Goal: Task Accomplishment & Management: Use online tool/utility

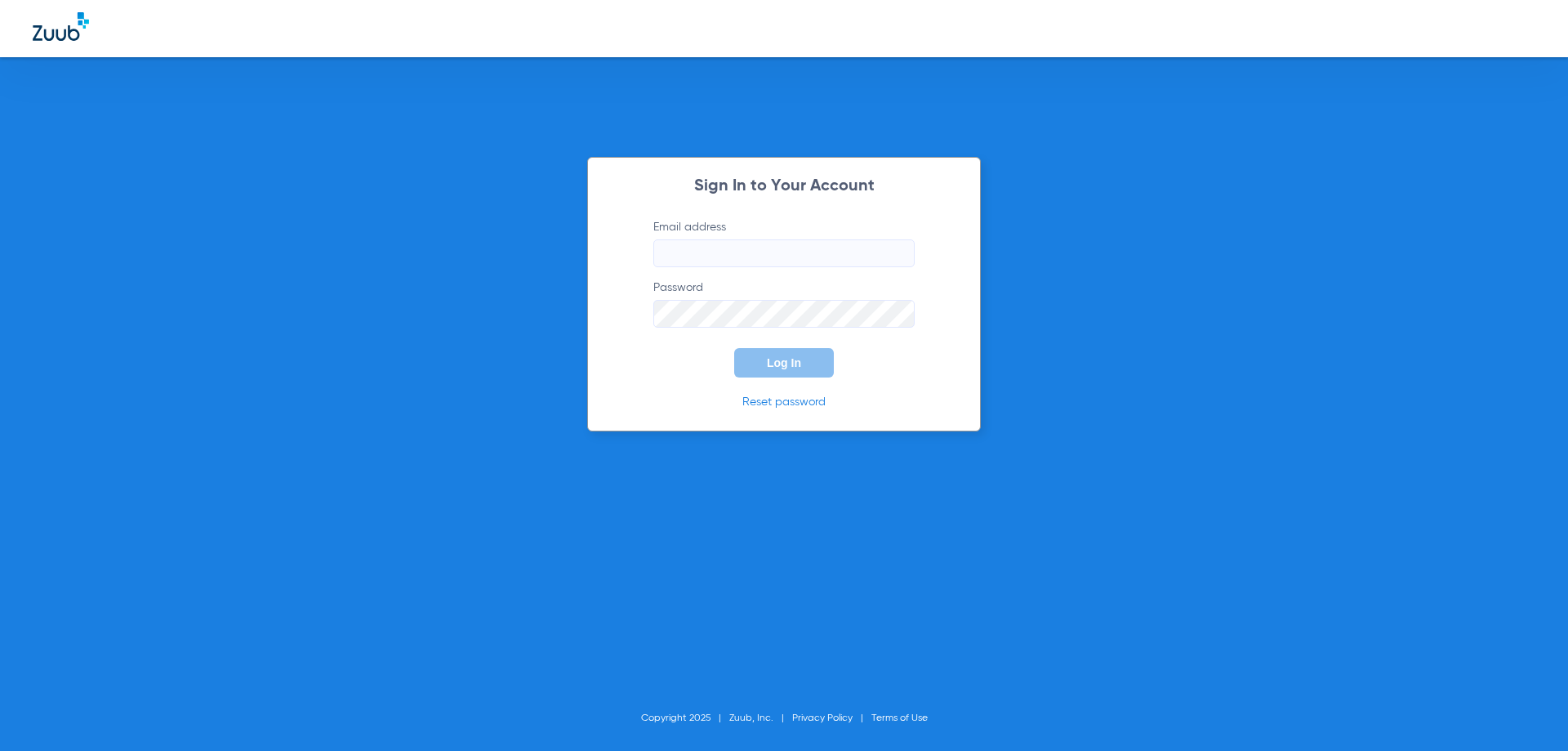
click at [737, 245] on input "Email address" at bounding box center [784, 253] width 261 height 28
type input "[EMAIL_ADDRESS][DOMAIN_NAME]"
click at [734, 348] on button "Log In" at bounding box center [784, 362] width 100 height 30
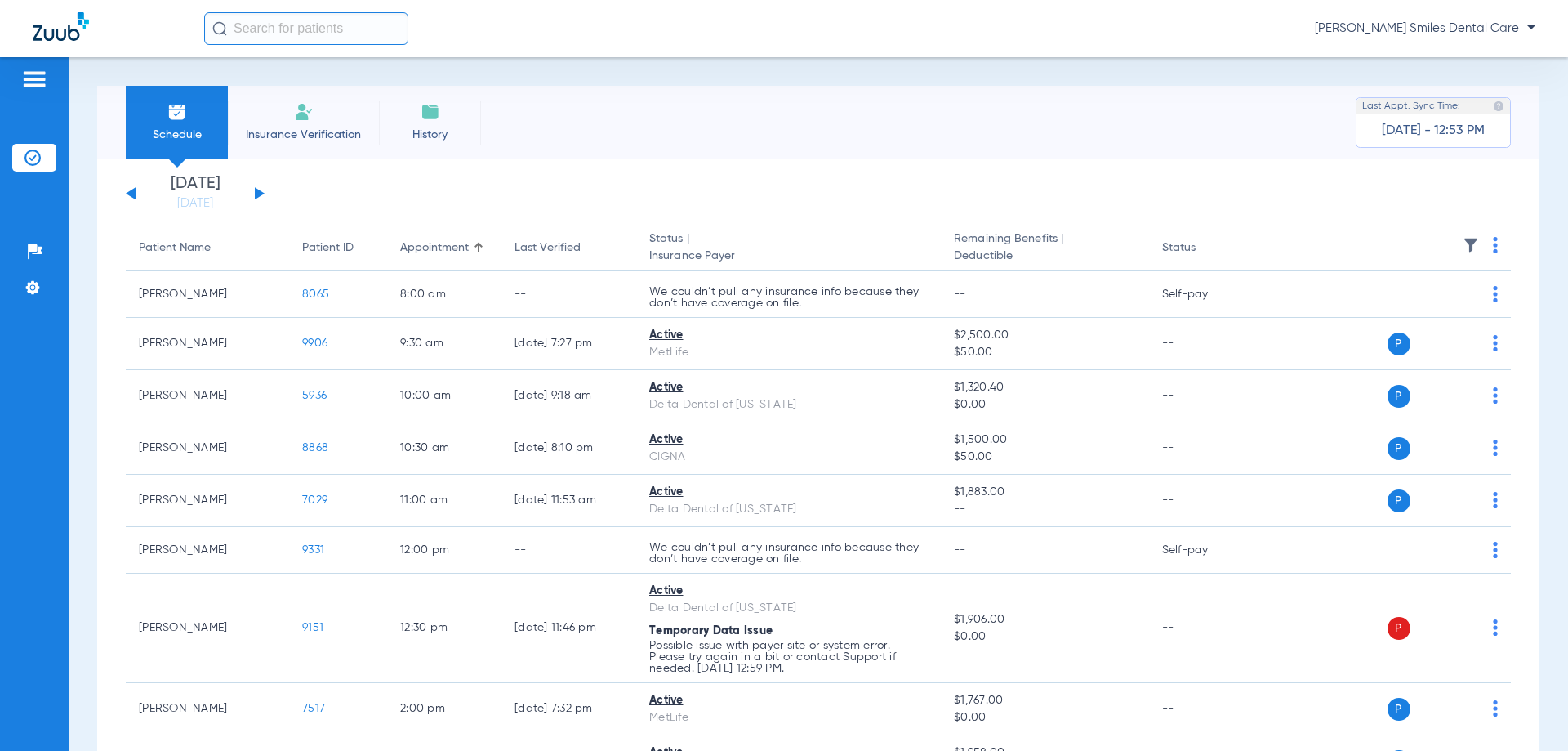
click at [704, 102] on div "Schedule Insurance Verification History Last Appt. Sync Time: [DATE] - 12:53 PM" at bounding box center [818, 122] width 1442 height 73
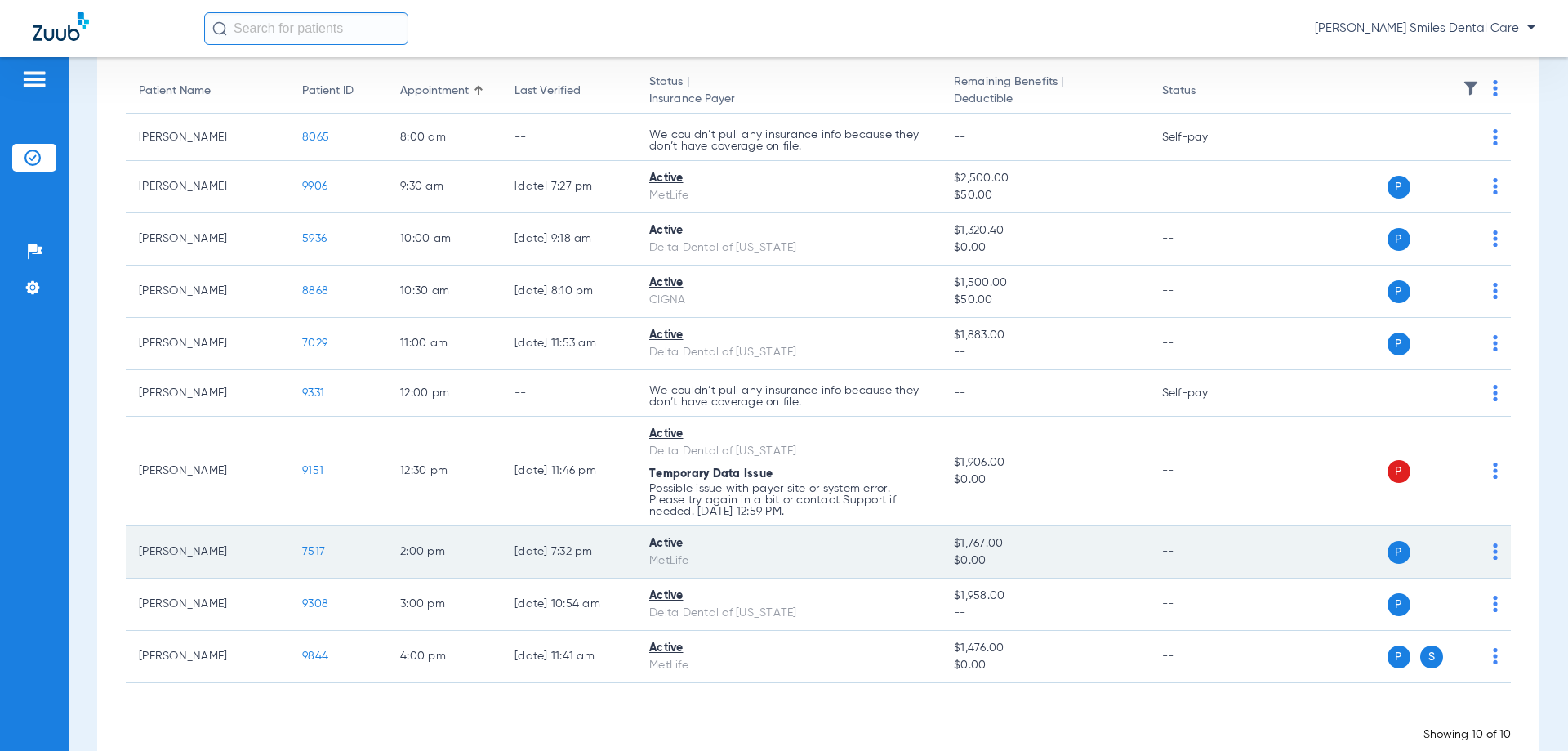
scroll to position [163, 0]
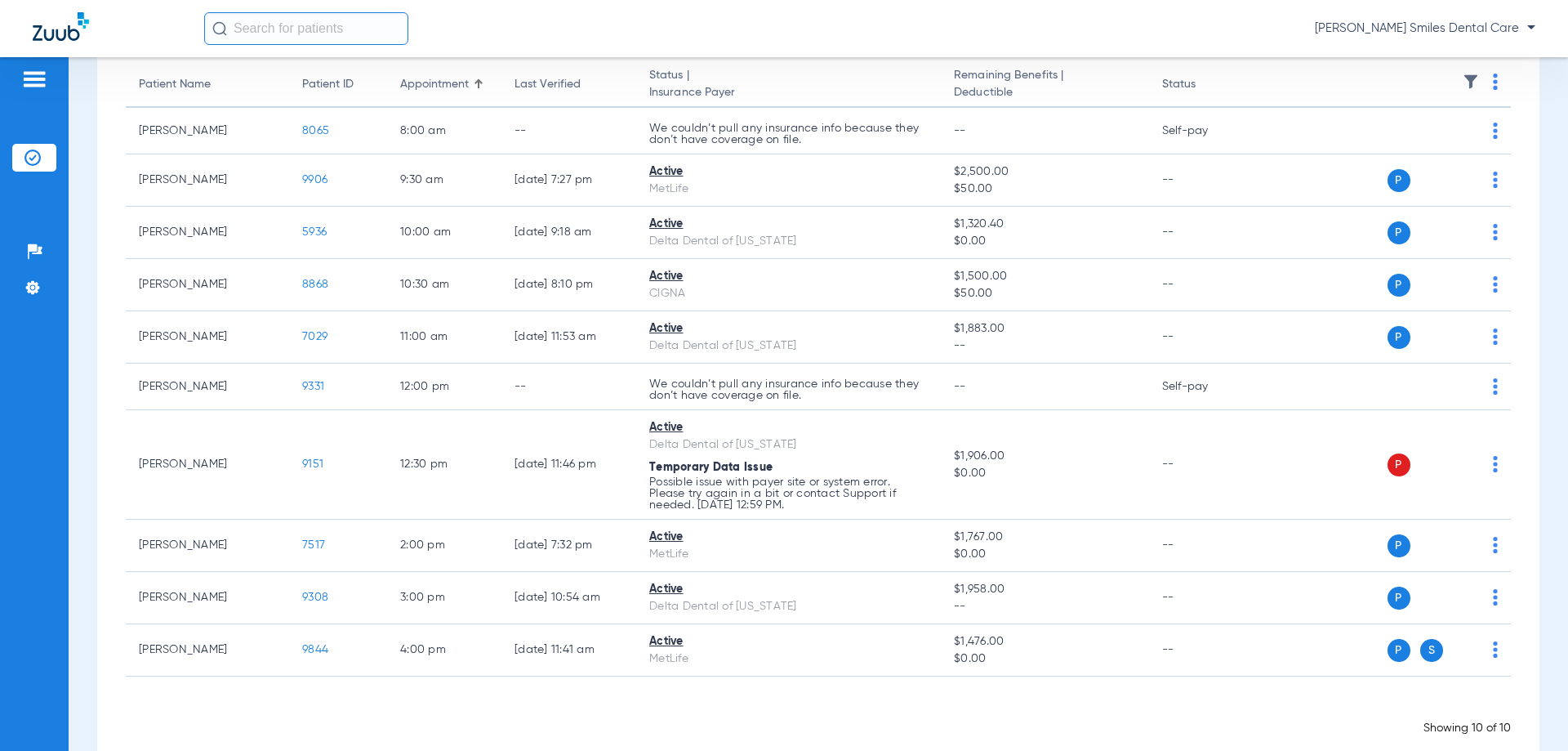
drag, startPoint x: 500, startPoint y: 14, endPoint x: 490, endPoint y: 10, distance: 10.8
click at [500, 14] on div "[PERSON_NAME] Smiles Dental Care" at bounding box center [870, 29] width 1331 height 33
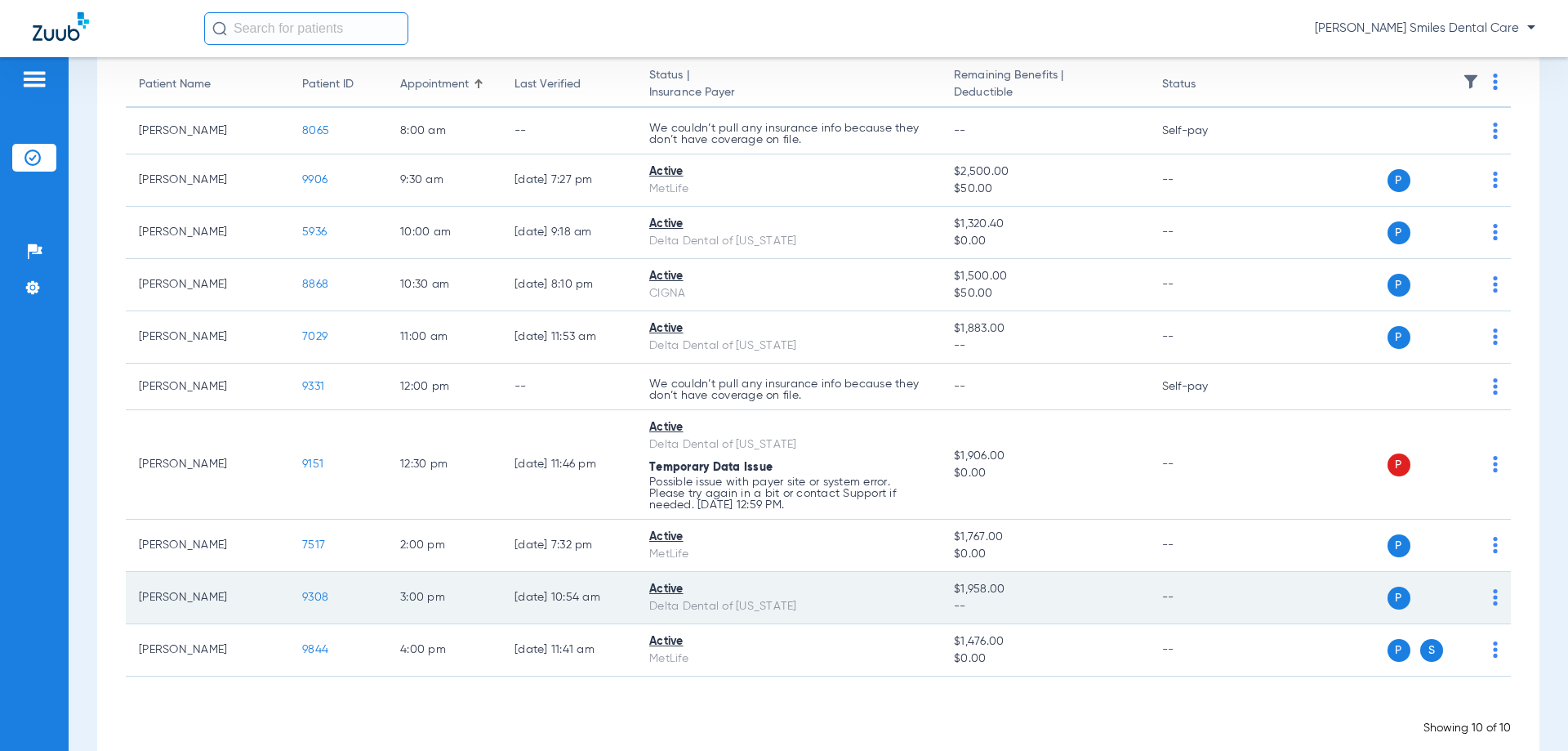
click at [311, 594] on span "9308" at bounding box center [315, 597] width 26 height 12
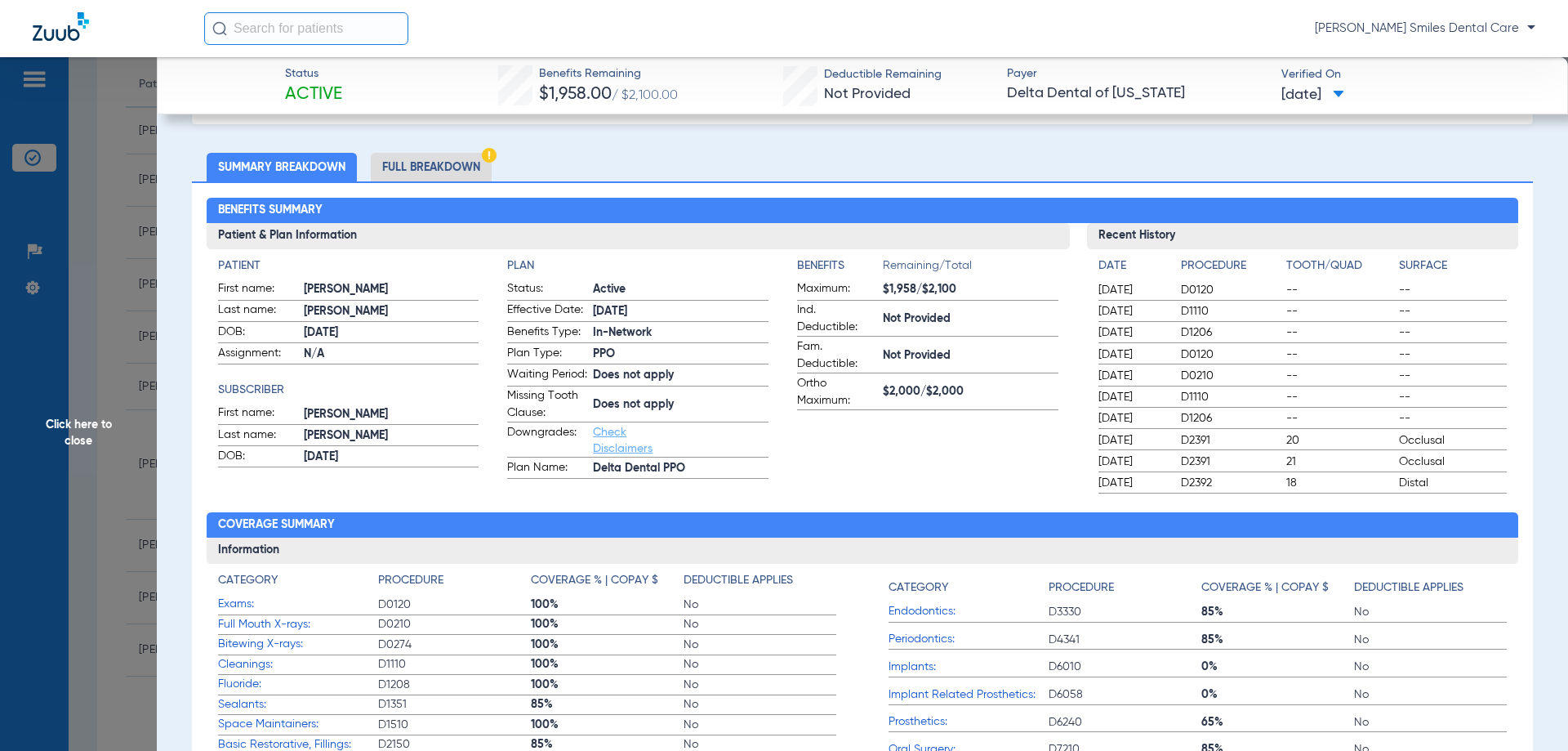
scroll to position [0, 0]
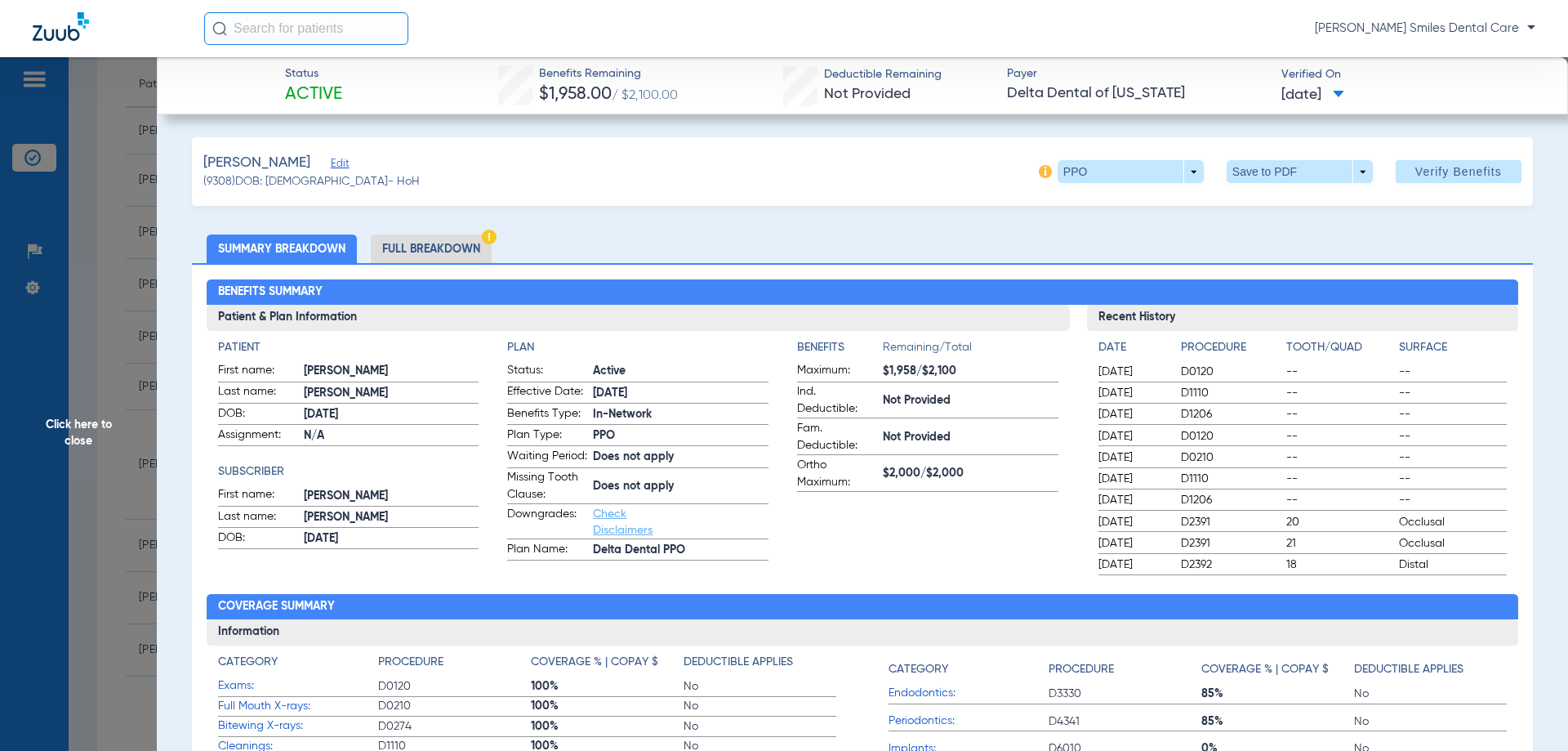
click at [438, 238] on li "Full Breakdown" at bounding box center [431, 249] width 121 height 29
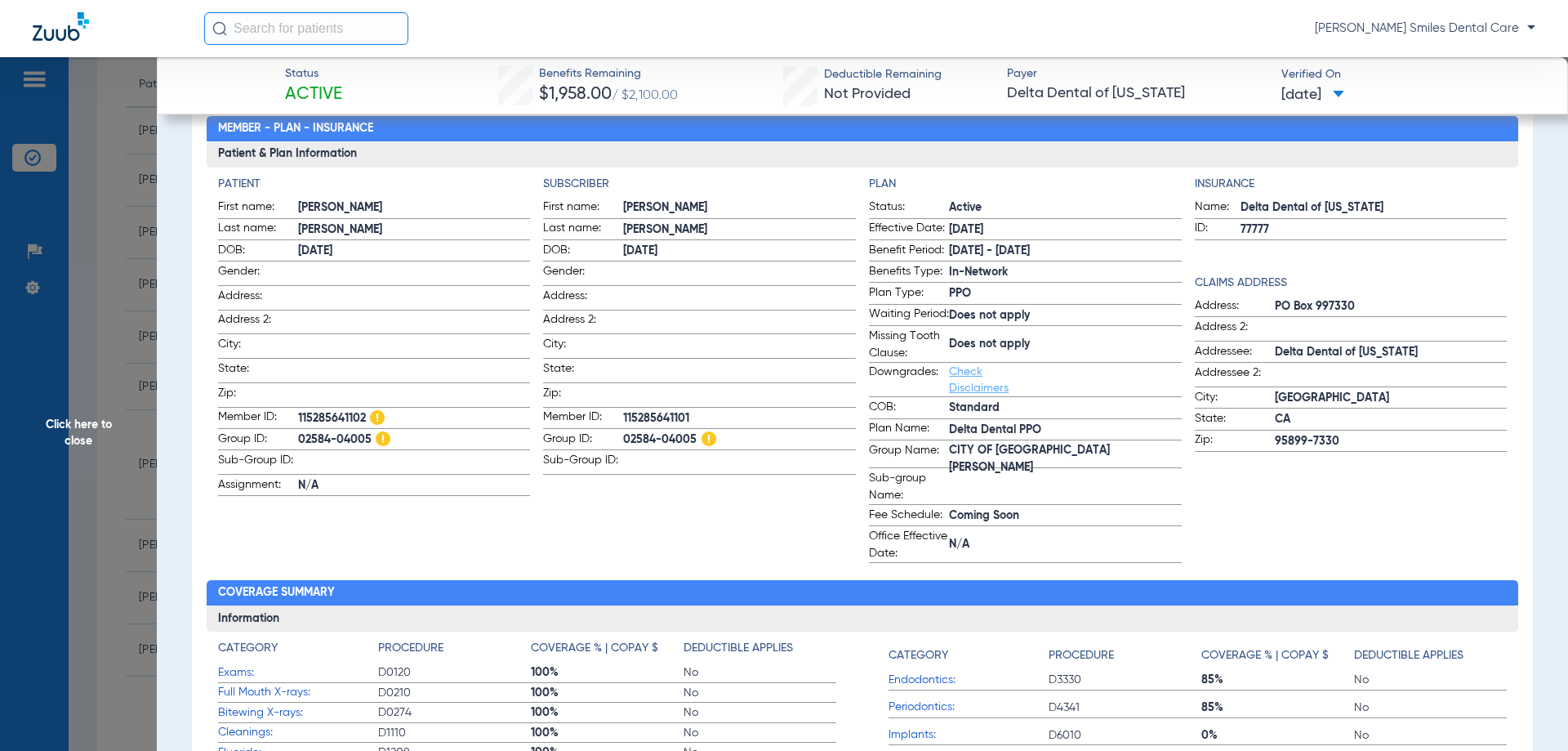
scroll to position [245, 0]
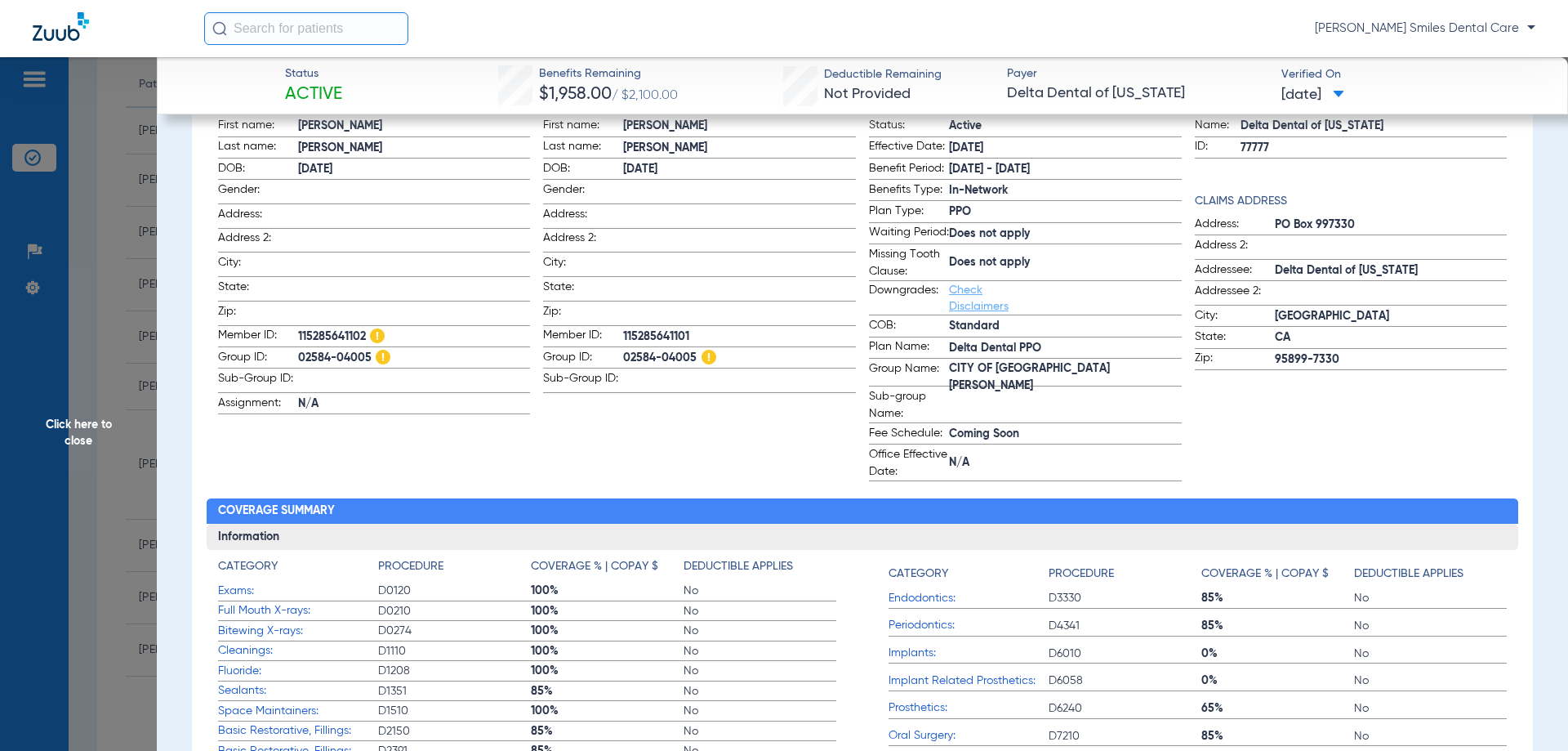
click at [68, 429] on span "Click here to close" at bounding box center [79, 433] width 157 height 751
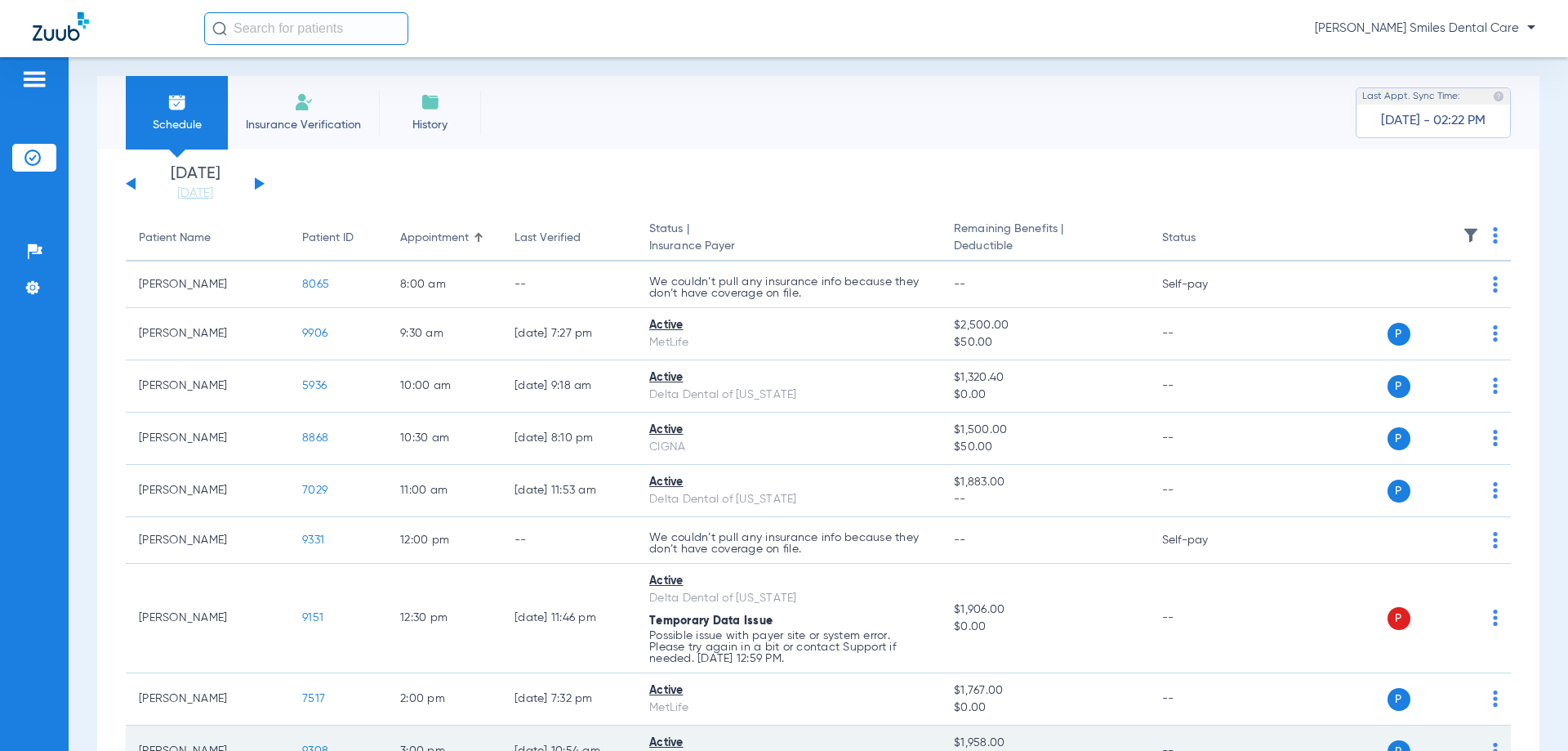
scroll to position [0, 0]
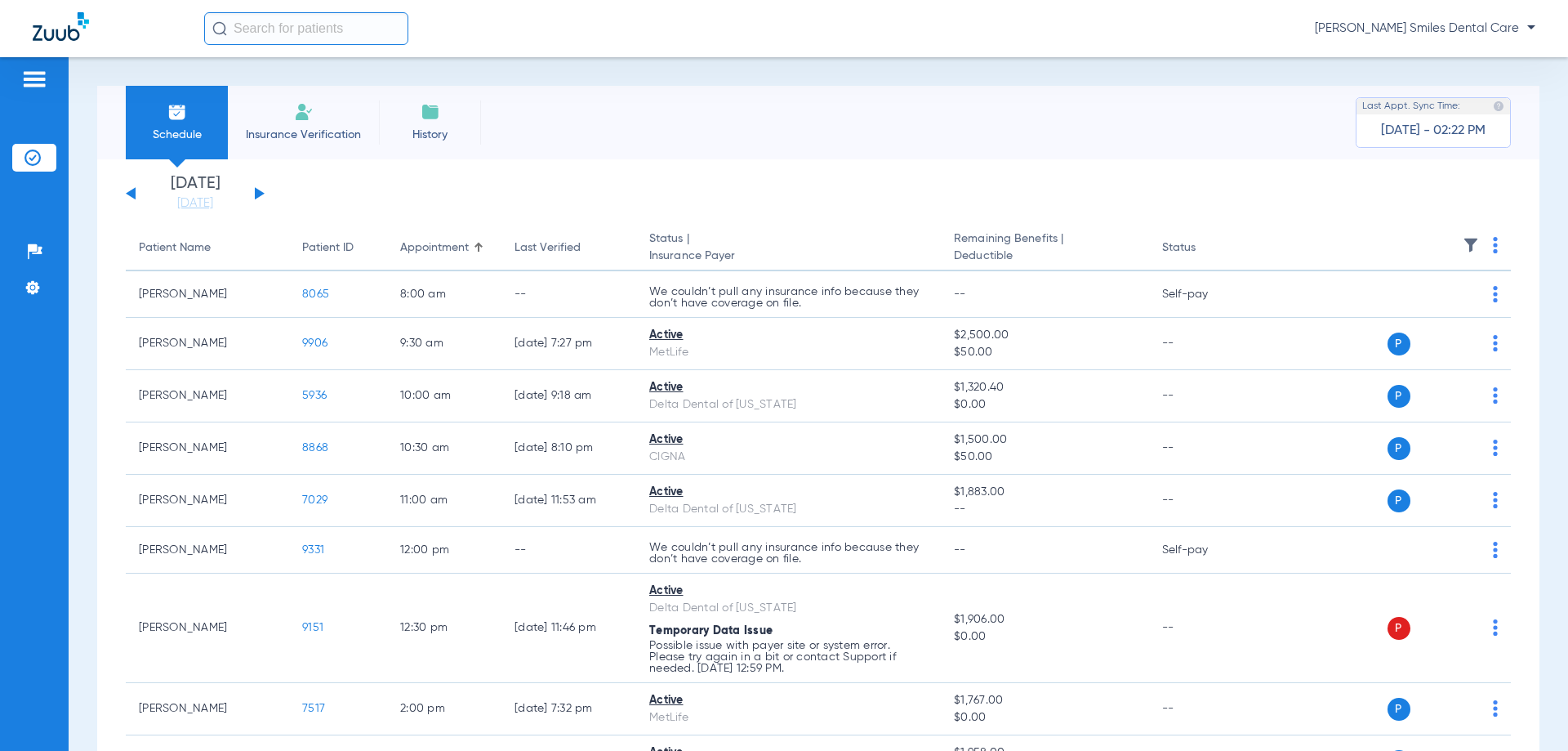
click at [258, 190] on button at bounding box center [260, 193] width 10 height 13
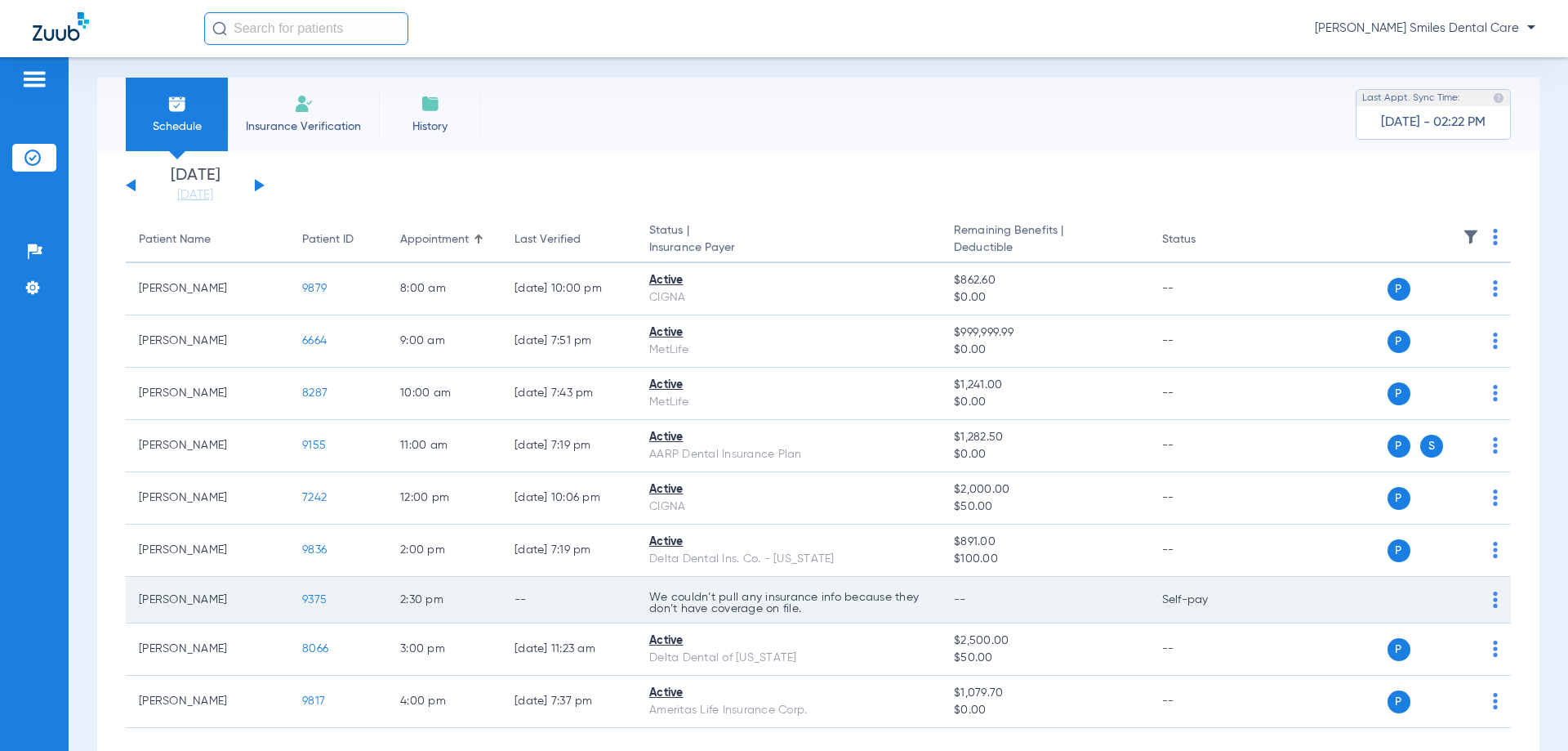
scroll to position [90, 0]
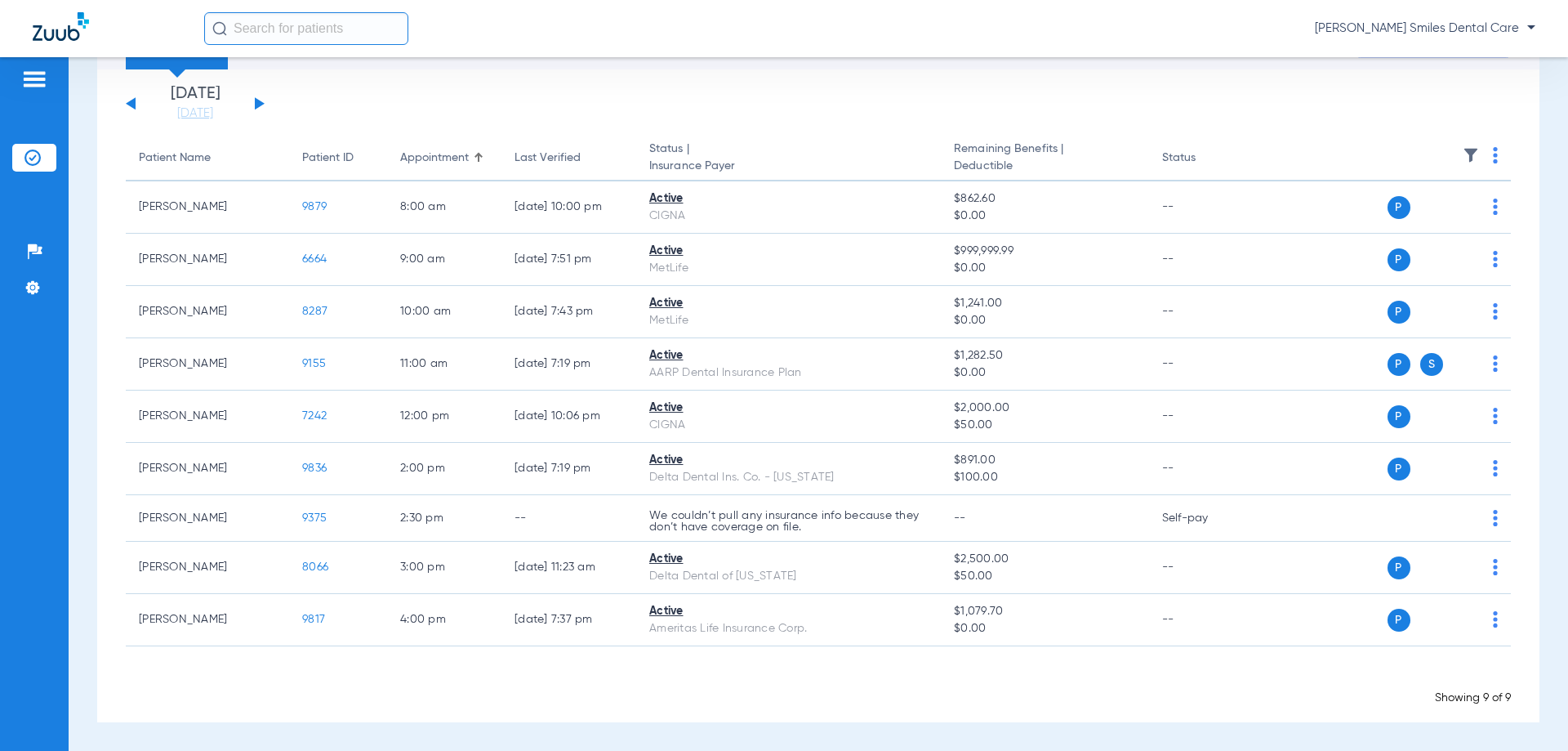
click at [253, 107] on div "[DATE] [DATE] [DATE] [DATE] [DATE] [DATE] [DATE] [DATE] [DATE] [DATE] [DATE] [D…" at bounding box center [195, 104] width 138 height 36
click at [255, 106] on button at bounding box center [260, 103] width 10 height 13
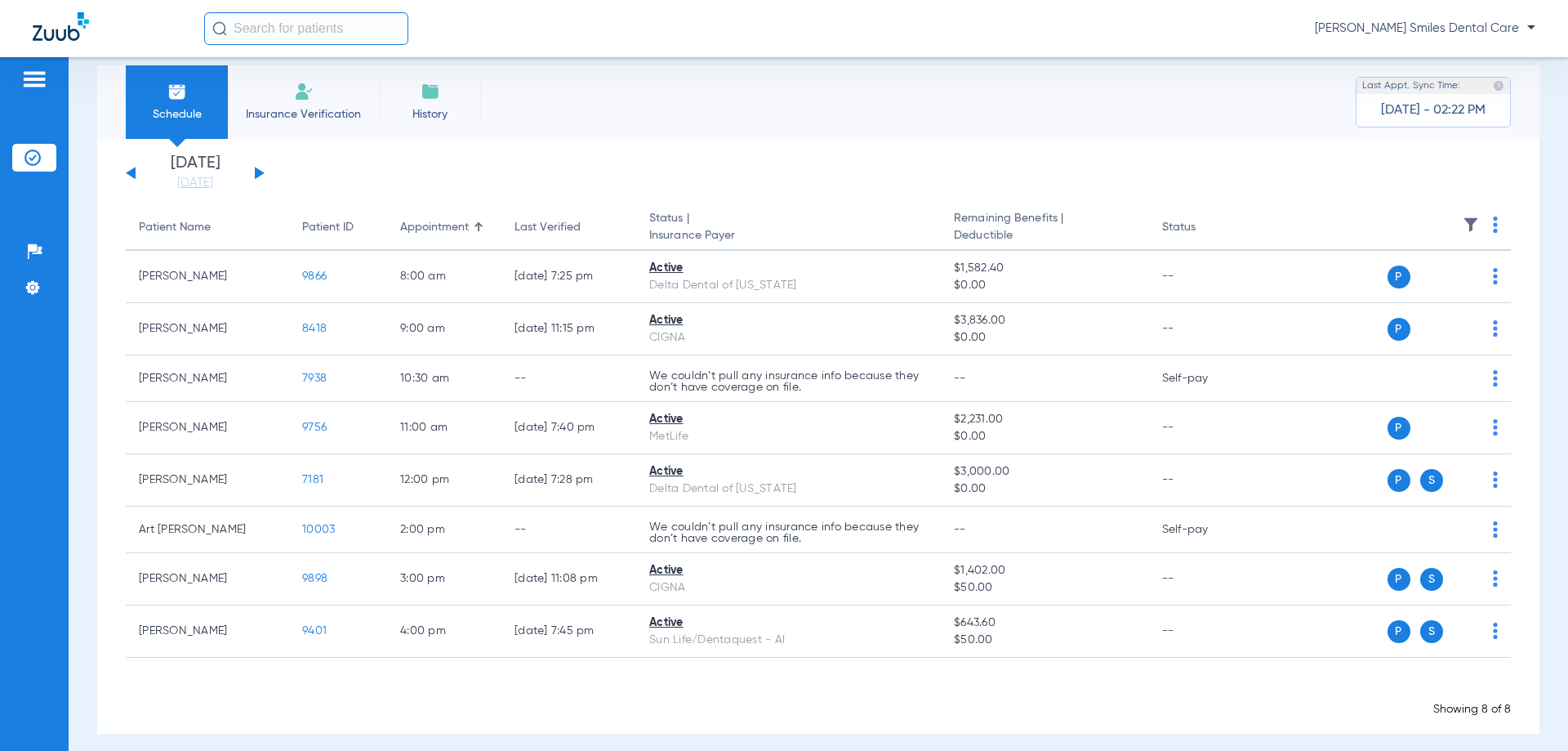
scroll to position [32, 0]
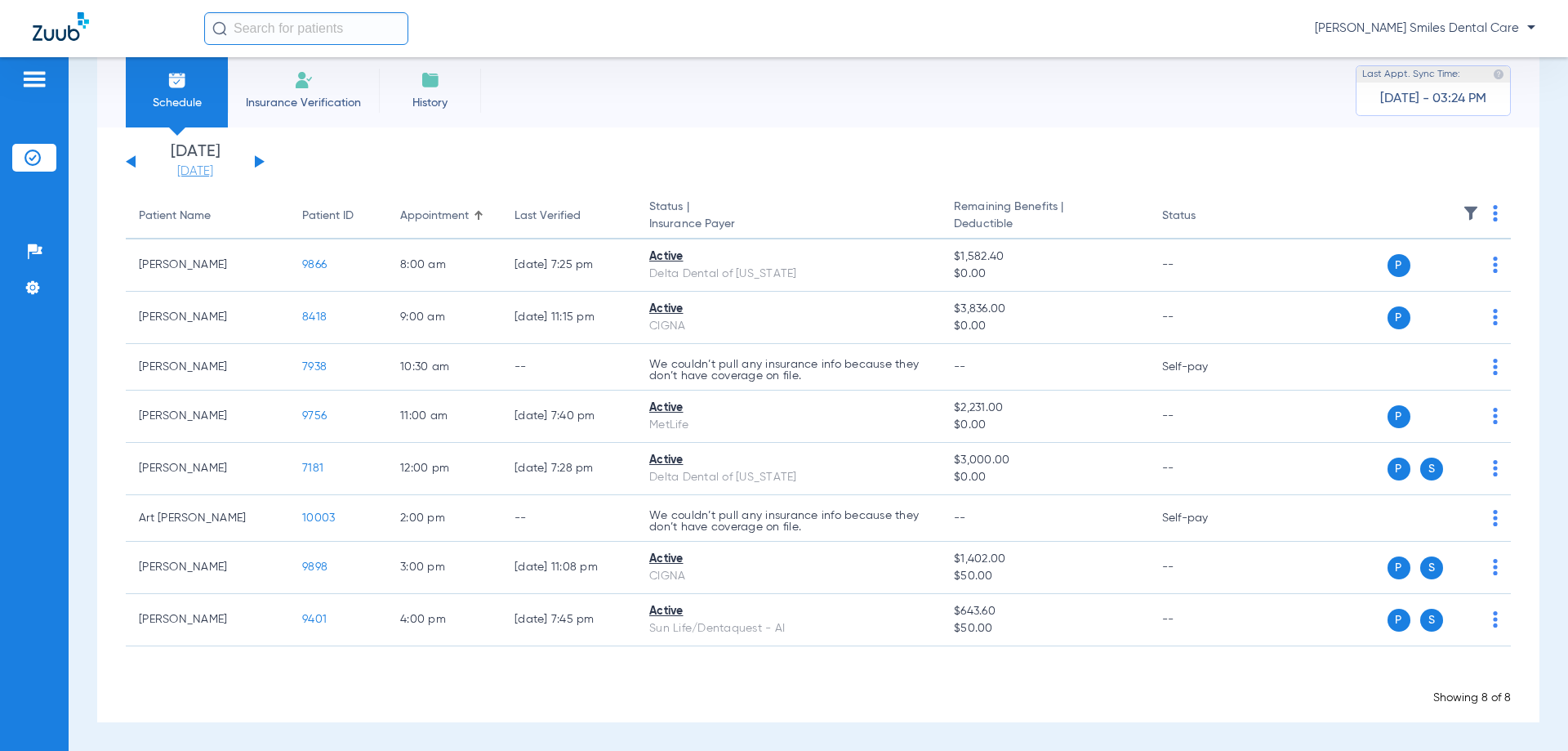
click at [186, 168] on link "[DATE]" at bounding box center [195, 171] width 98 height 16
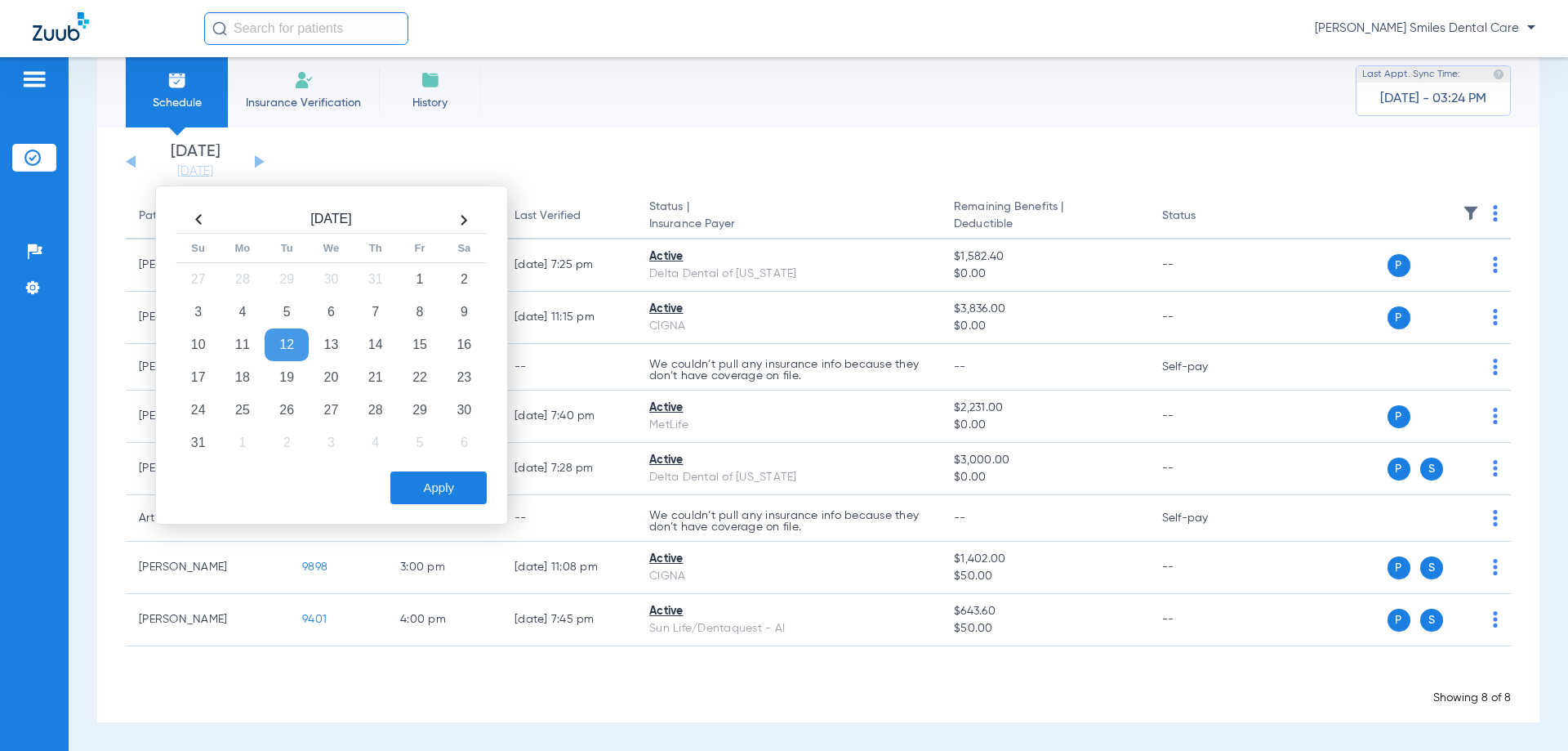
click at [286, 337] on td "12" at bounding box center [286, 345] width 44 height 33
click at [448, 479] on button "Apply" at bounding box center [438, 487] width 96 height 33
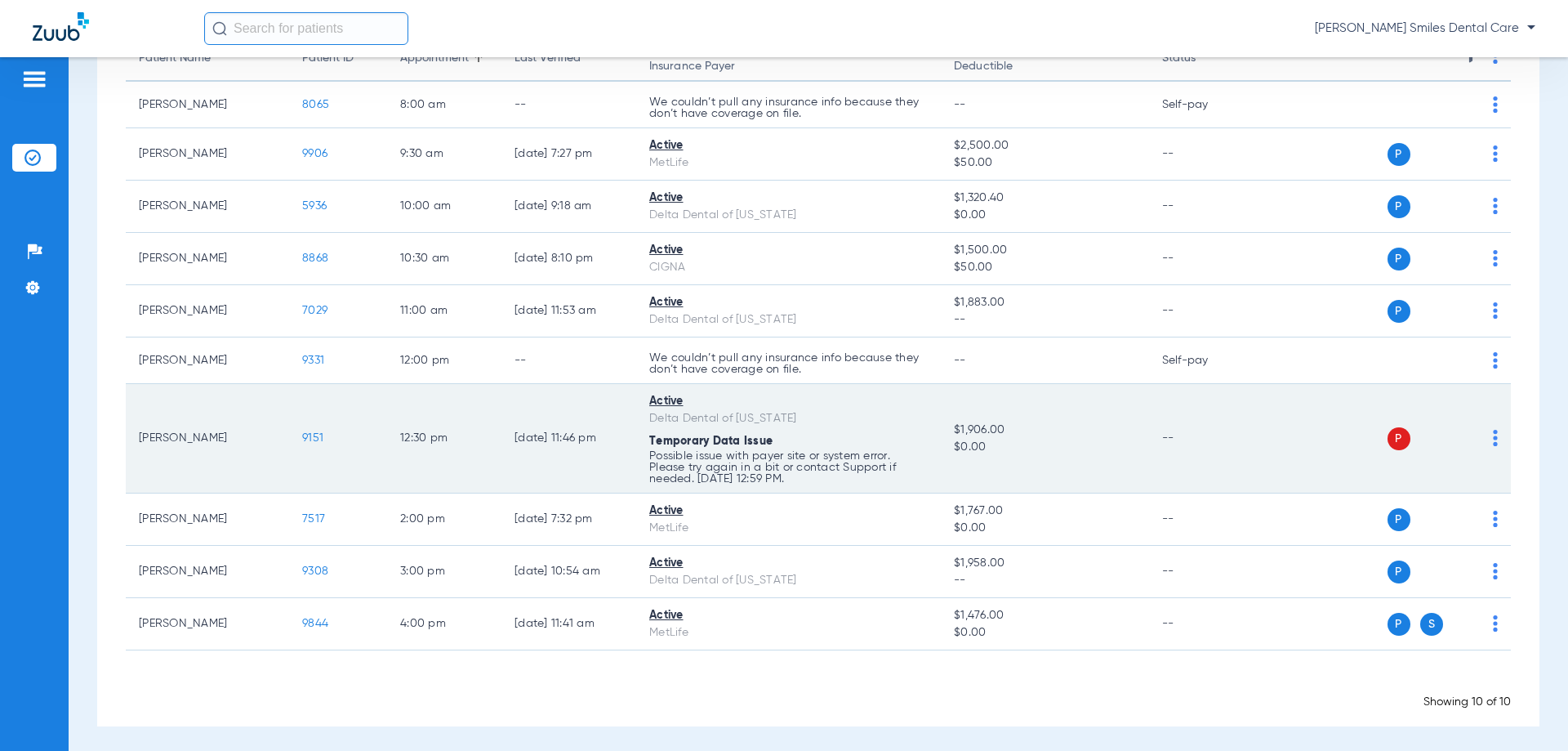
scroll to position [193, 0]
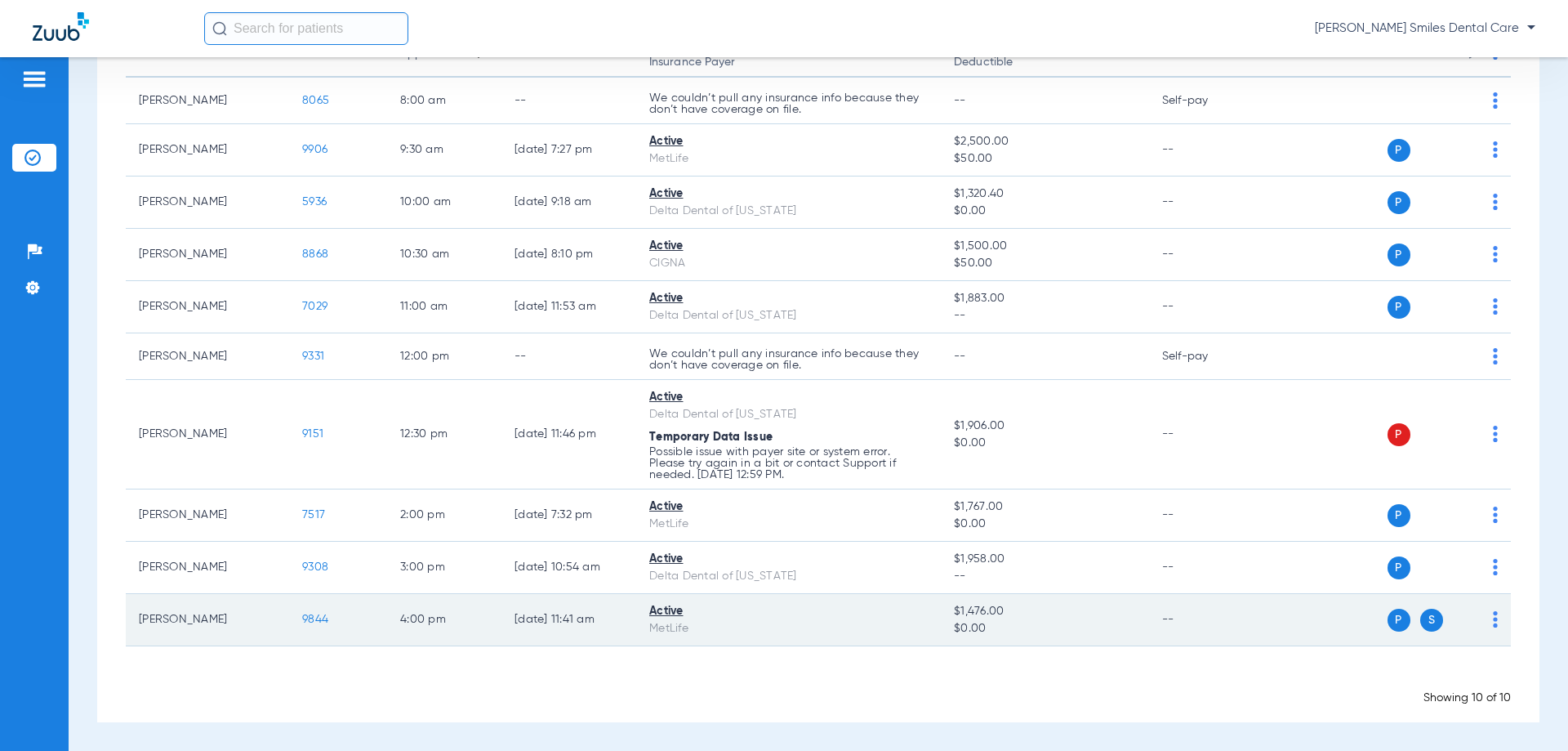
click at [307, 614] on span "9844" at bounding box center [315, 619] width 26 height 12
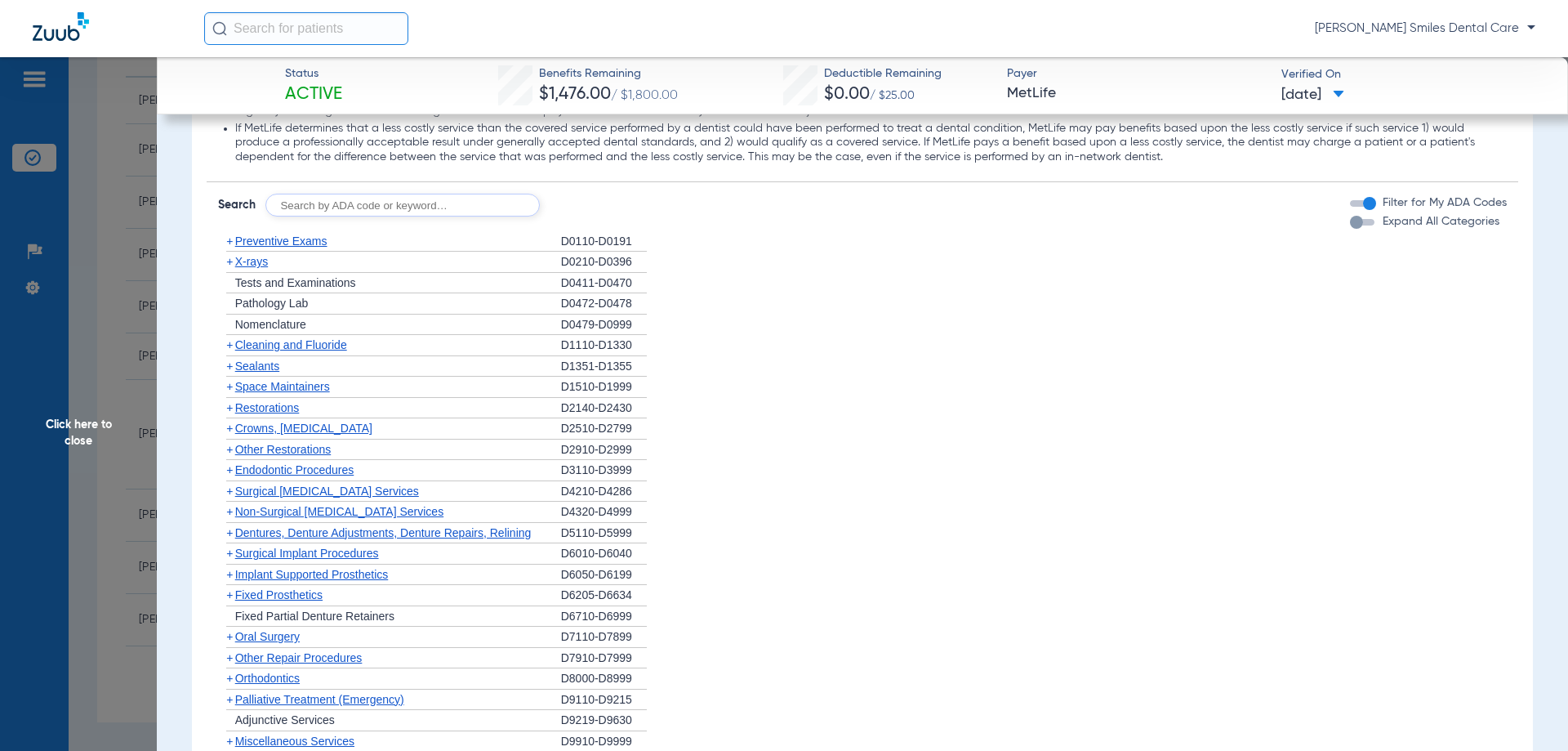
scroll to position [1634, 0]
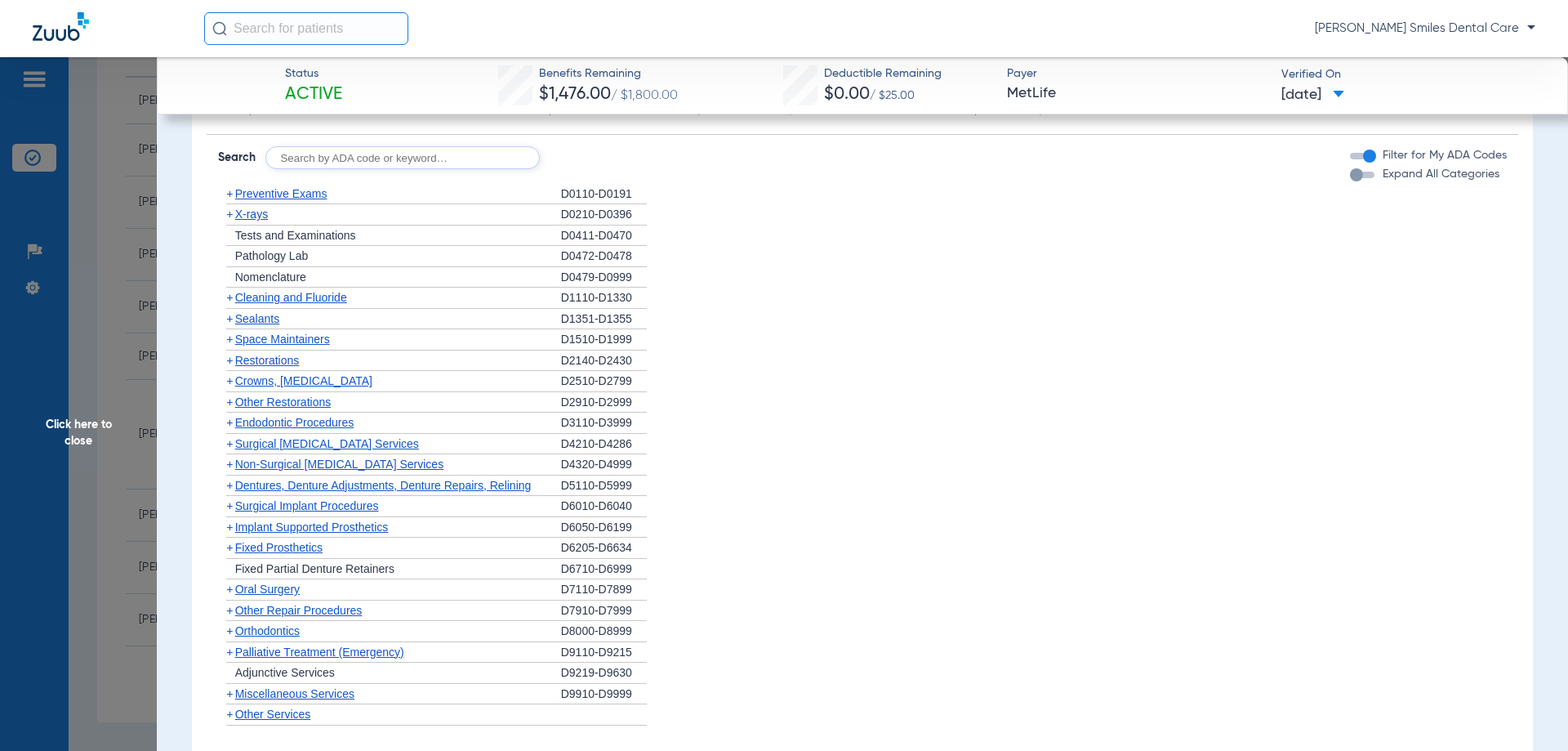
click at [243, 215] on span "X-rays" at bounding box center [251, 214] width 33 height 13
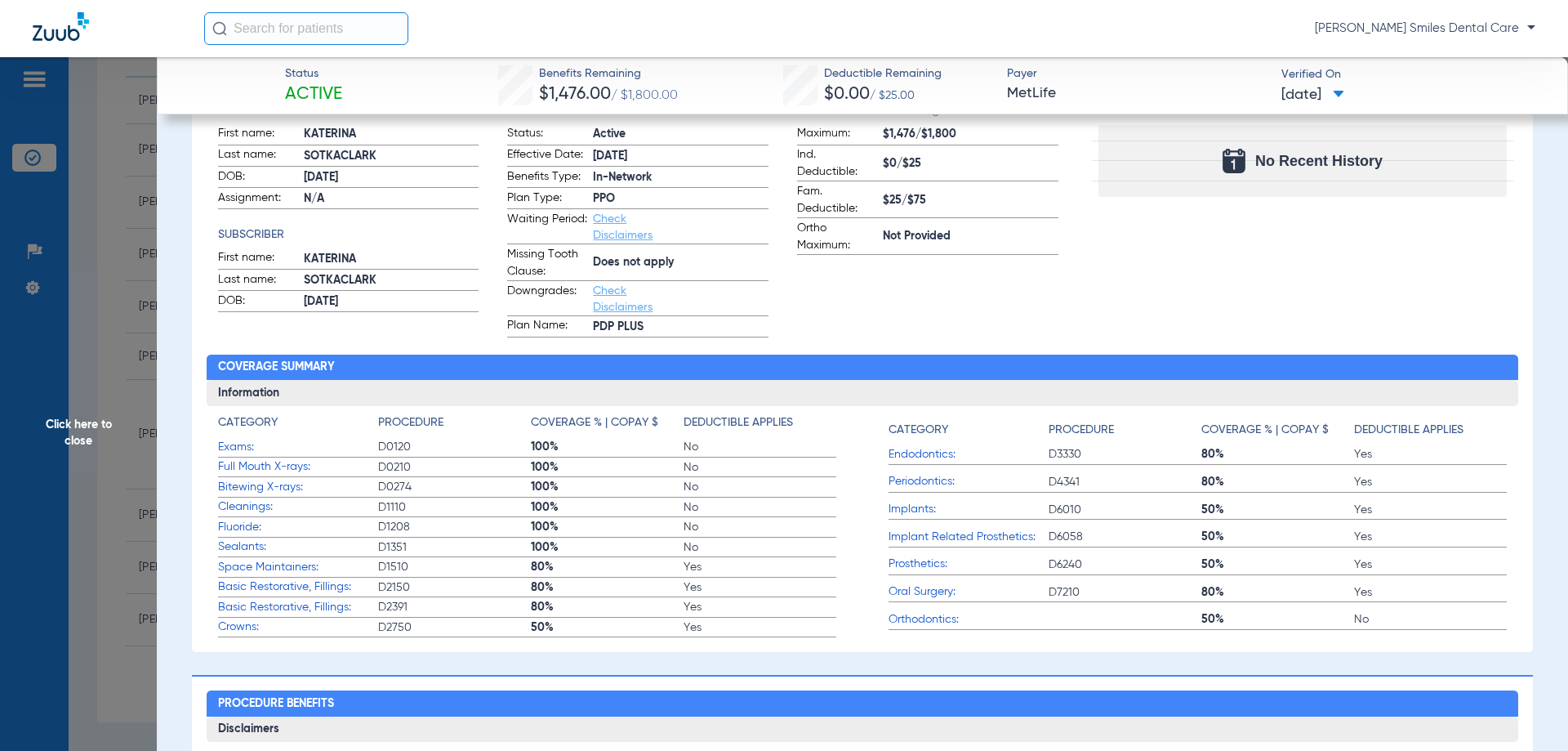
scroll to position [0, 0]
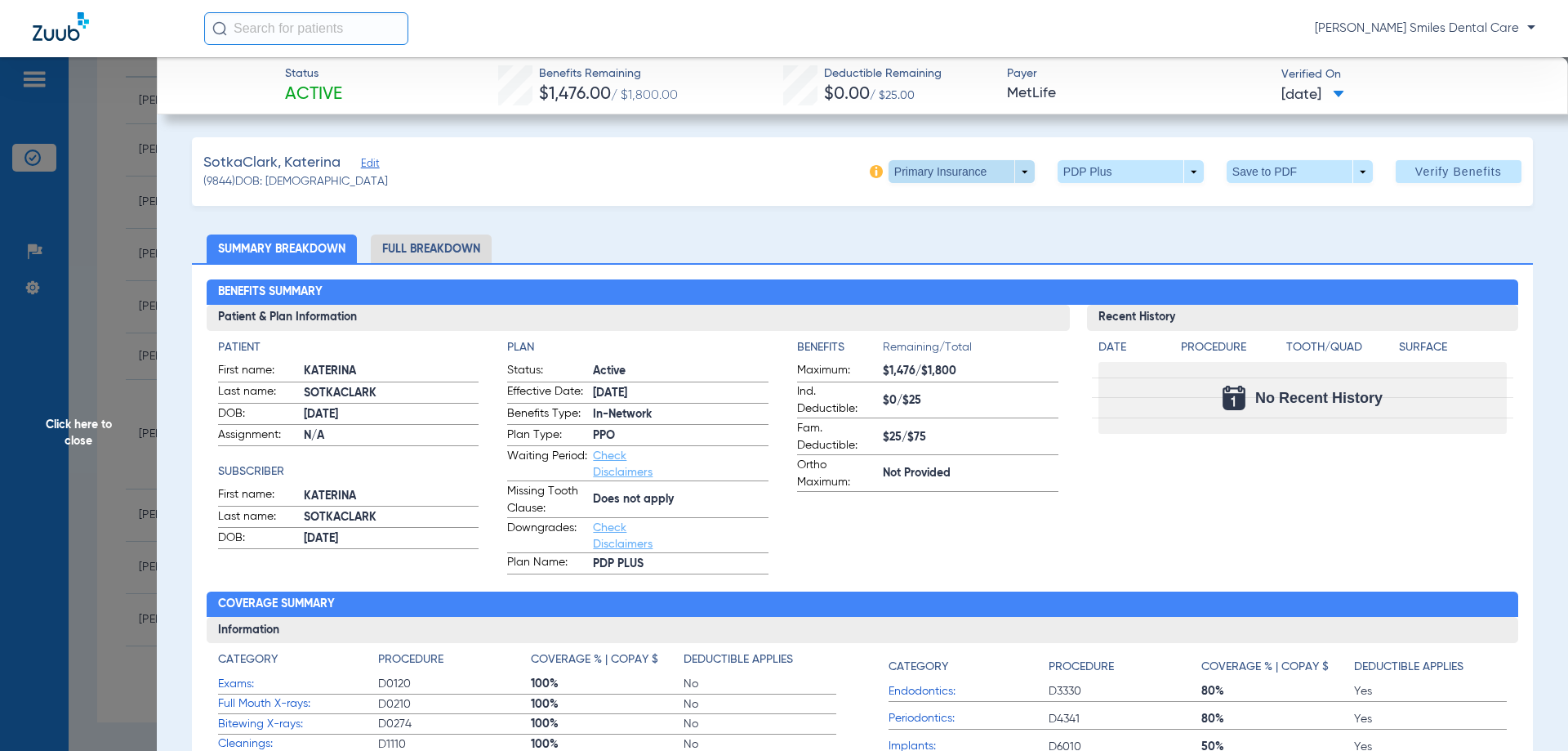
click at [941, 172] on span at bounding box center [961, 171] width 39 height 39
click at [930, 232] on span "Secondary Insurance" at bounding box center [944, 237] width 108 height 12
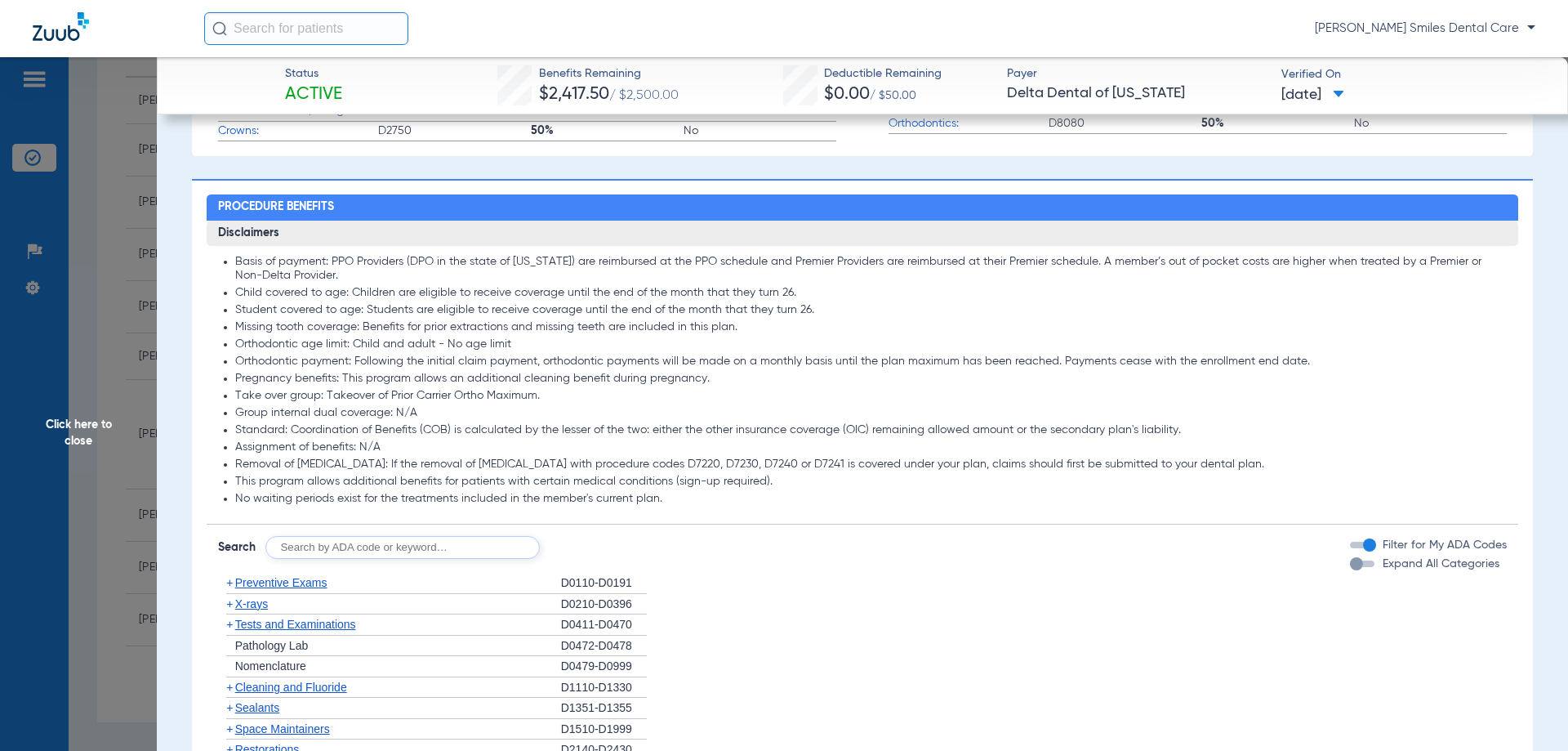
scroll to position [1062, 0]
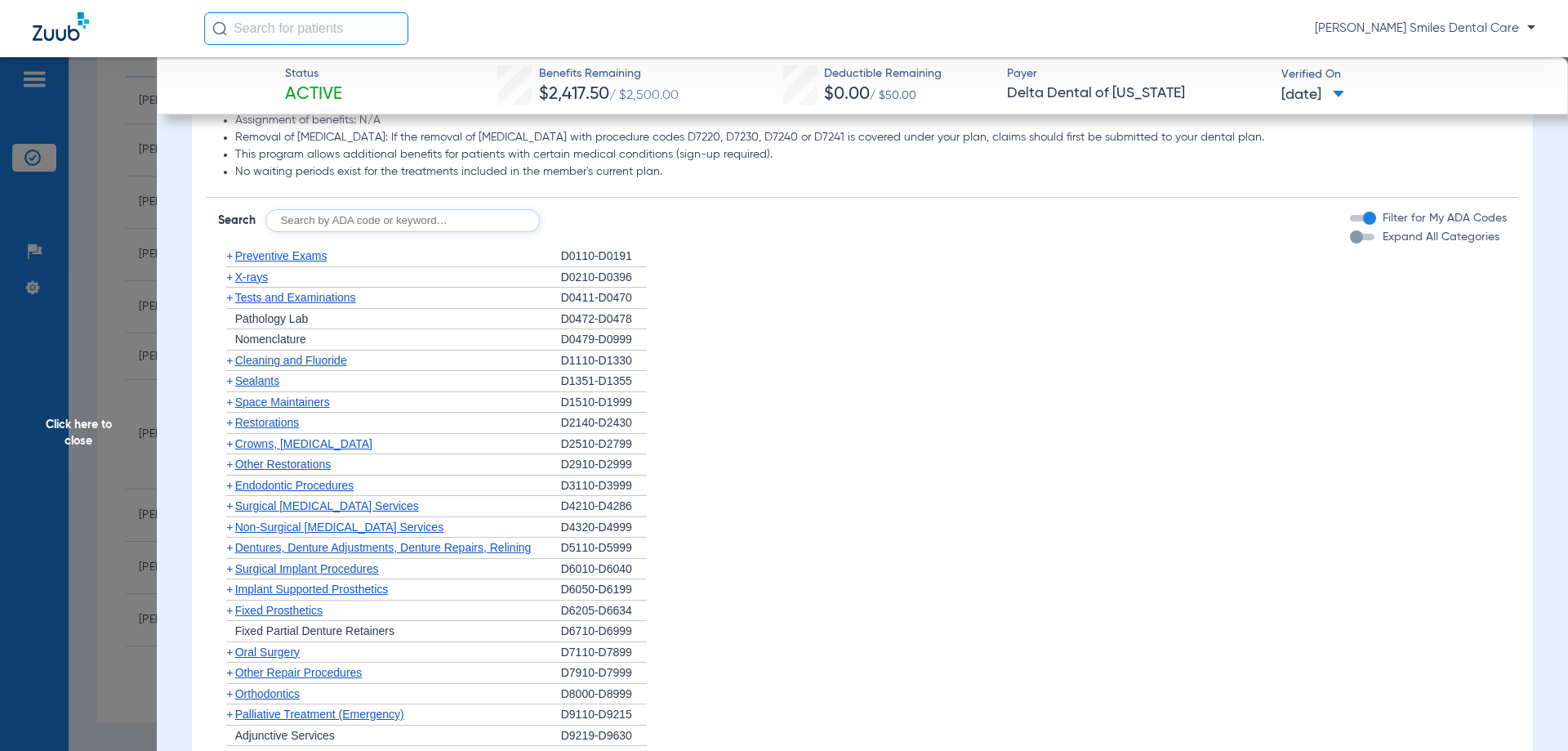
click at [257, 276] on span "X-rays" at bounding box center [251, 276] width 33 height 13
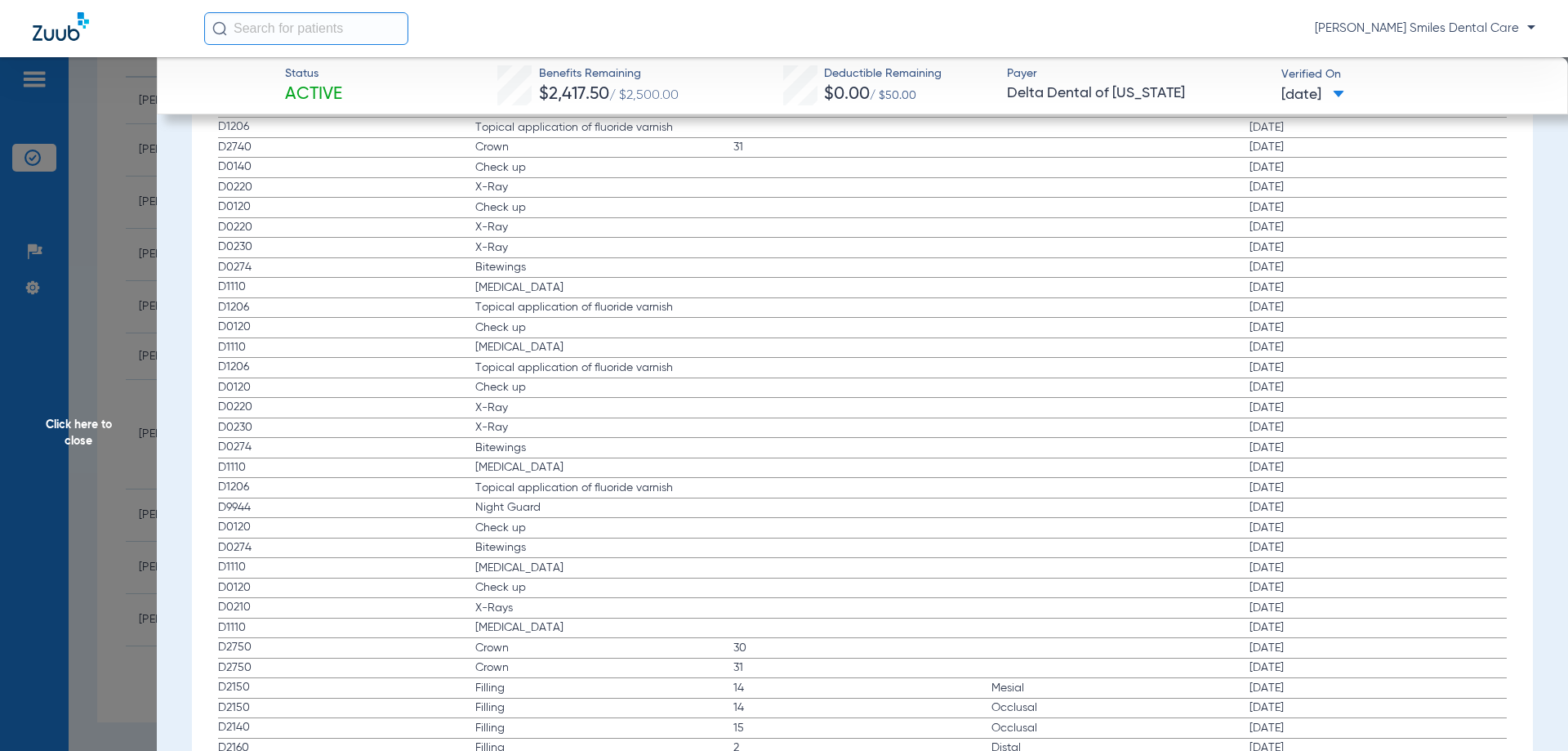
scroll to position [2533, 0]
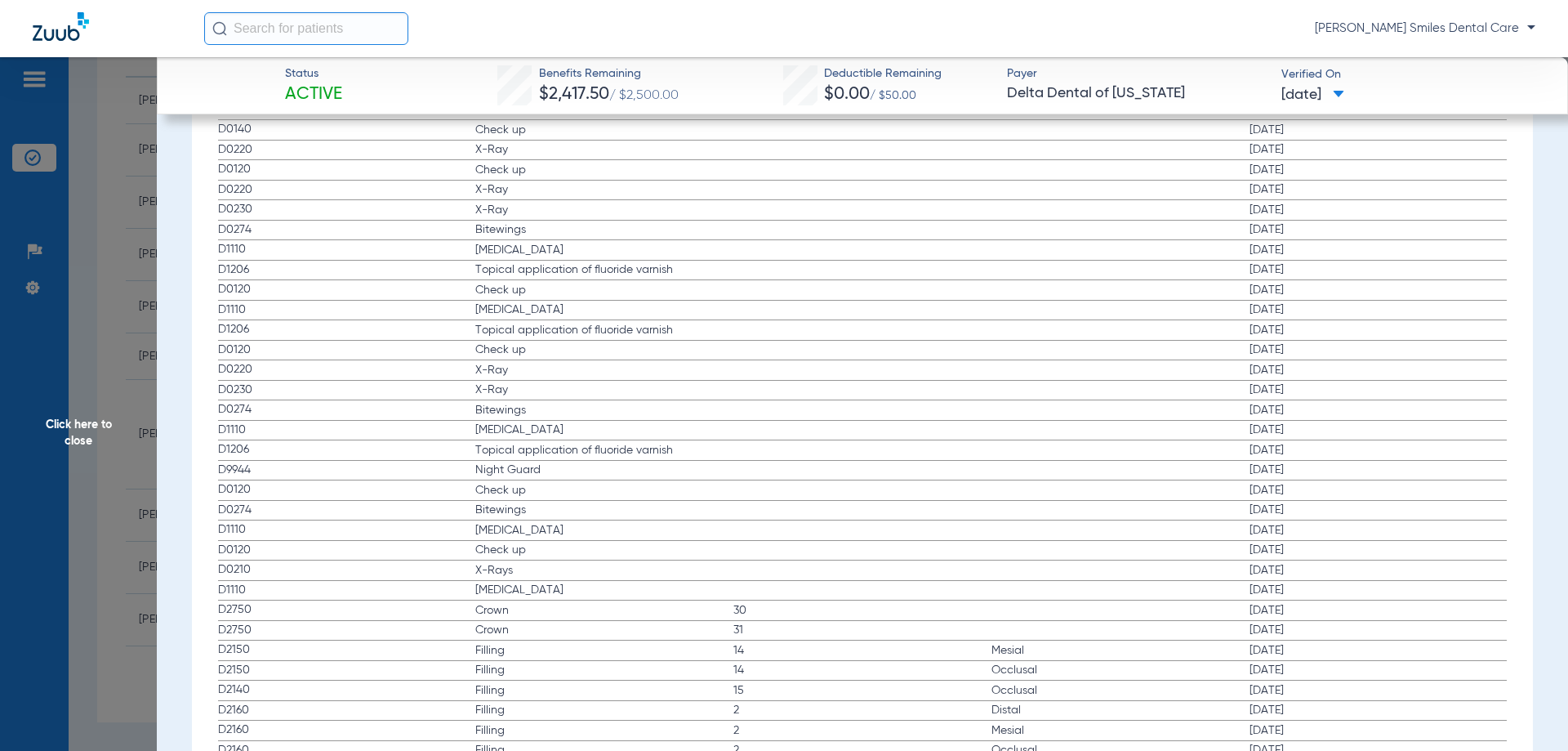
click at [77, 405] on span "Click here to close" at bounding box center [79, 433] width 157 height 751
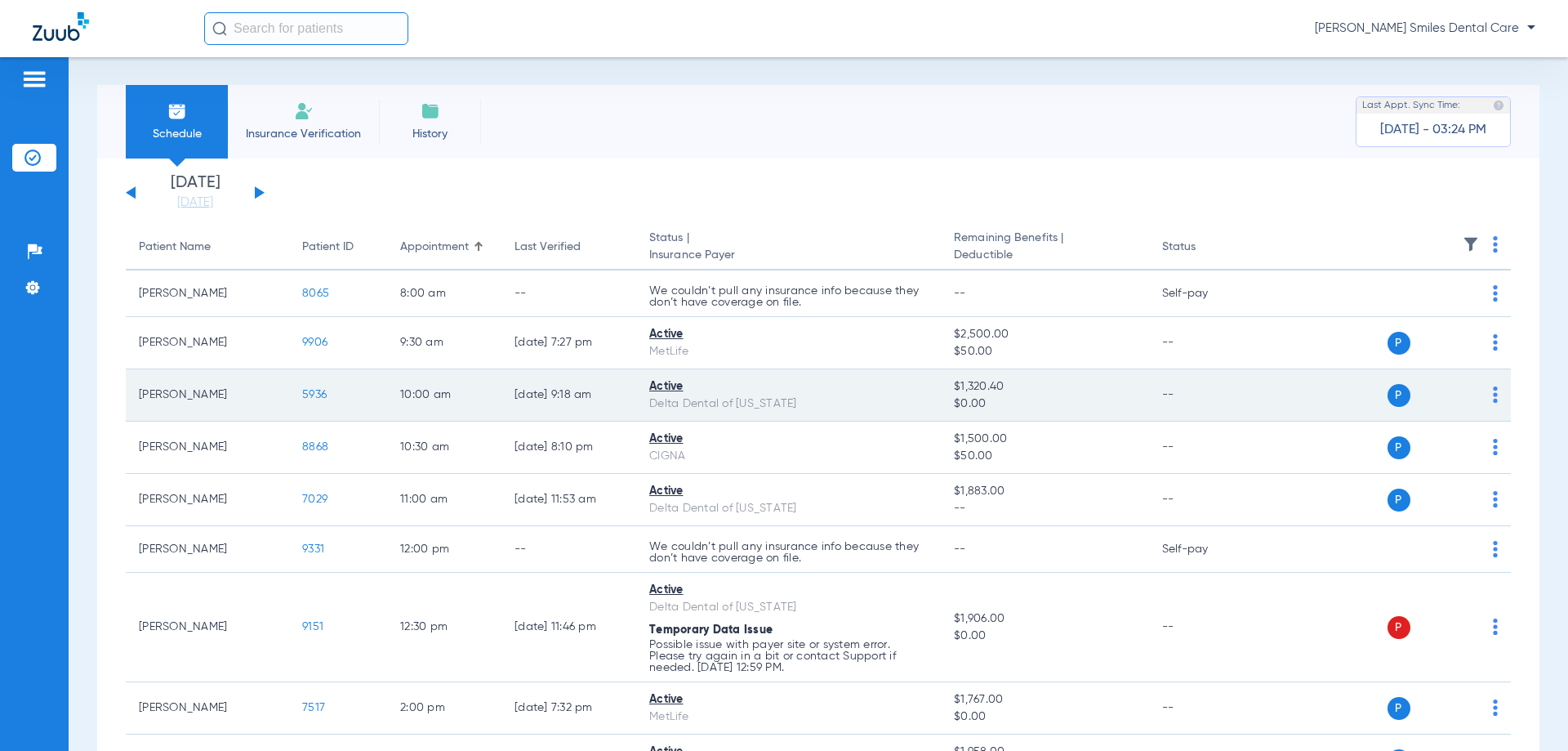
scroll to position [0, 0]
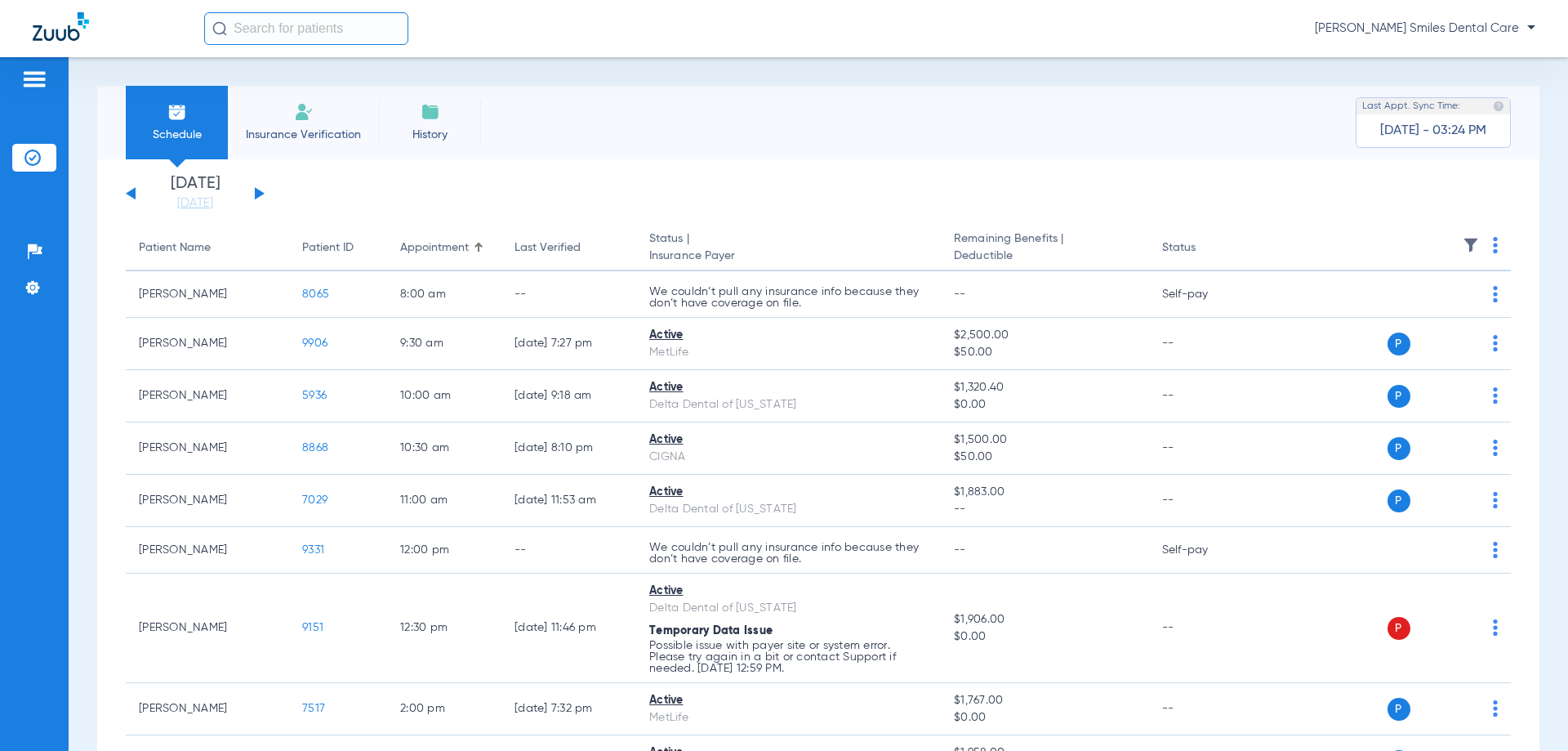
click at [261, 189] on div "[DATE] [DATE] [DATE] [DATE] [DATE] [DATE] [DATE] [DATE] [DATE] [DATE] [DATE] [D…" at bounding box center [195, 193] width 138 height 36
click at [257, 194] on button at bounding box center [260, 193] width 10 height 13
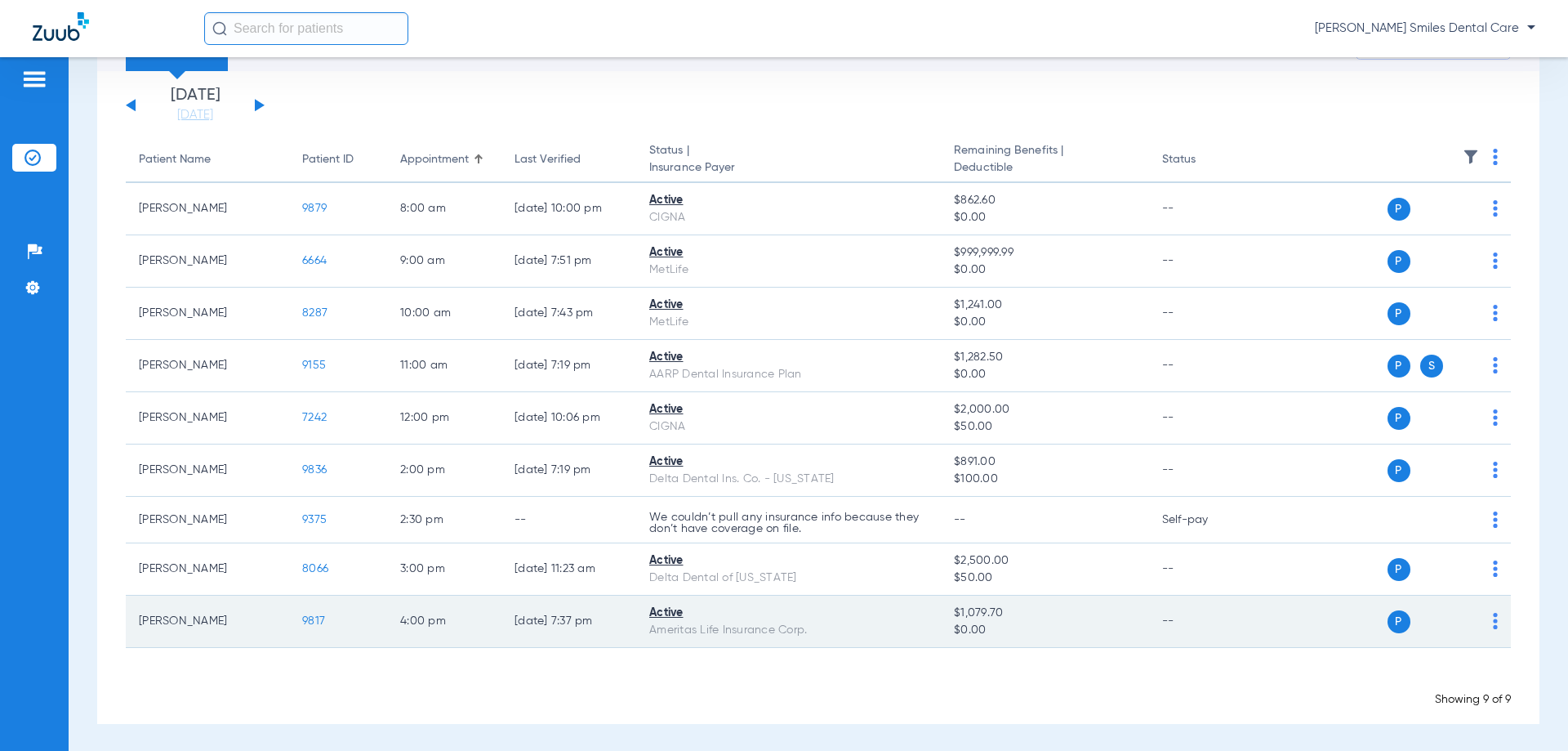
scroll to position [90, 0]
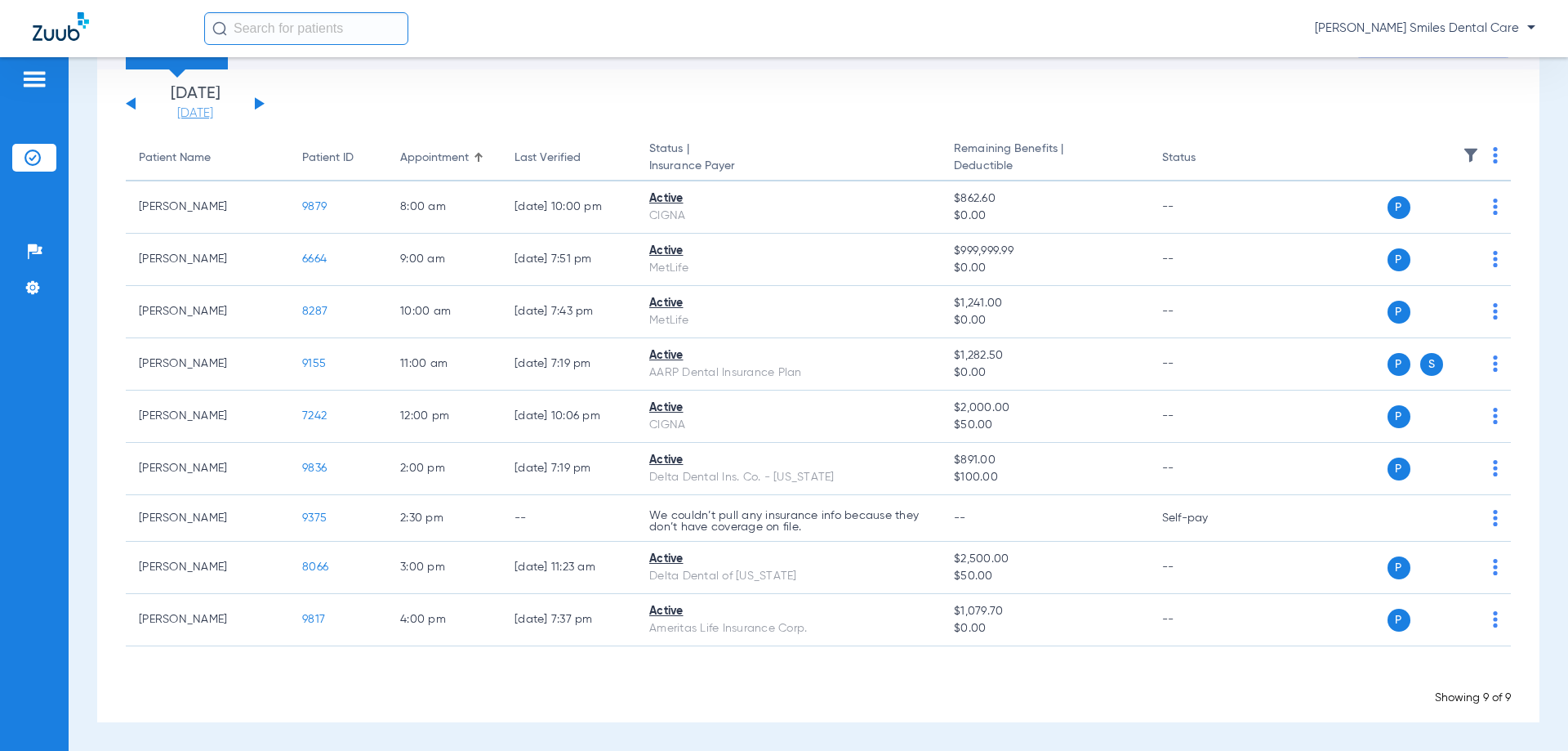
click at [193, 108] on link "[DATE]" at bounding box center [195, 113] width 98 height 16
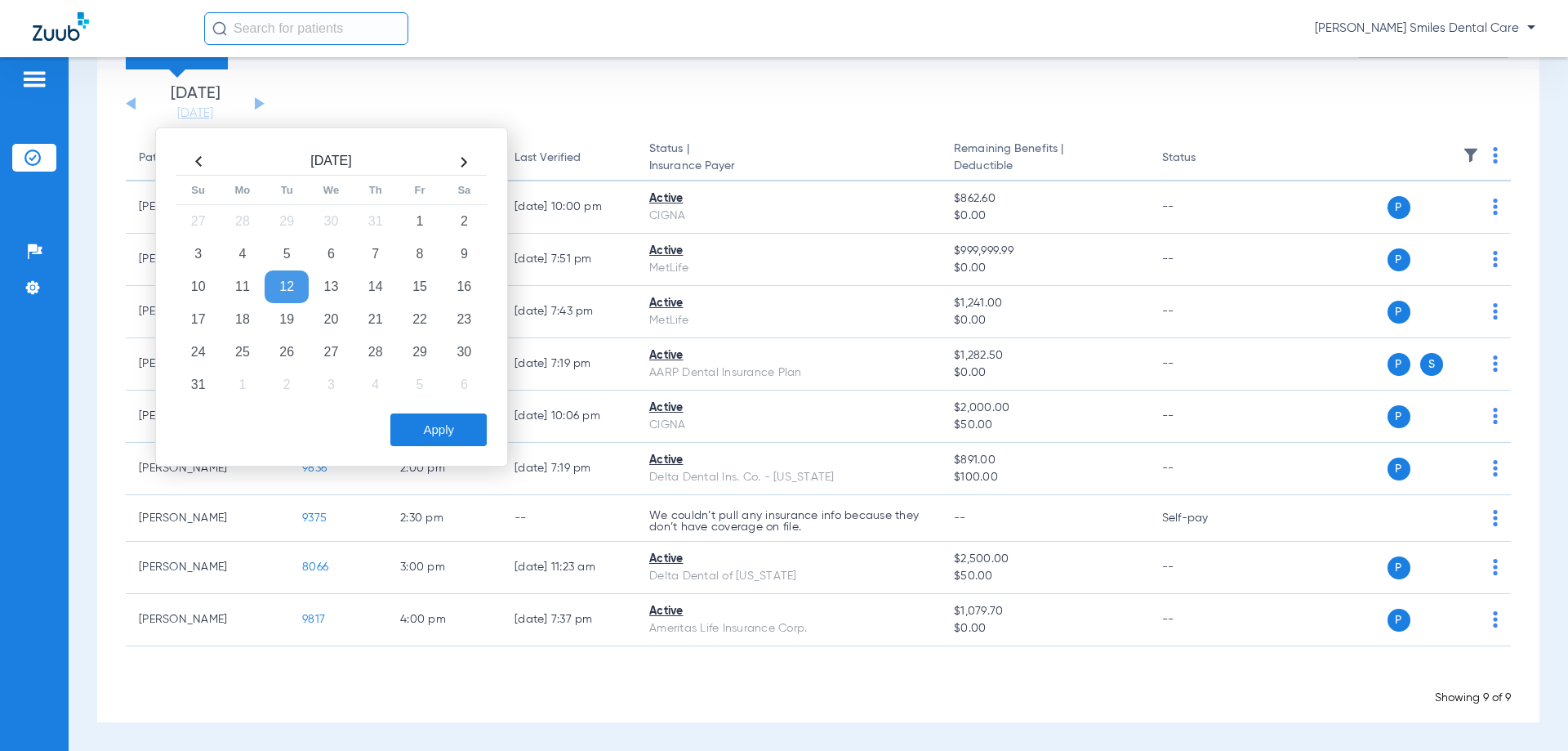
click at [291, 287] on td "12" at bounding box center [286, 286] width 44 height 33
click at [437, 429] on button "Apply" at bounding box center [438, 429] width 96 height 33
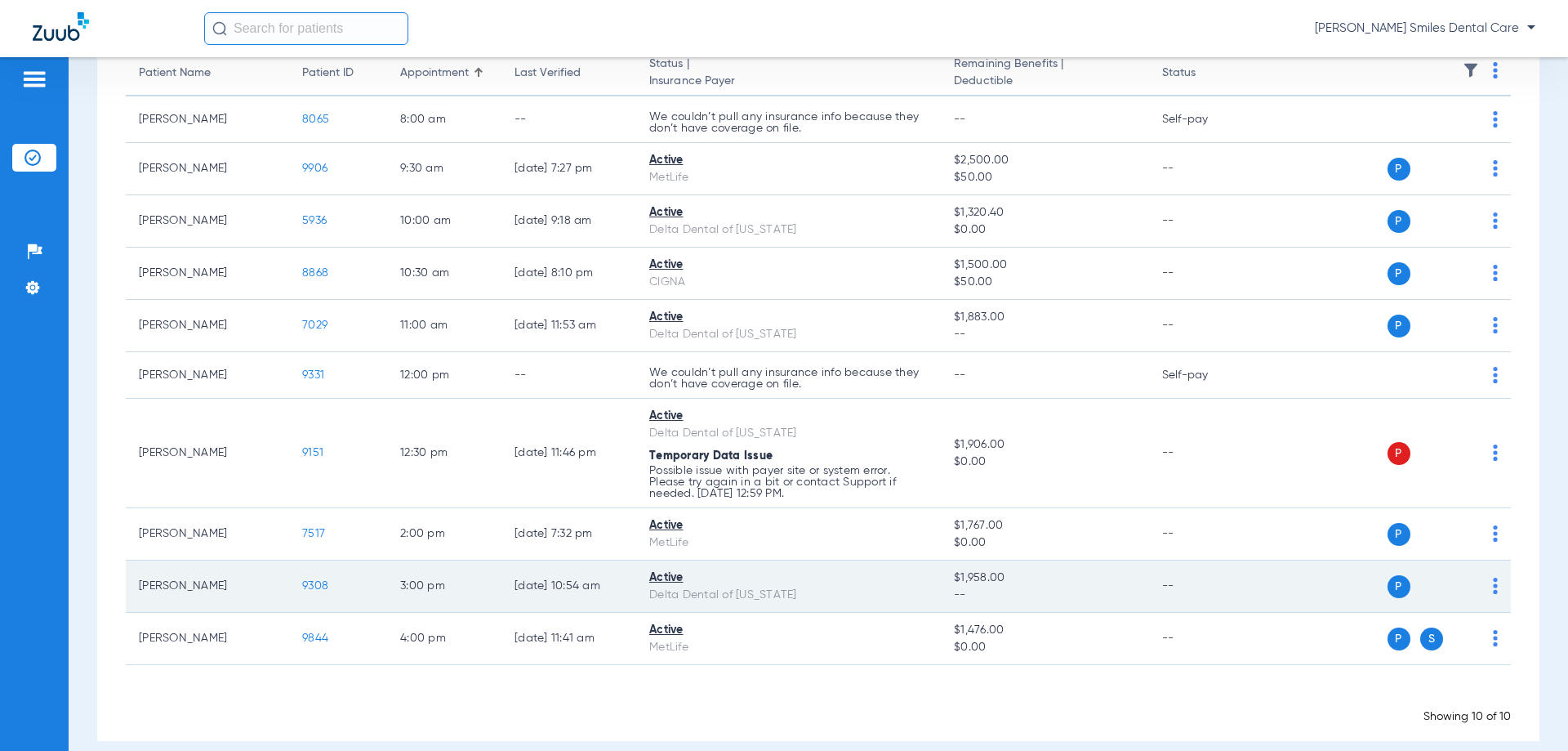
scroll to position [193, 0]
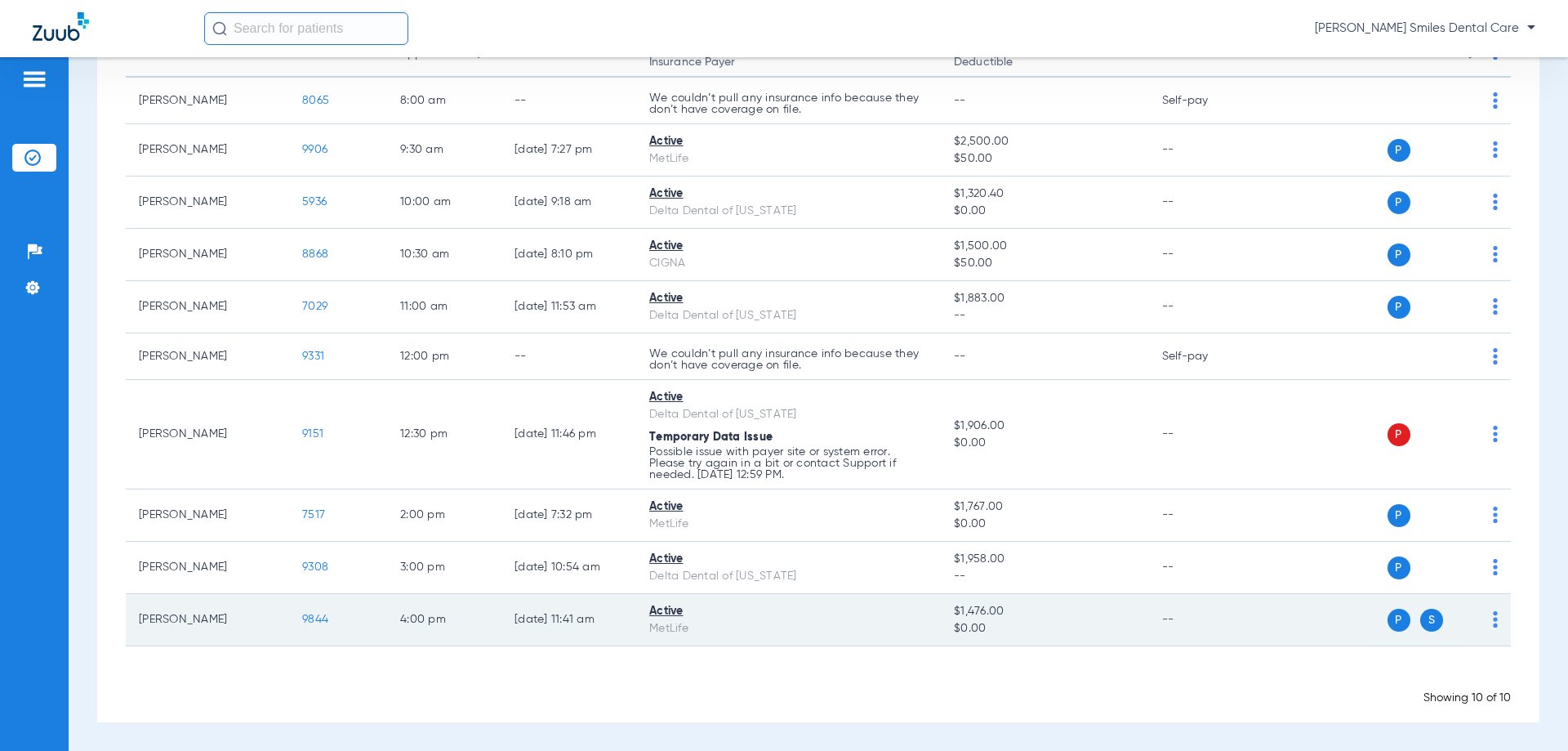
click at [316, 615] on span "9844" at bounding box center [315, 619] width 26 height 12
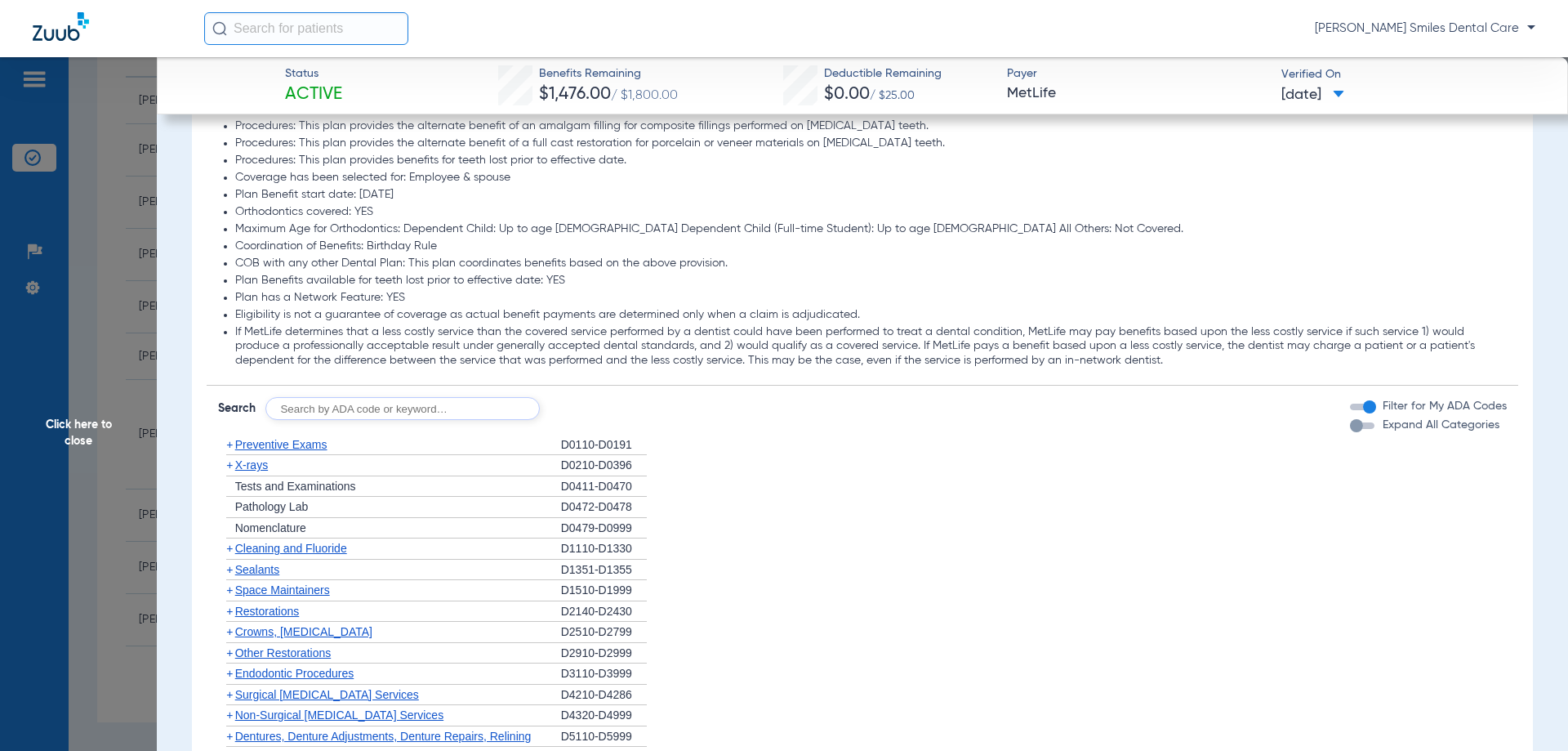
scroll to position [1389, 0]
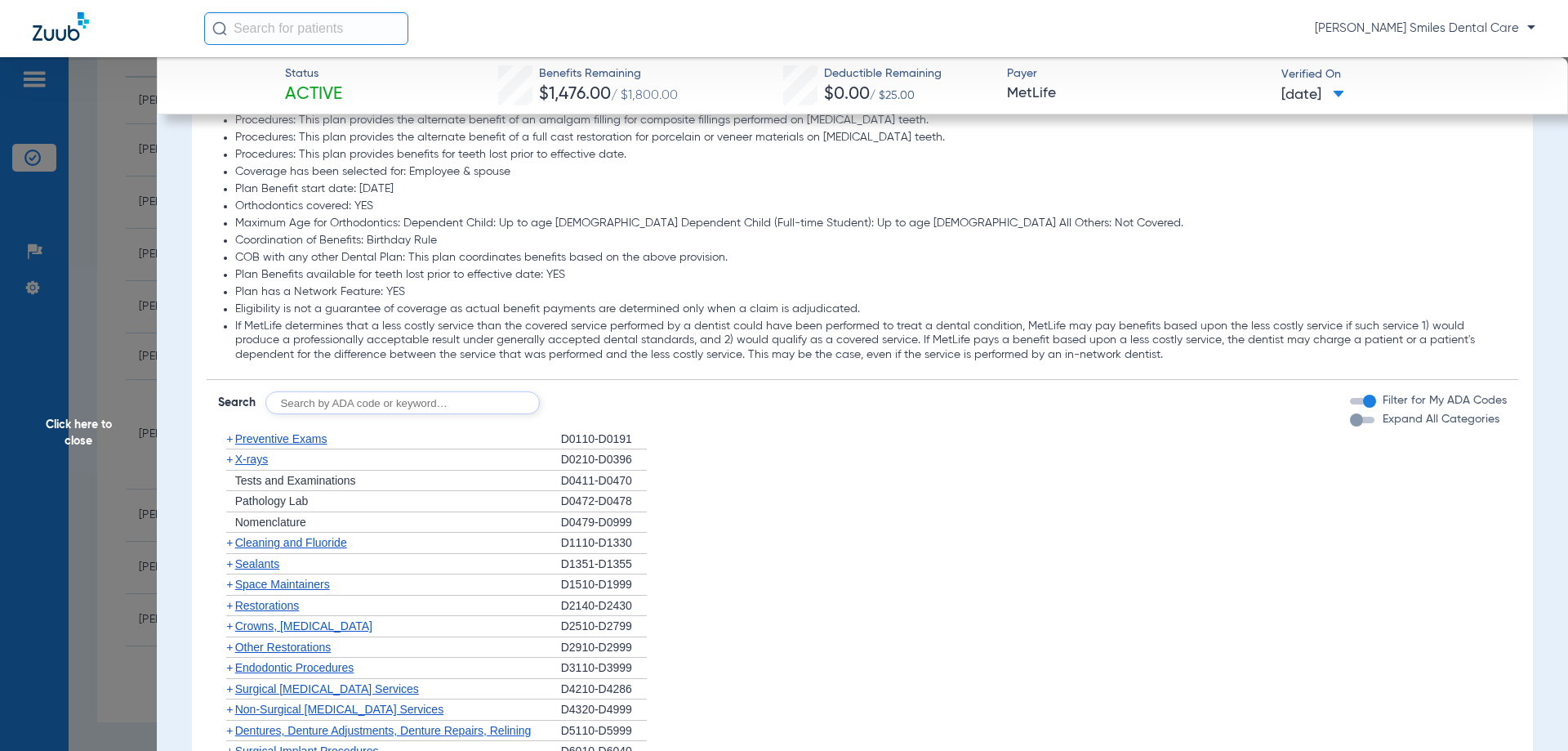
click at [318, 542] on span "Cleaning and Fluoride" at bounding box center [290, 541] width 111 height 13
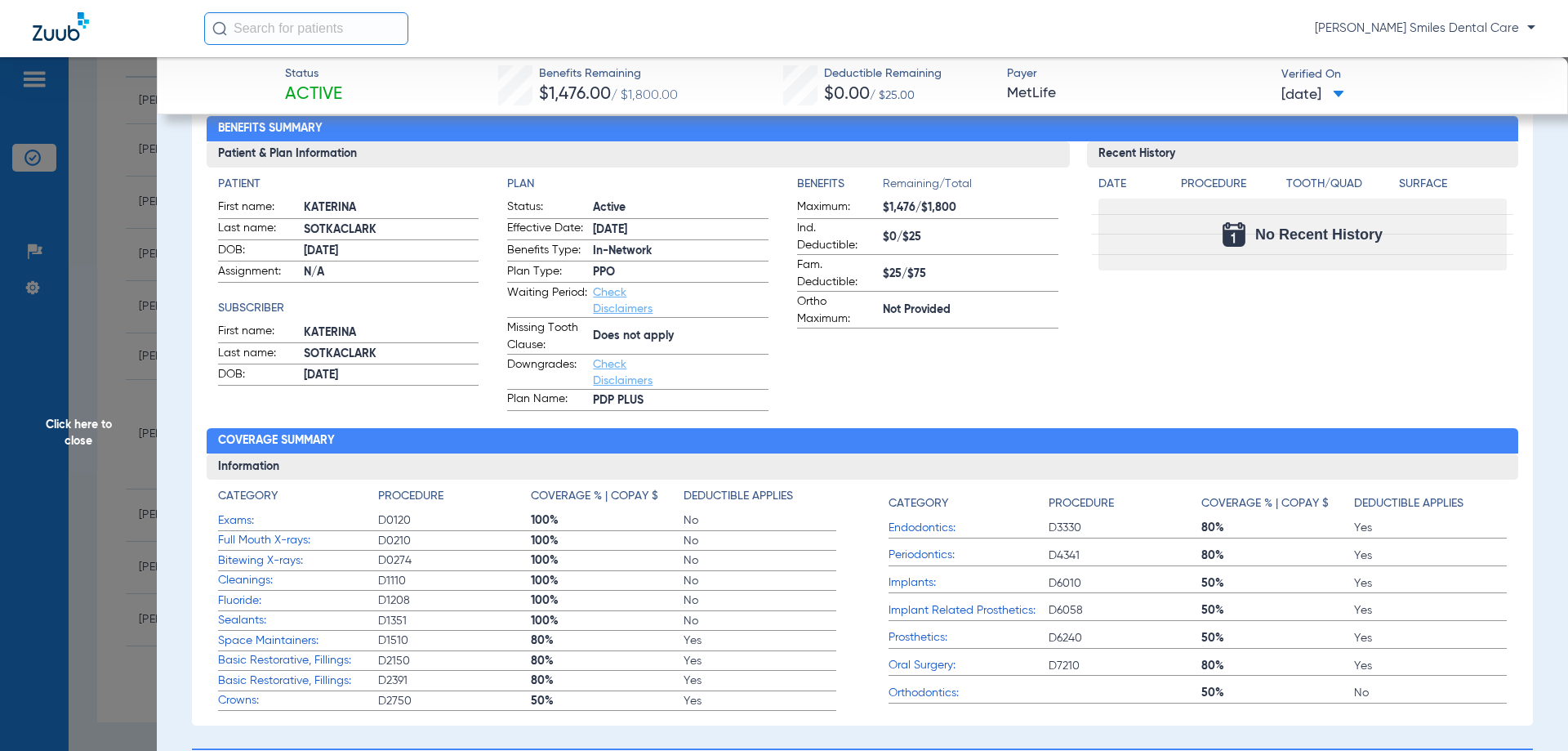
scroll to position [0, 0]
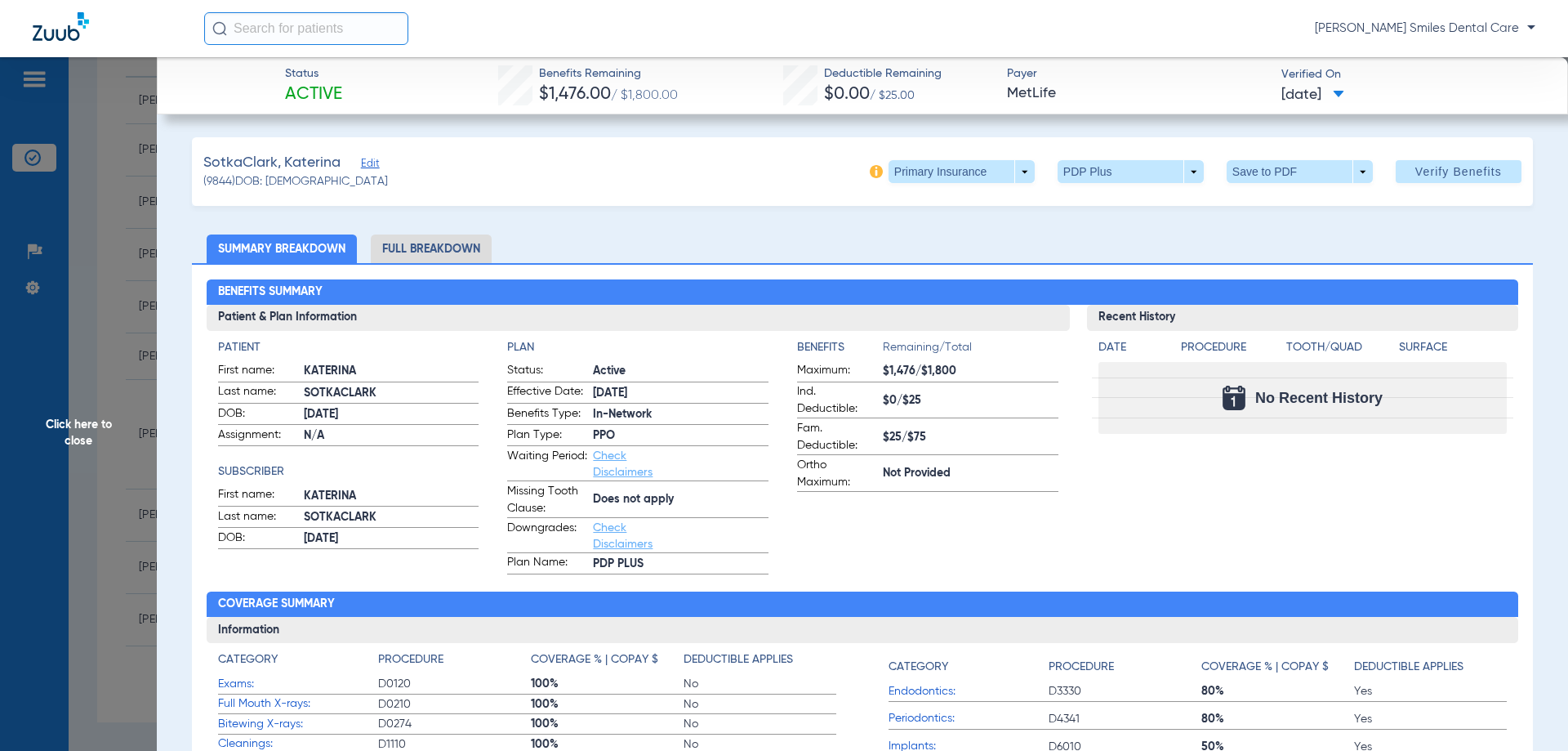
click at [1017, 159] on div "SotkaClark, [PERSON_NAME] Edit (9844) DOB: [DEMOGRAPHIC_DATA] Primary Insurance…" at bounding box center [862, 171] width 1341 height 68
click at [1012, 166] on span at bounding box center [961, 171] width 146 height 23
click at [948, 235] on span "Secondary Insurance" at bounding box center [944, 237] width 108 height 12
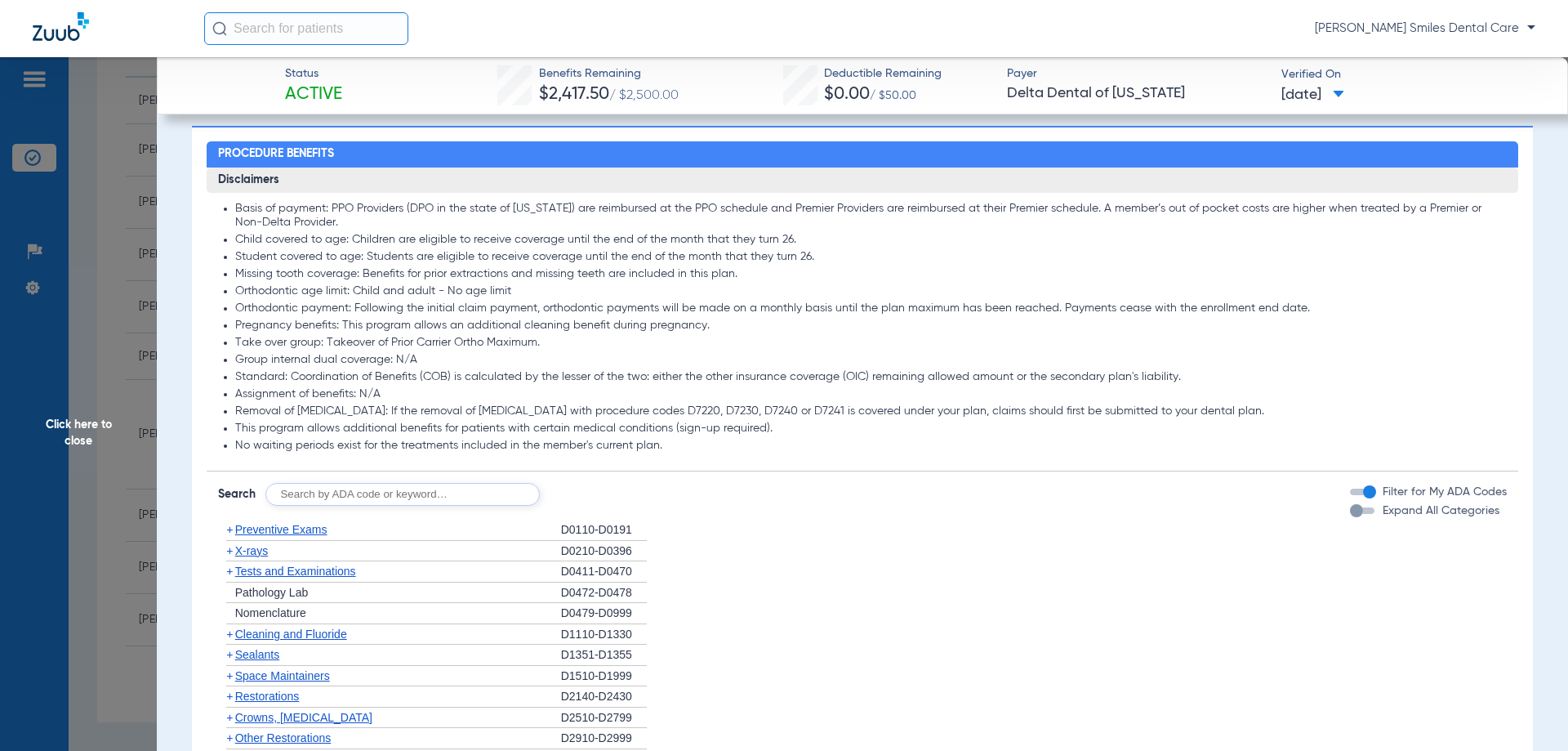
scroll to position [1144, 0]
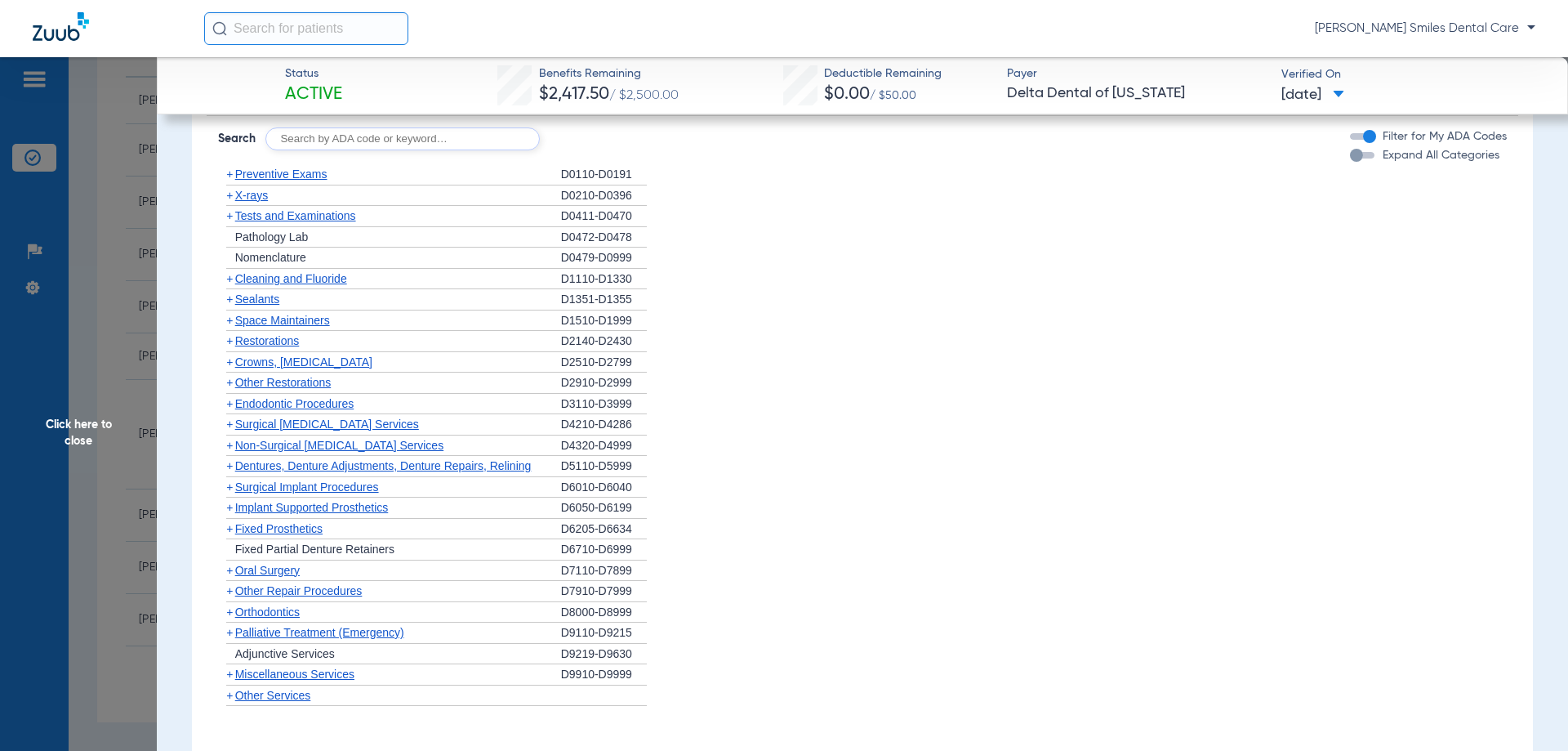
click at [290, 275] on span "Cleaning and Fluoride" at bounding box center [290, 278] width 111 height 13
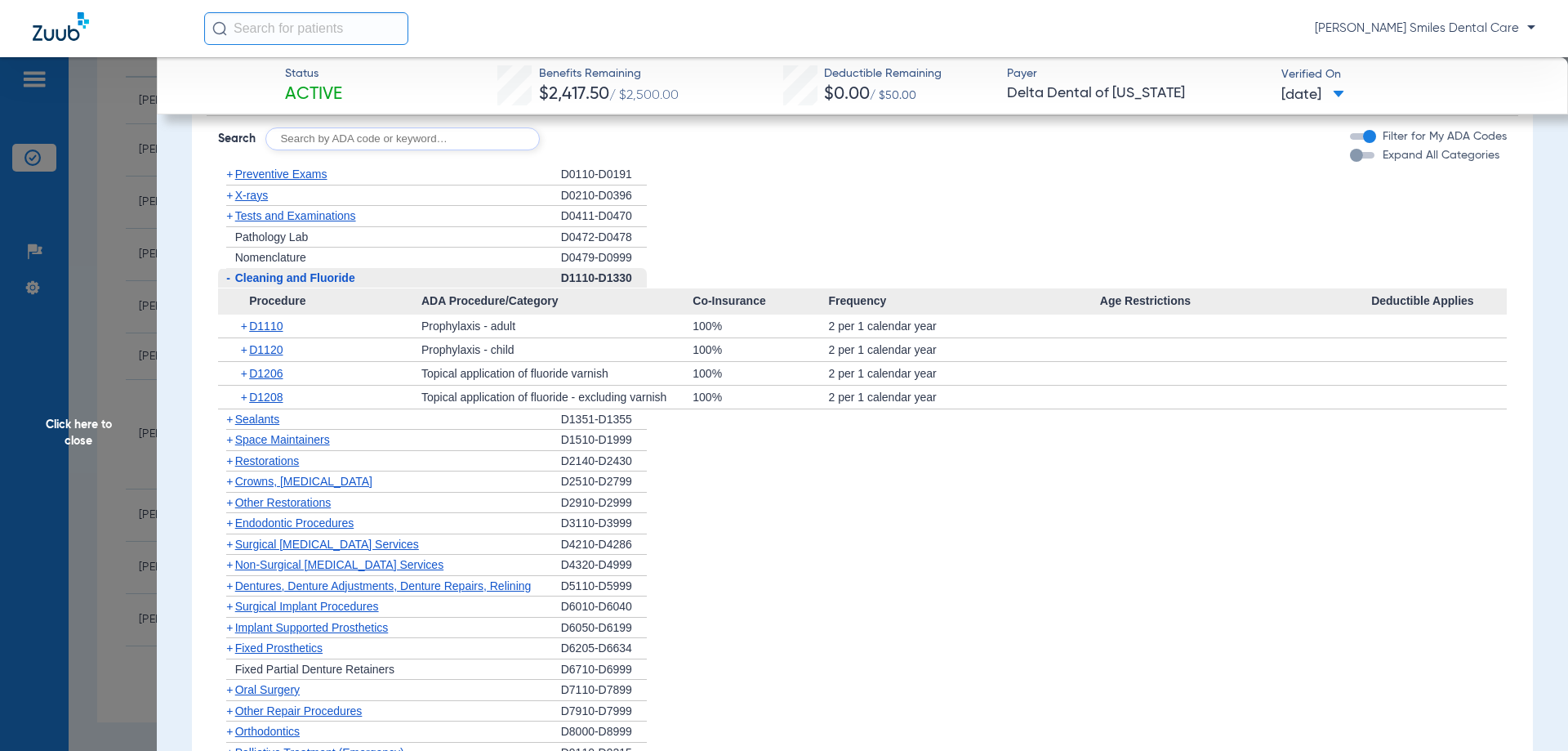
click at [85, 421] on span "Click here to close" at bounding box center [79, 433] width 157 height 751
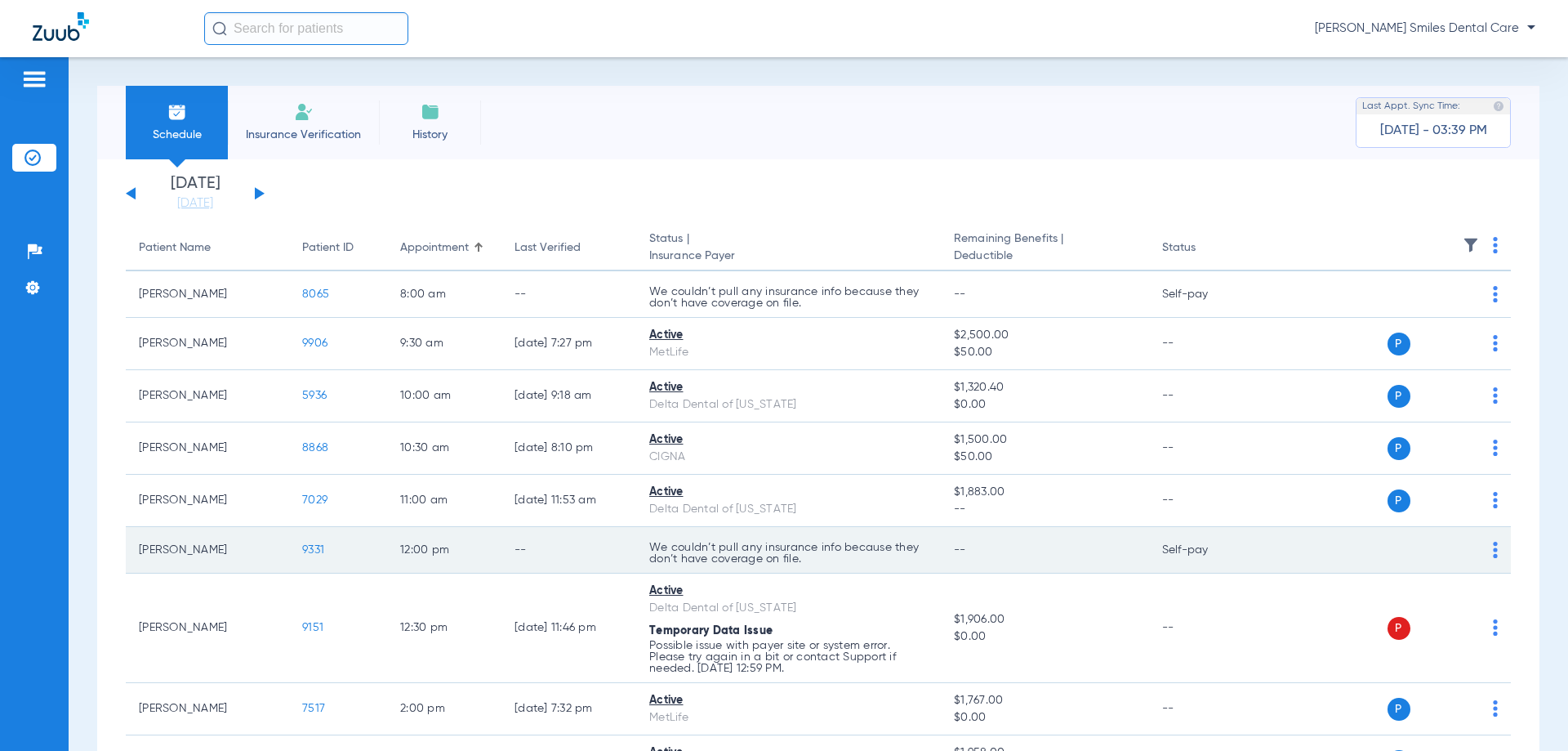
scroll to position [82, 0]
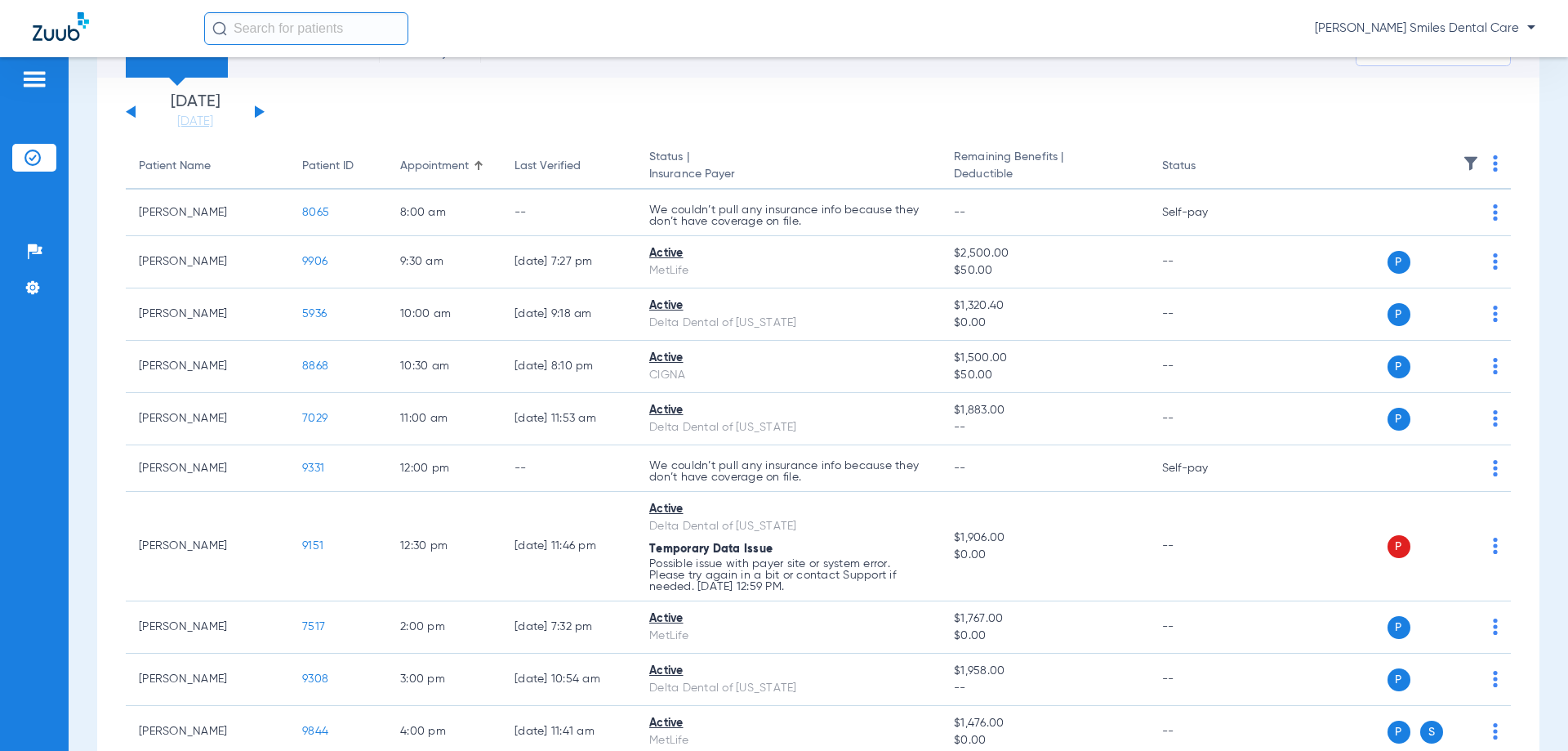
click at [258, 112] on button at bounding box center [260, 112] width 10 height 13
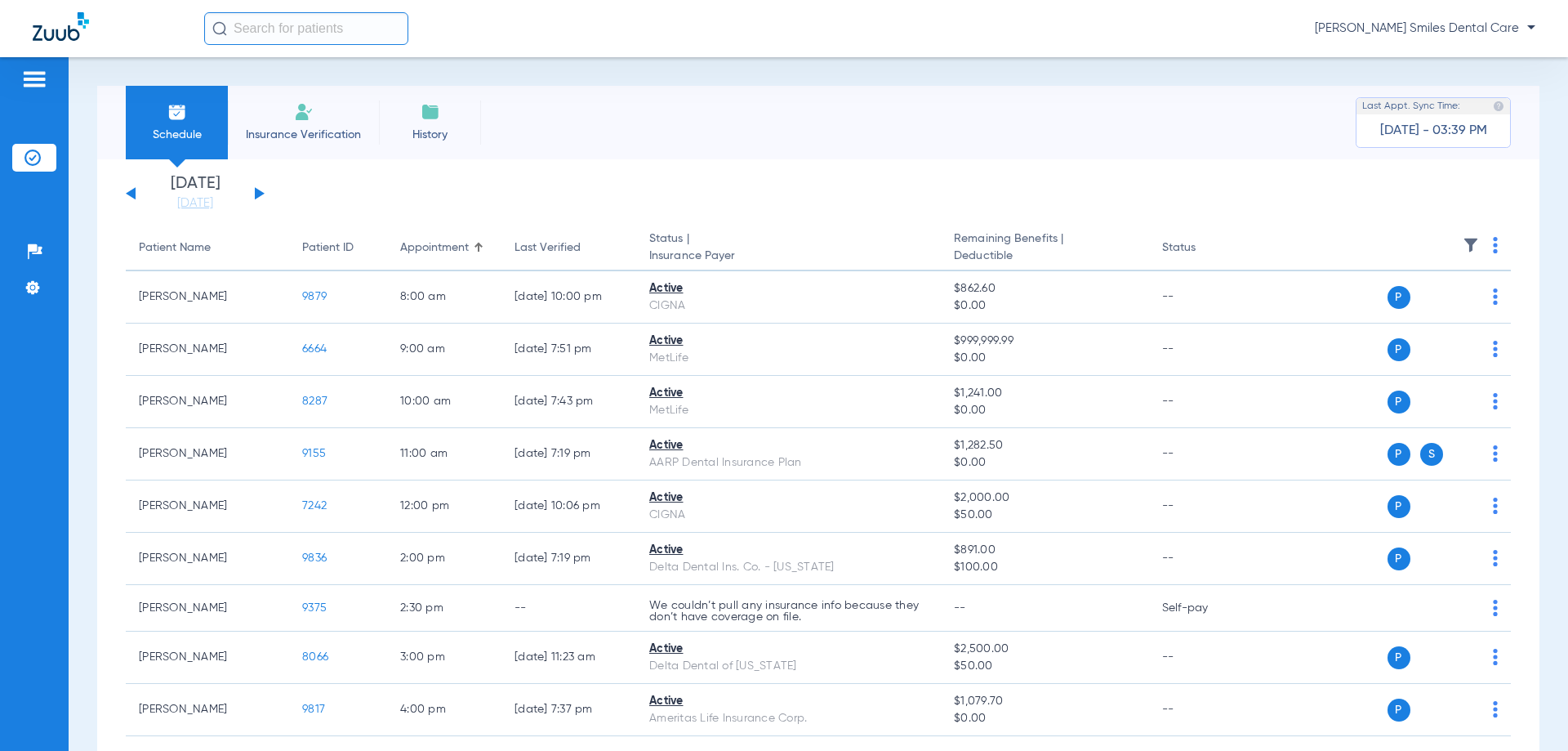
click at [292, 121] on li "Insurance Verification" at bounding box center [303, 122] width 151 height 73
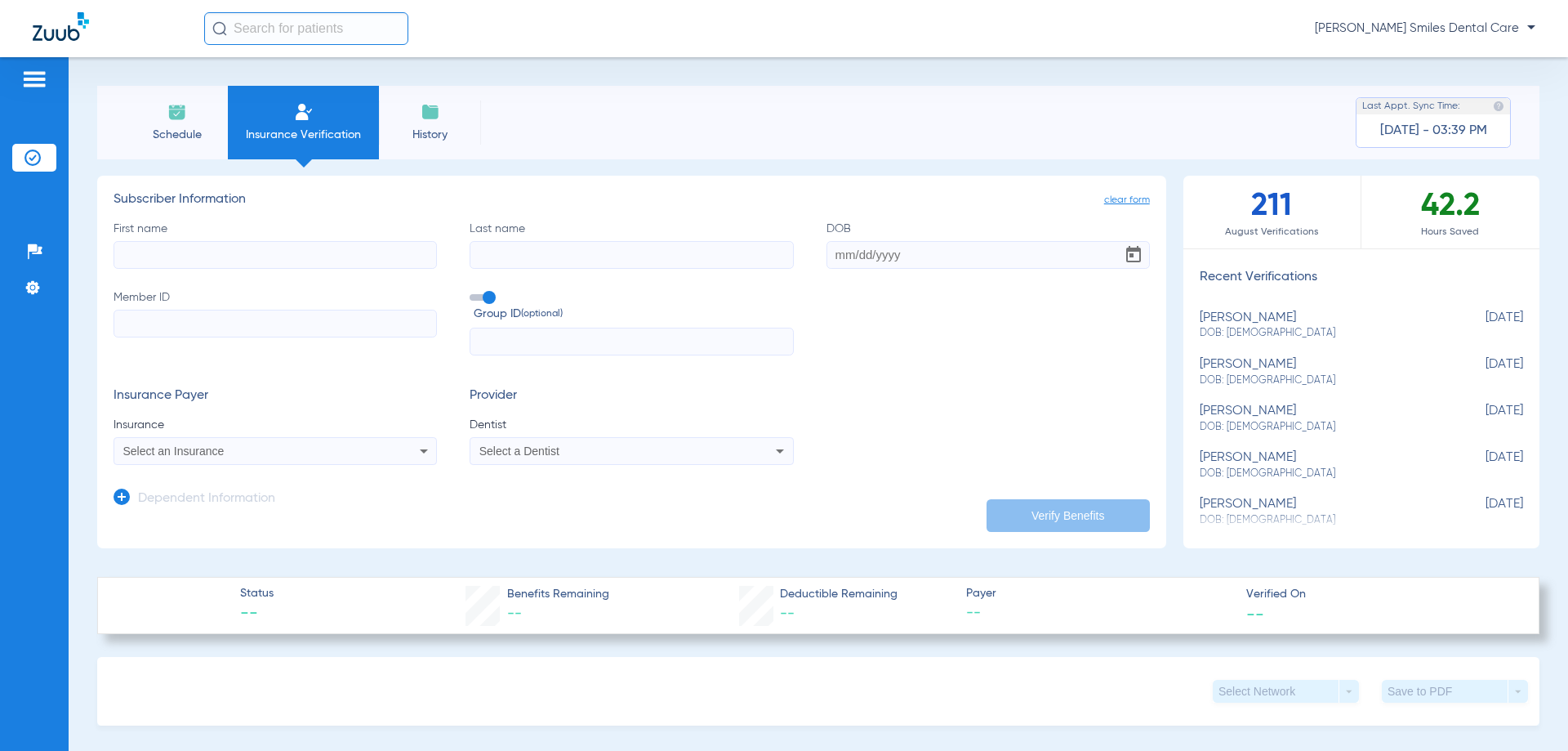
click at [1278, 464] on div "[PERSON_NAME] DOB: [DEMOGRAPHIC_DATA]" at bounding box center [1320, 465] width 241 height 30
type input "[PERSON_NAME]"
type input "[DATE]"
type input "125374224801"
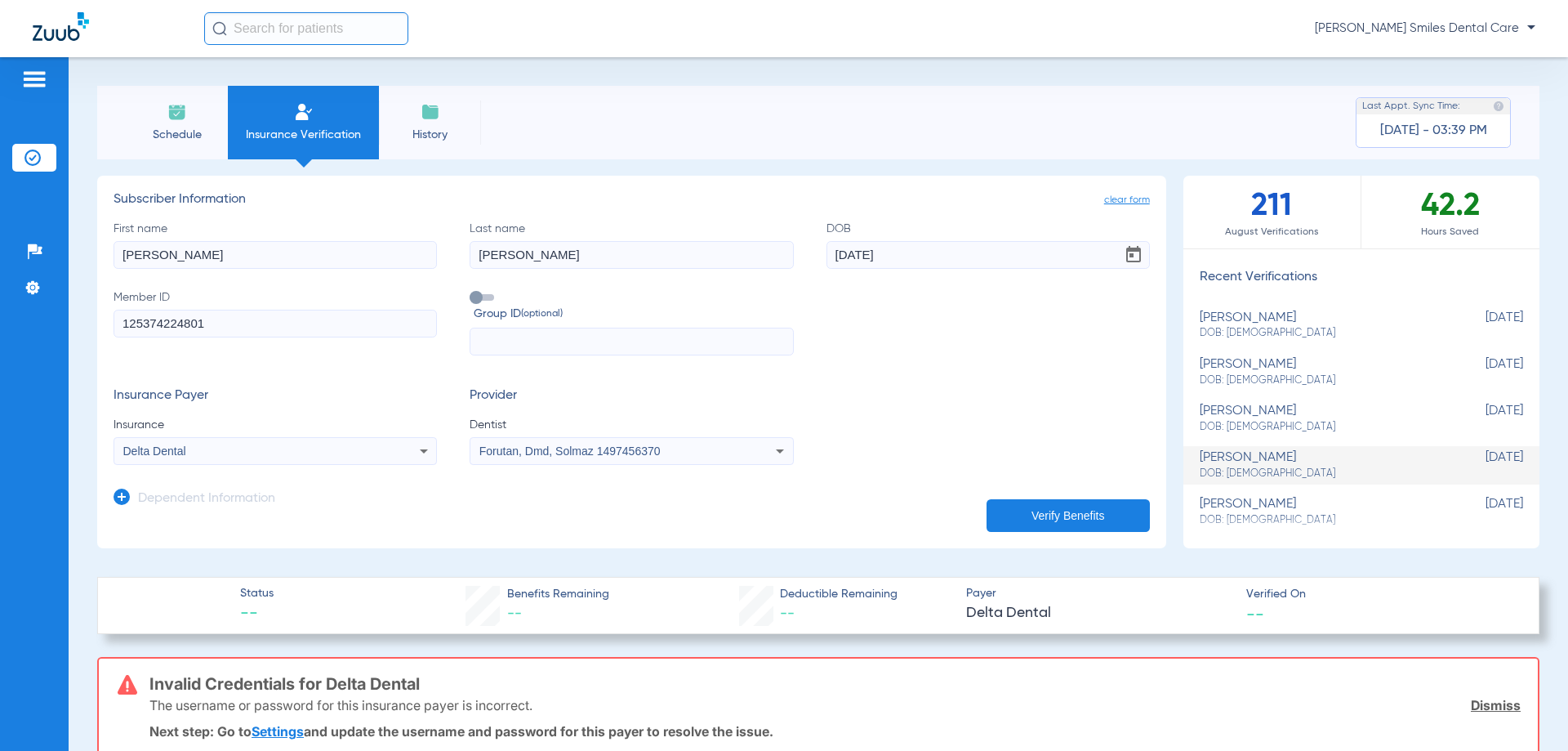
click at [185, 139] on span "Schedule" at bounding box center [176, 134] width 78 height 16
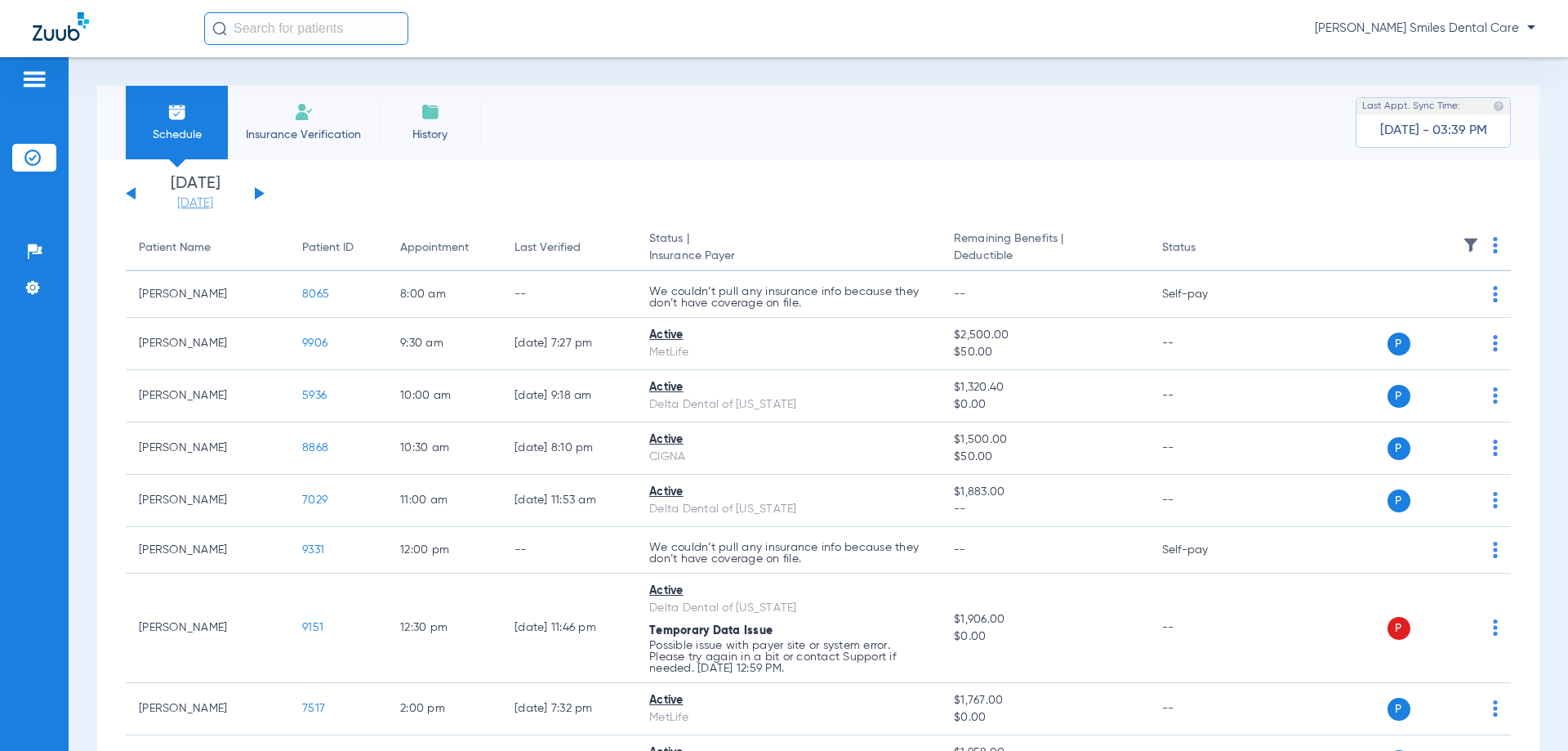
click at [214, 202] on link "[DATE]" at bounding box center [195, 203] width 98 height 16
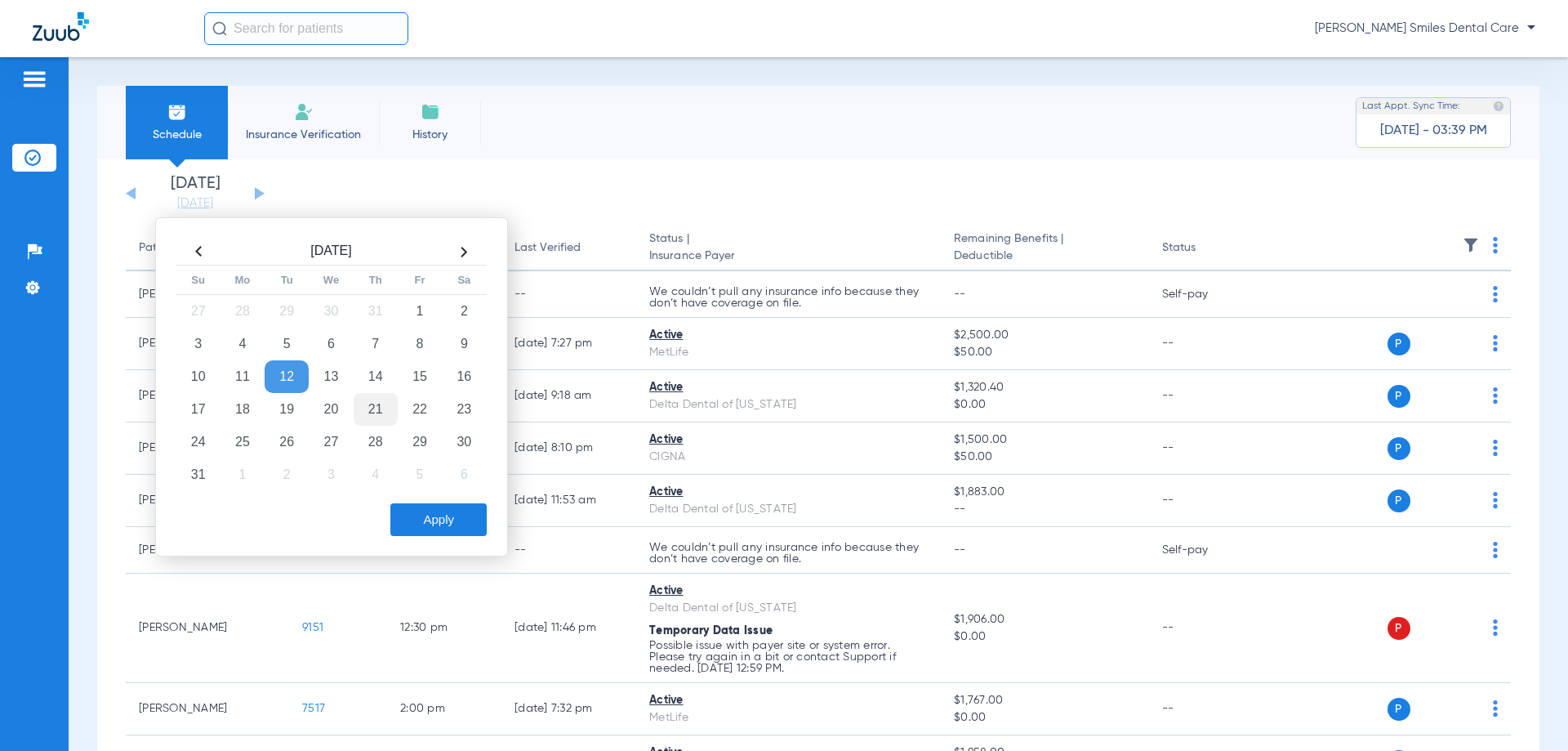
click at [377, 408] on td "21" at bounding box center [376, 409] width 44 height 33
click at [433, 514] on button "Apply" at bounding box center [438, 520] width 96 height 33
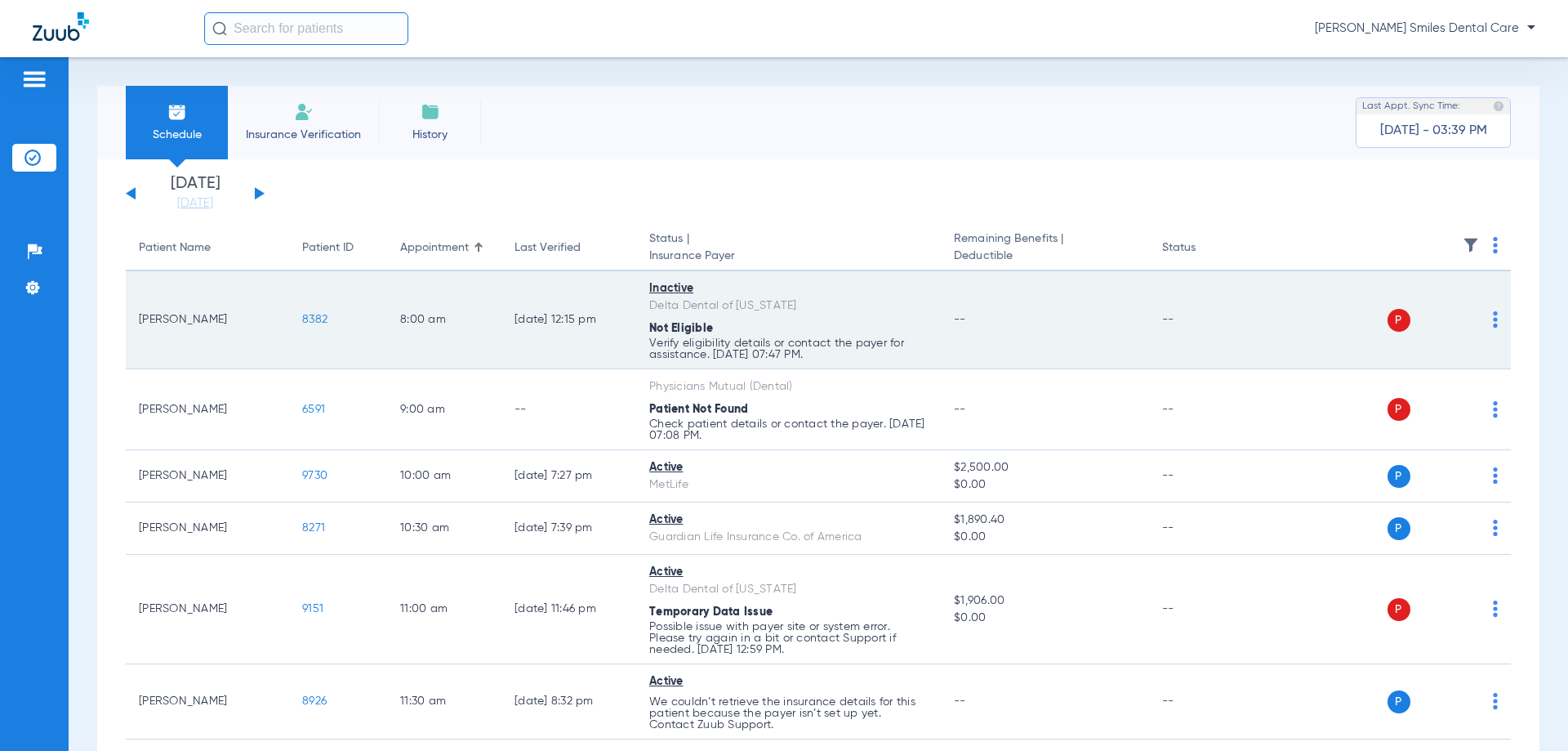
click at [320, 321] on span "8382" at bounding box center [315, 319] width 25 height 12
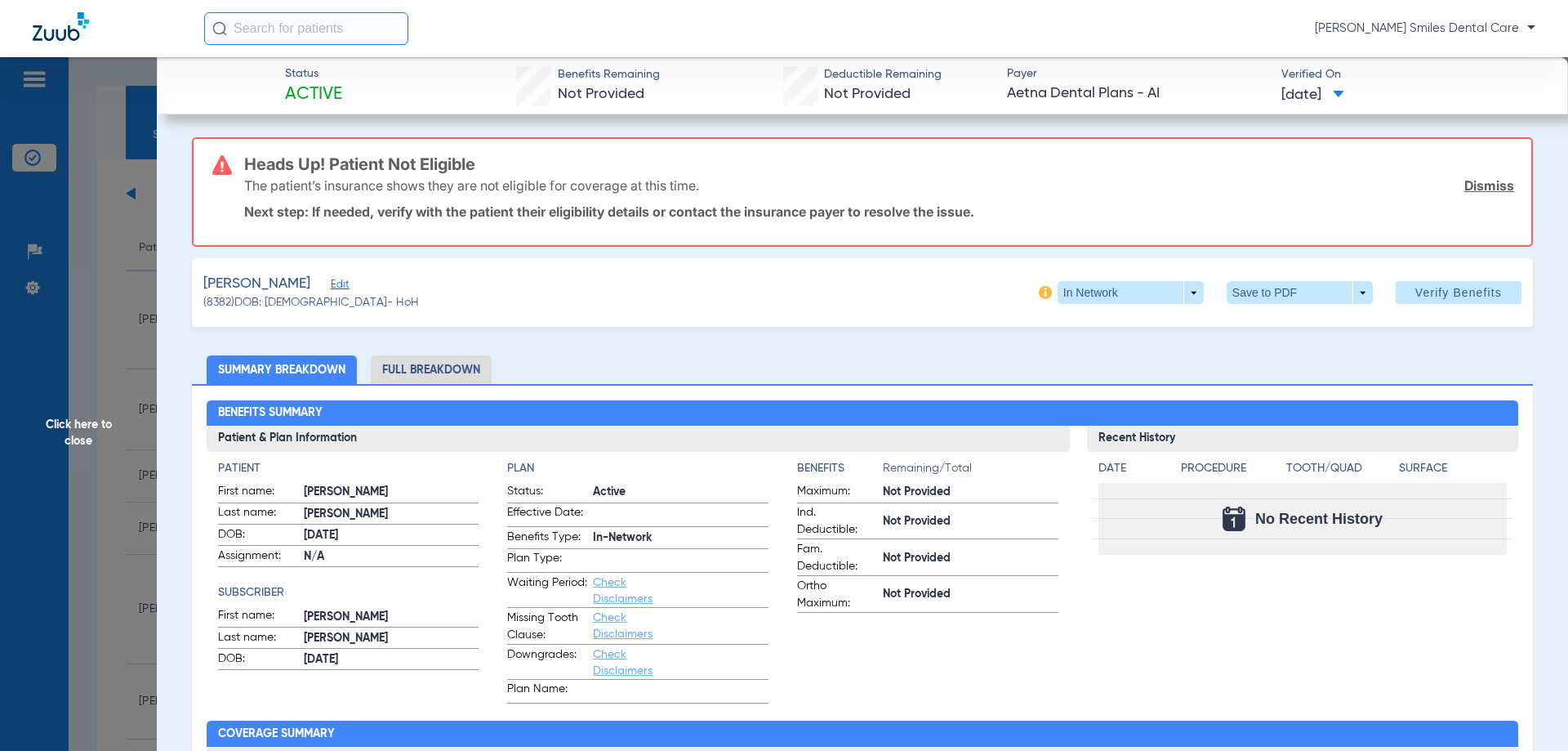
click at [84, 431] on span "Click here to close" at bounding box center [79, 433] width 157 height 751
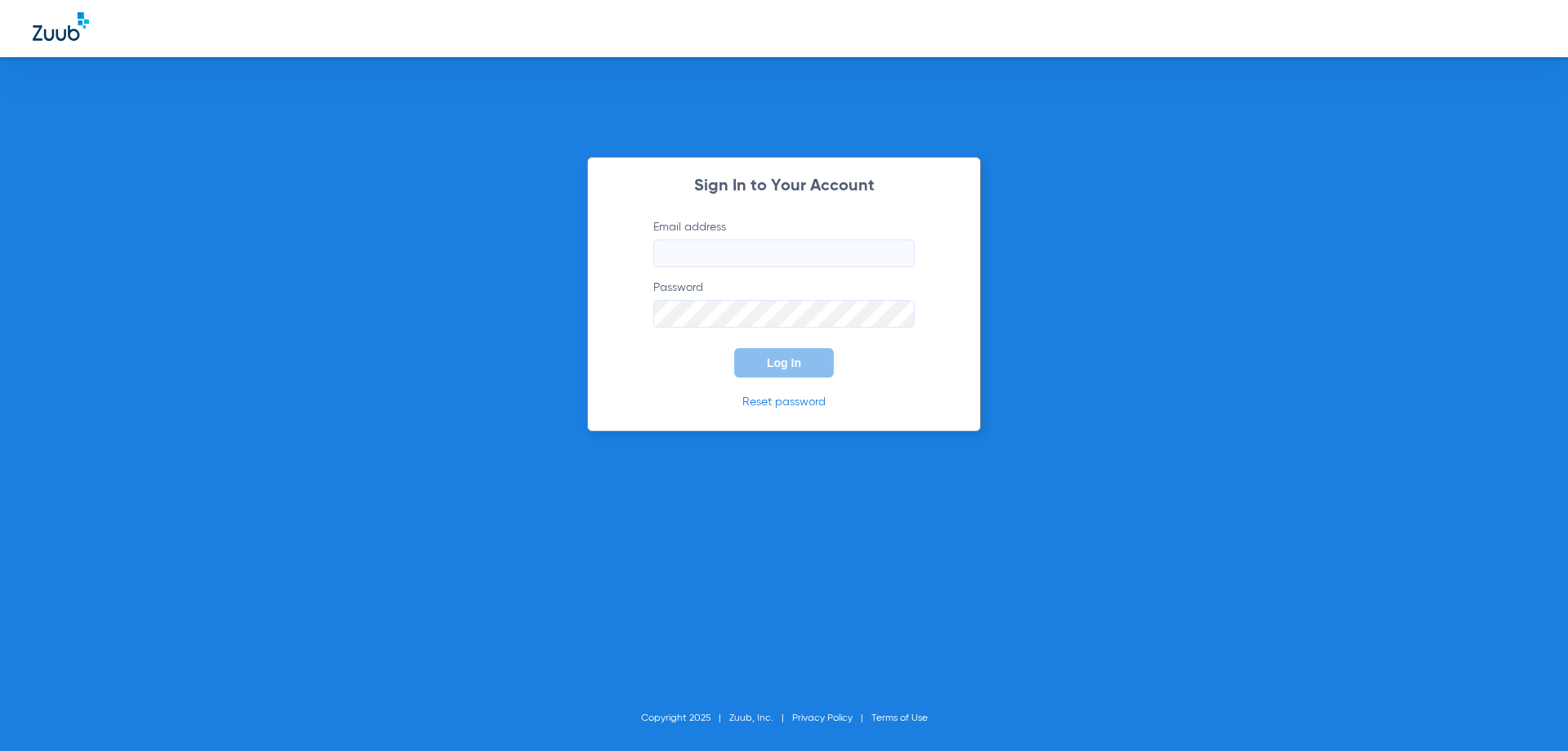
click at [742, 259] on input "Email address" at bounding box center [784, 253] width 261 height 28
type input "[EMAIL_ADDRESS][DOMAIN_NAME]"
click at [734, 348] on button "Log In" at bounding box center [784, 362] width 100 height 30
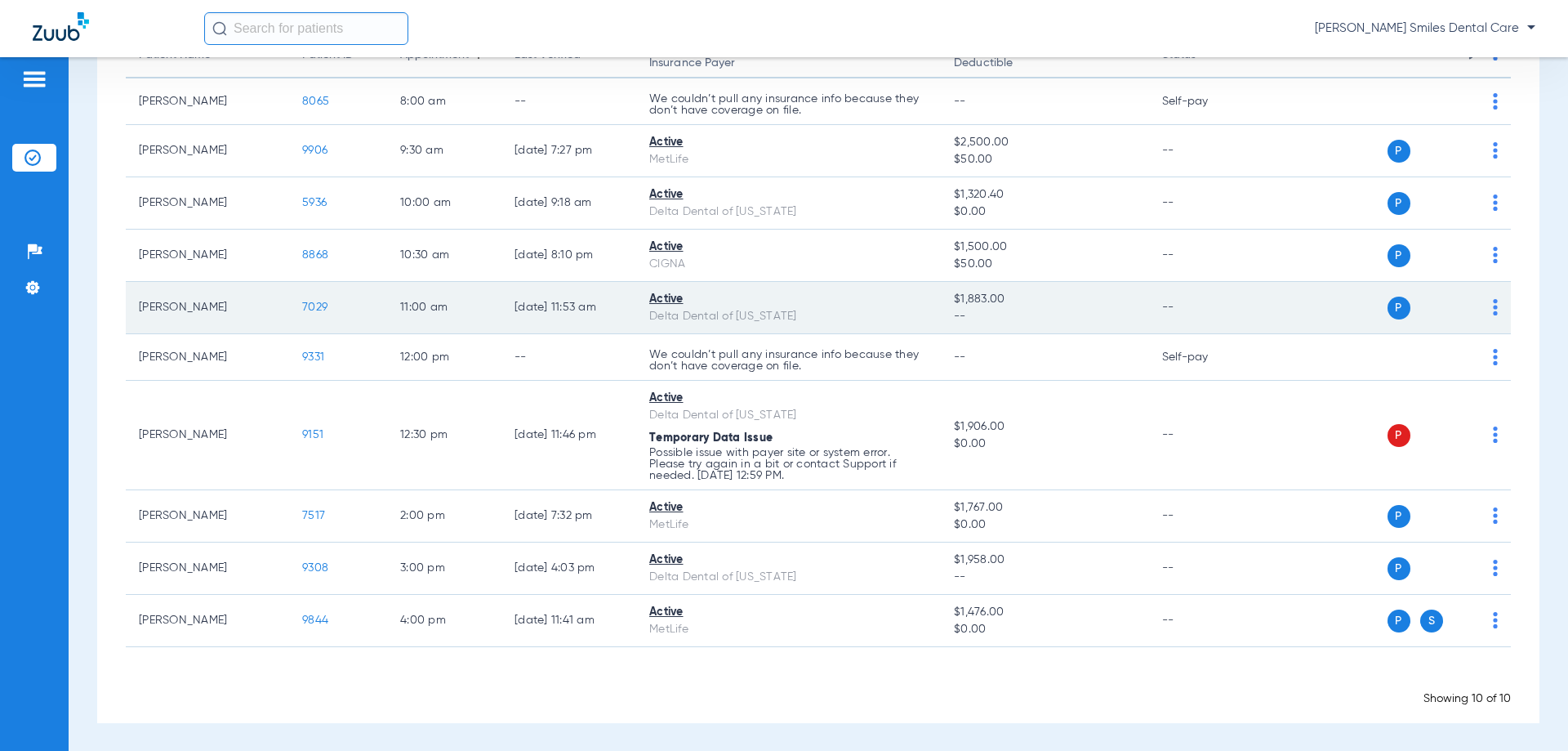
scroll to position [193, 0]
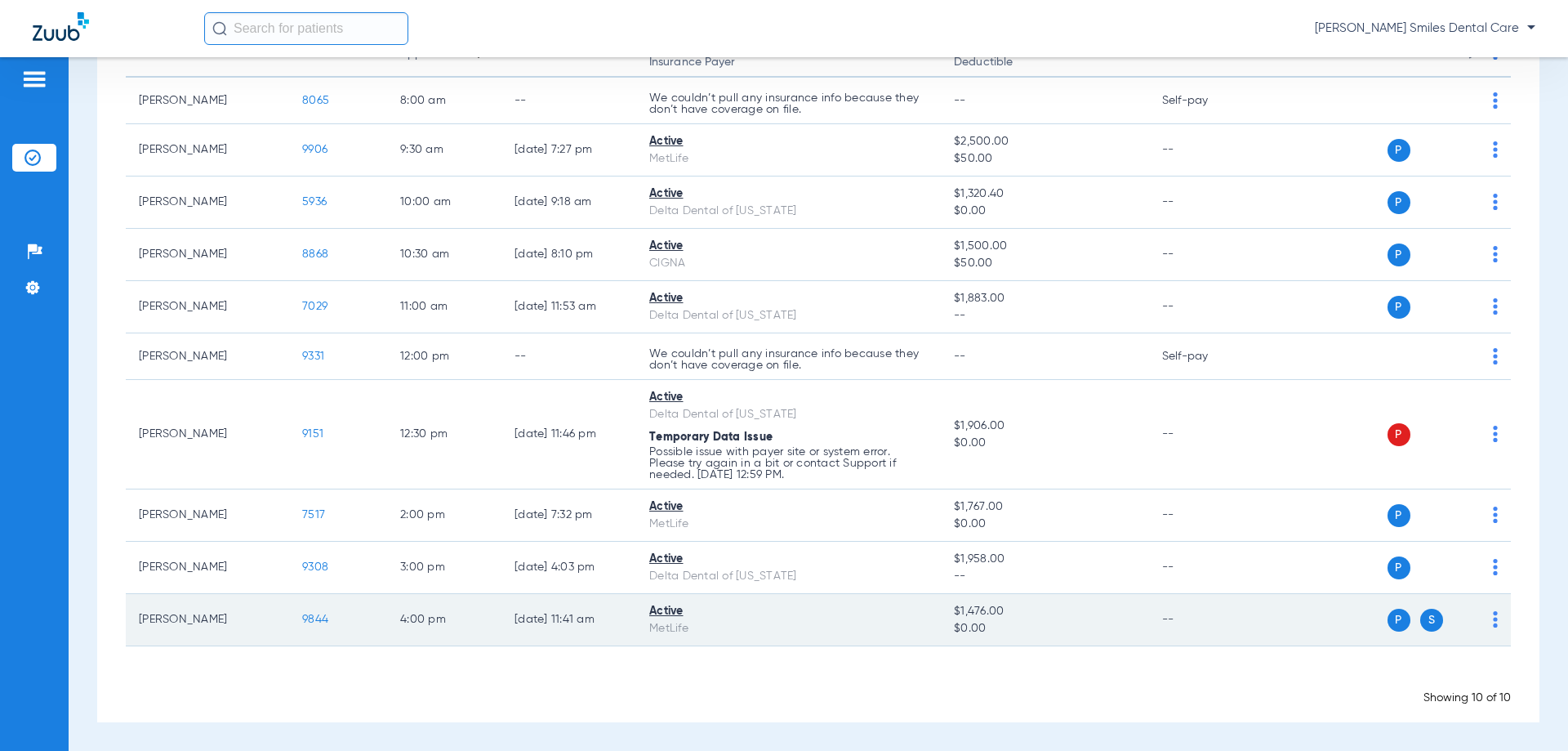
click at [312, 620] on span "9844" at bounding box center [315, 619] width 26 height 12
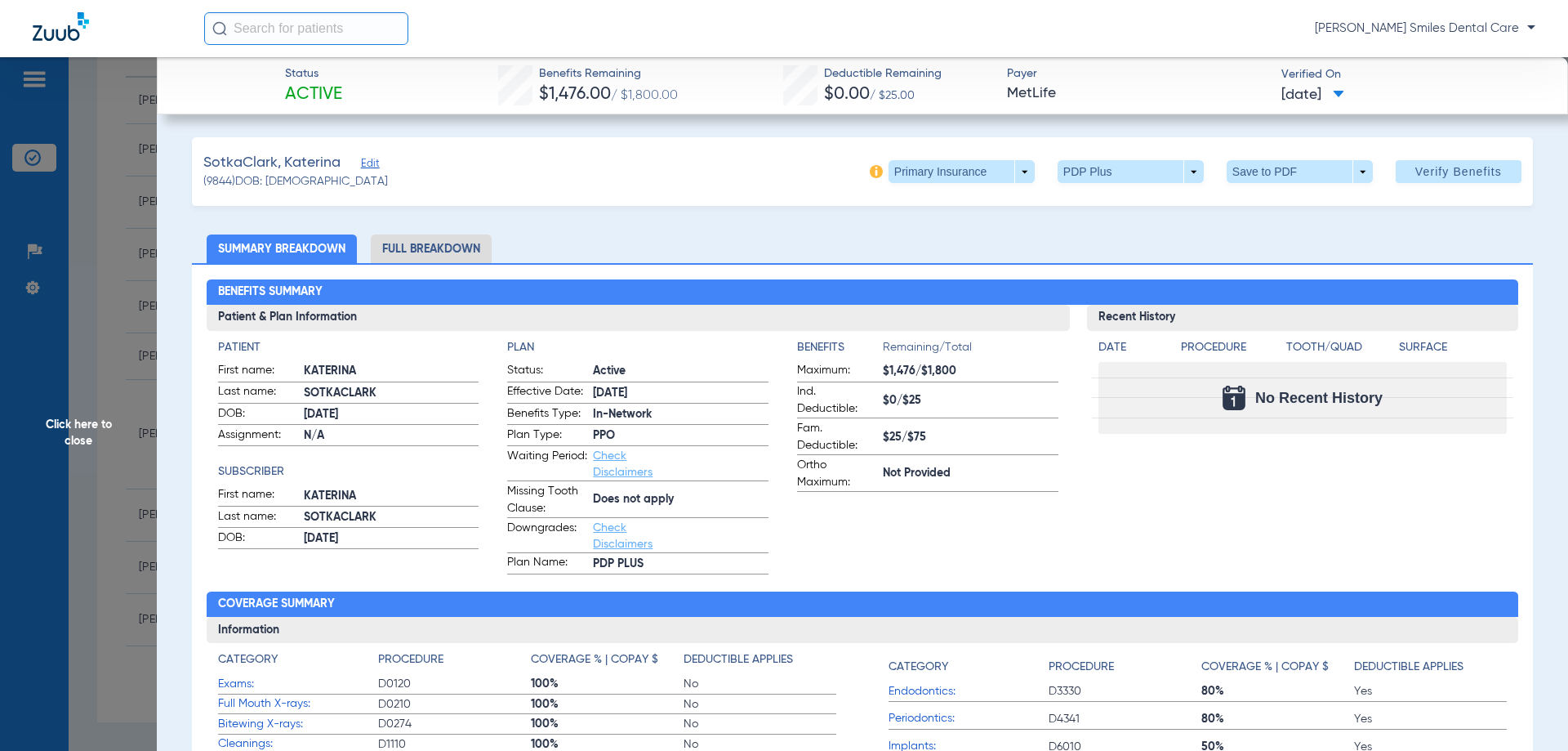
click at [427, 249] on li "Full Breakdown" at bounding box center [431, 249] width 121 height 29
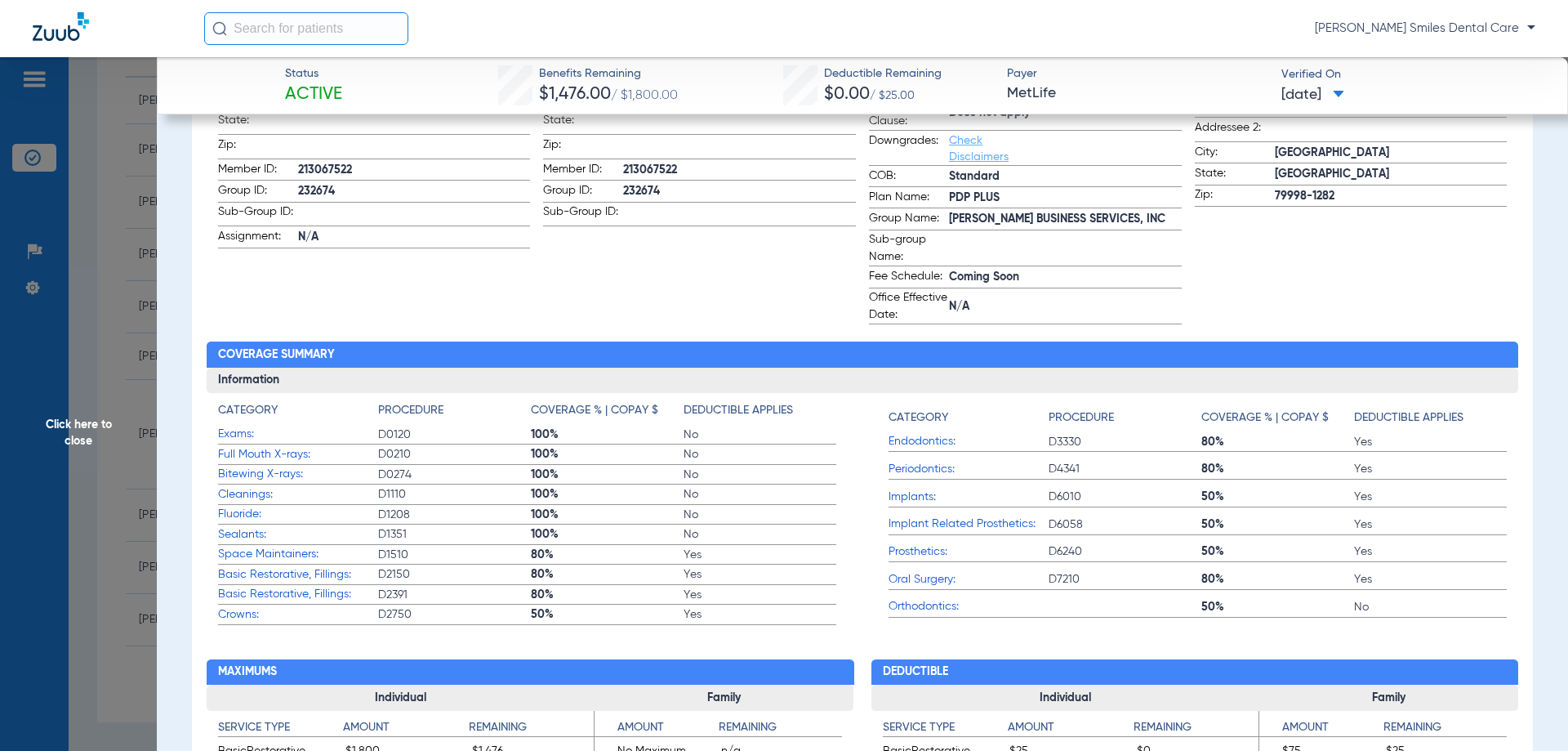
scroll to position [0, 0]
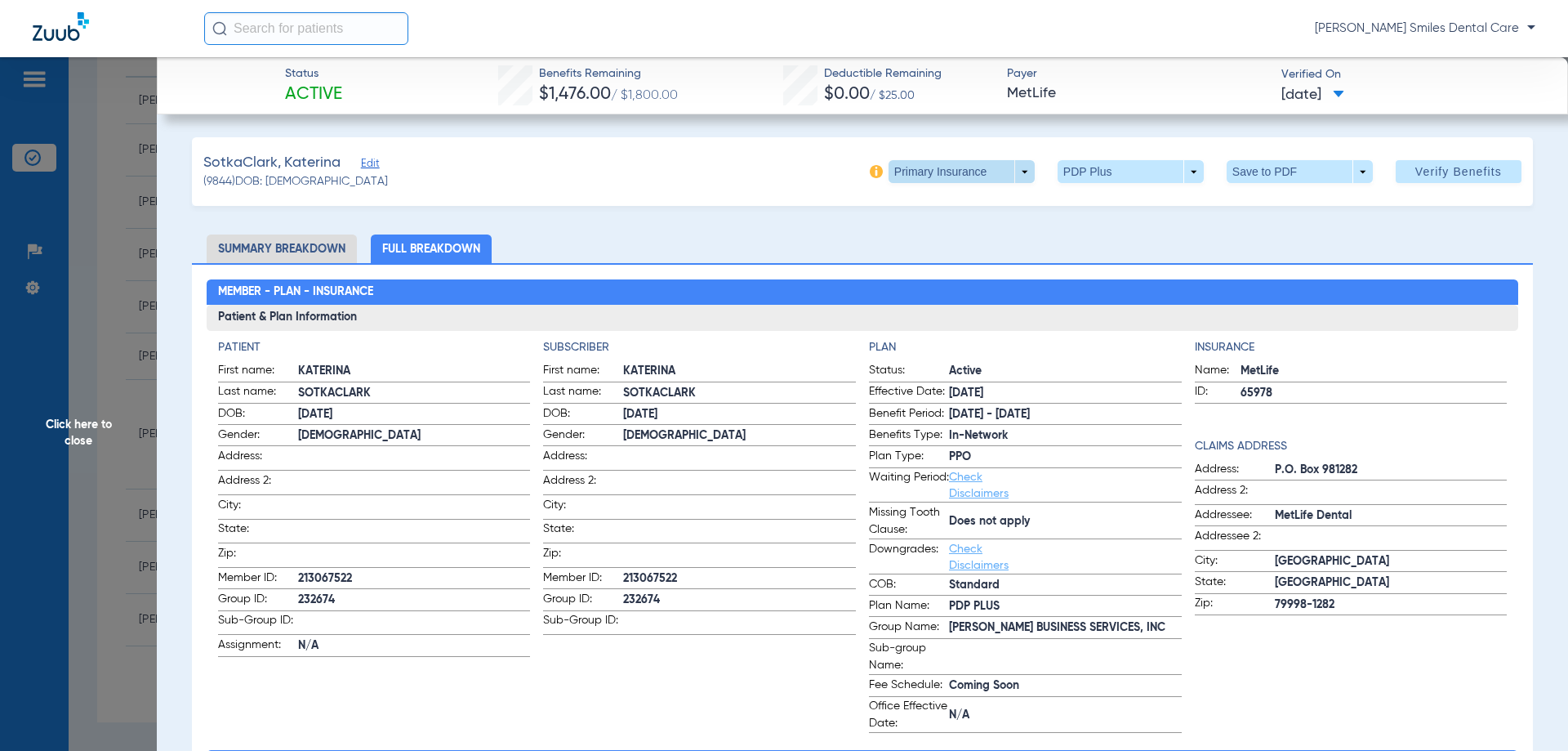
click at [988, 167] on span at bounding box center [961, 171] width 146 height 23
click at [934, 242] on span "Secondary Insurance" at bounding box center [944, 237] width 108 height 12
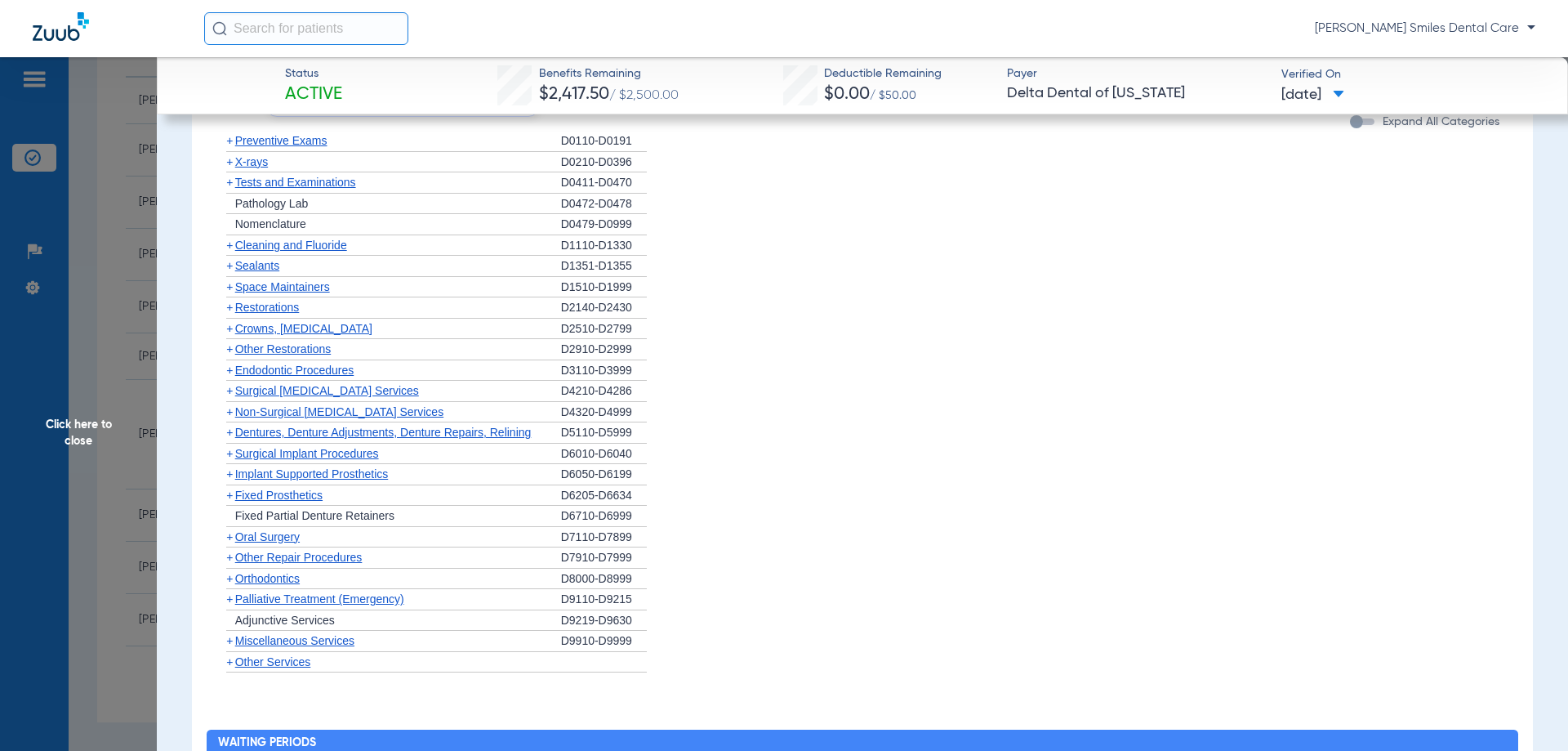
scroll to position [1225, 0]
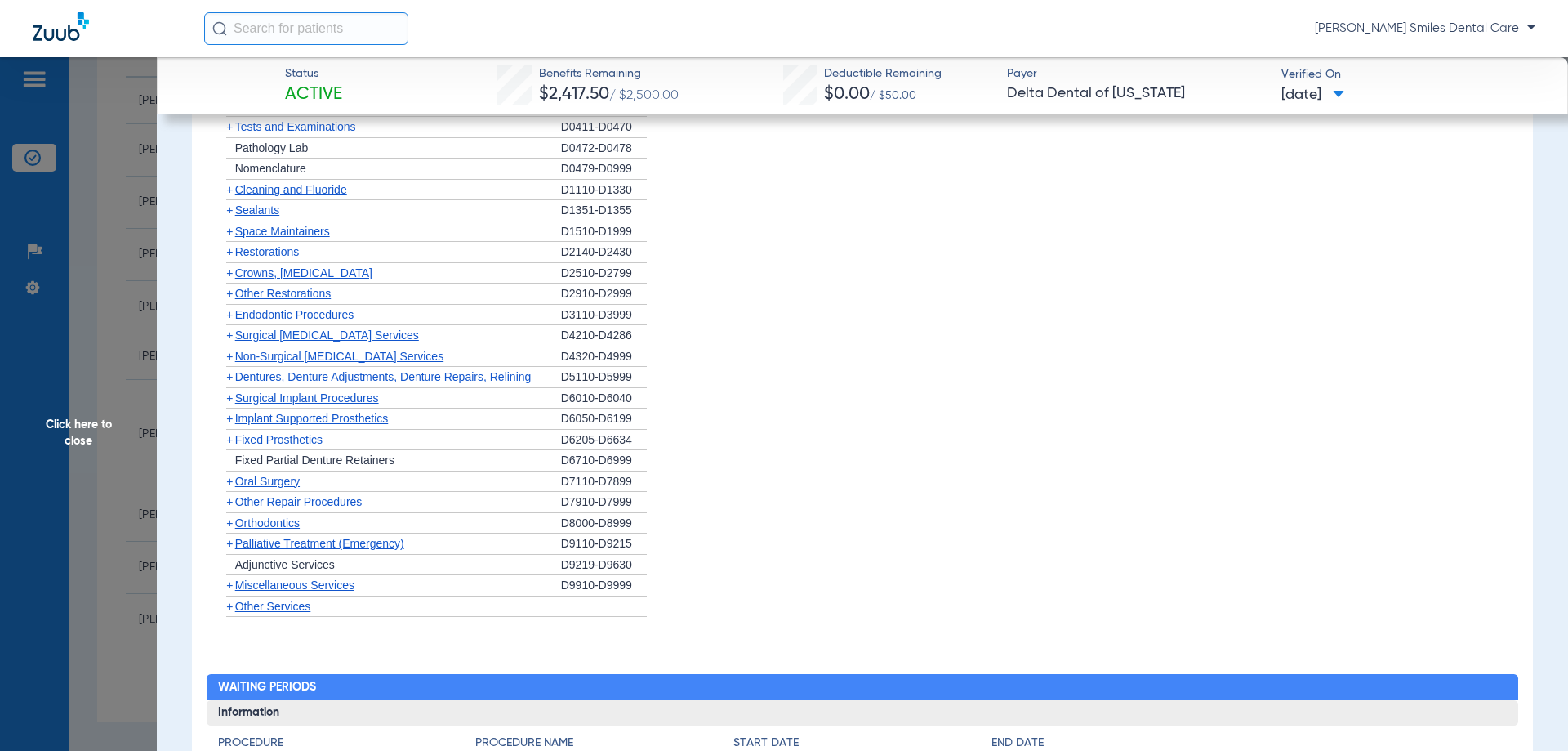
click at [282, 525] on span "Orthodontics" at bounding box center [267, 522] width 64 height 13
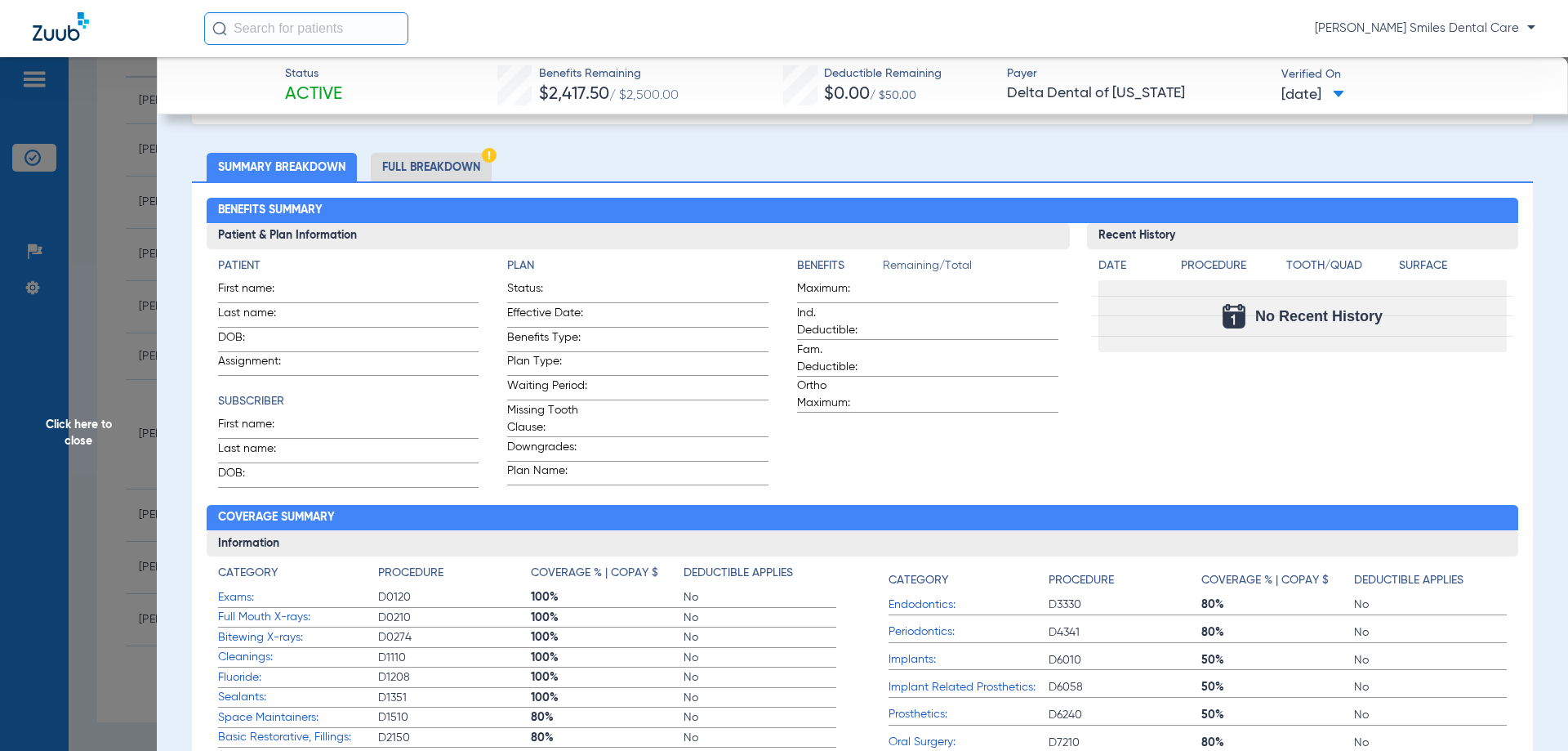
scroll to position [0, 0]
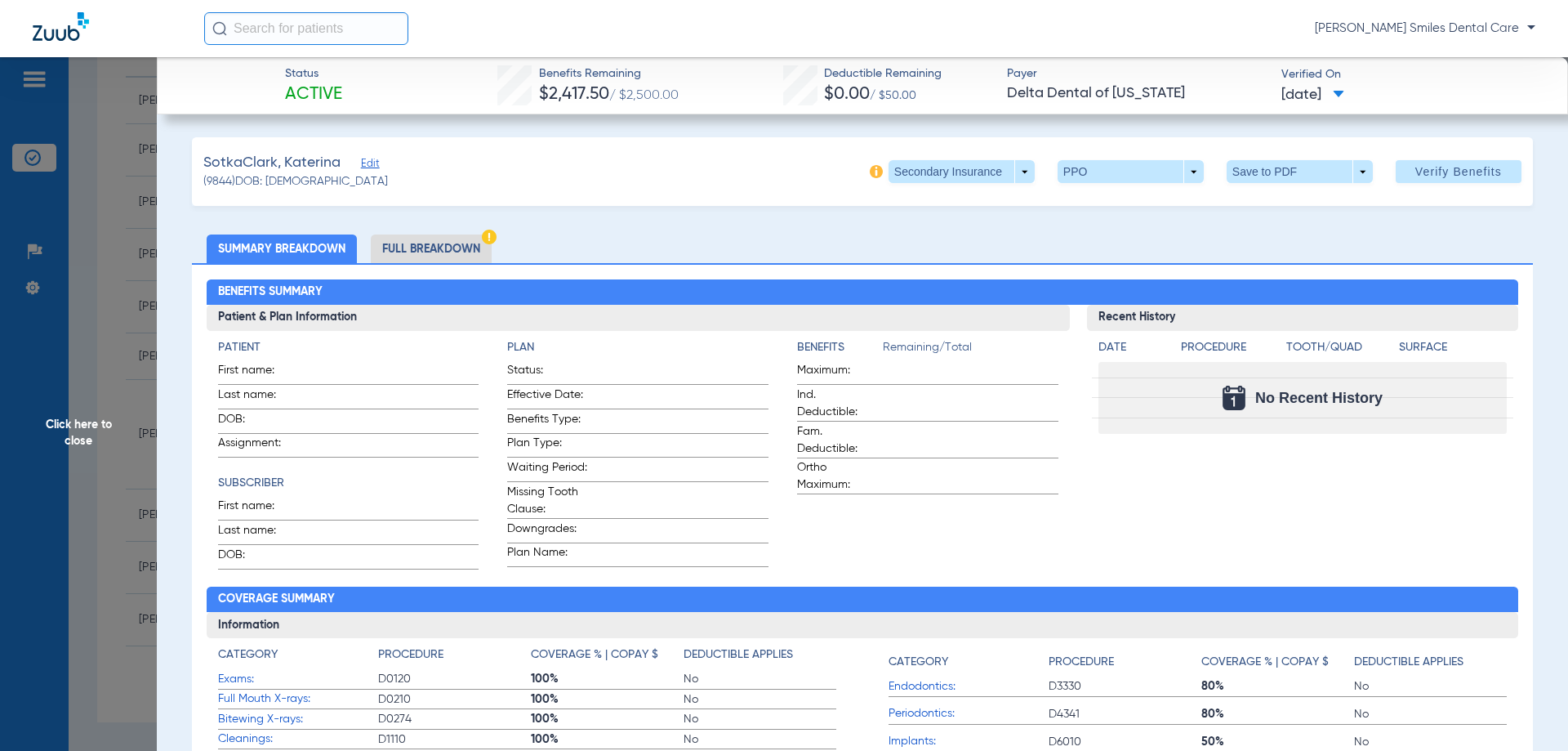
click at [437, 237] on li "Full Breakdown" at bounding box center [431, 249] width 121 height 29
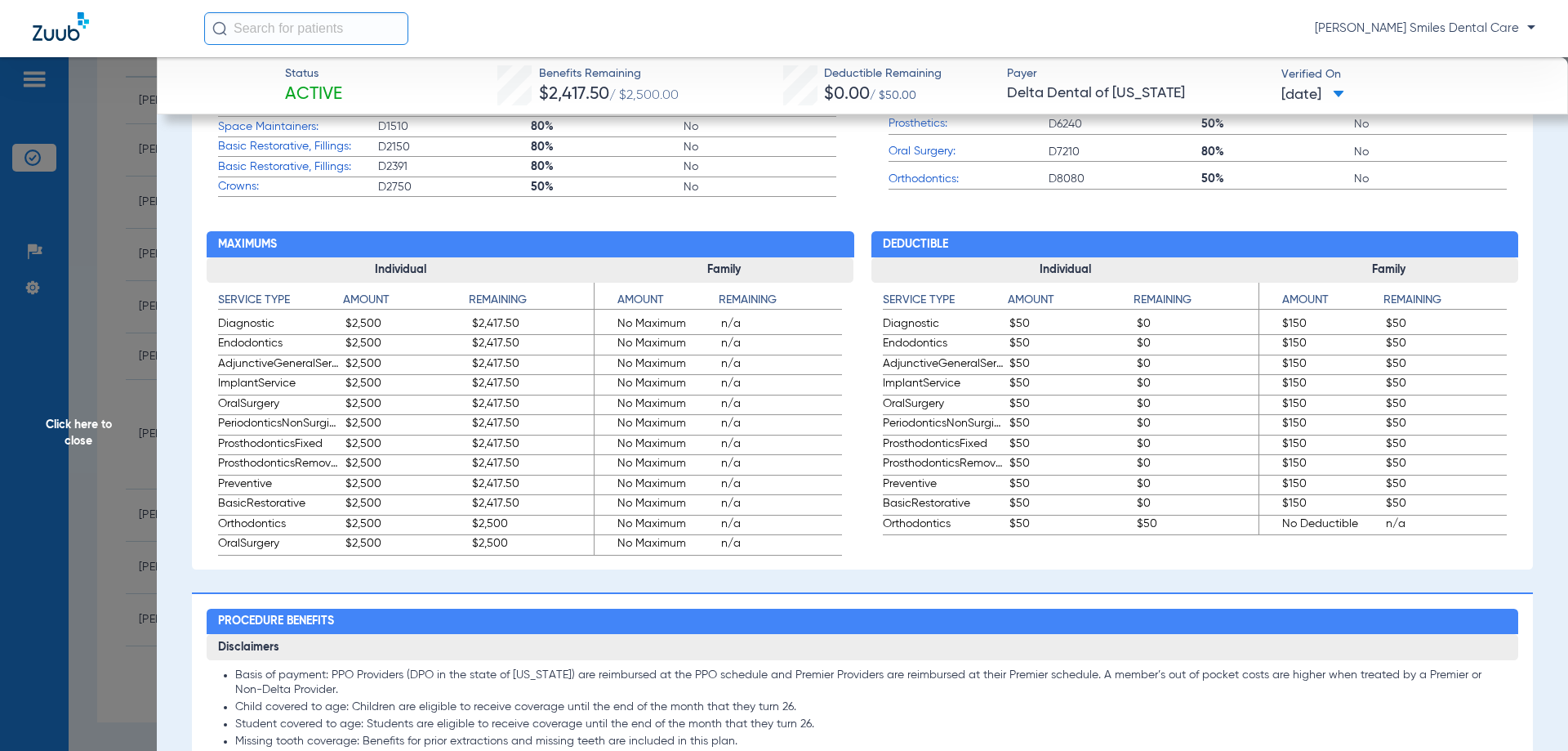
scroll to position [735, 0]
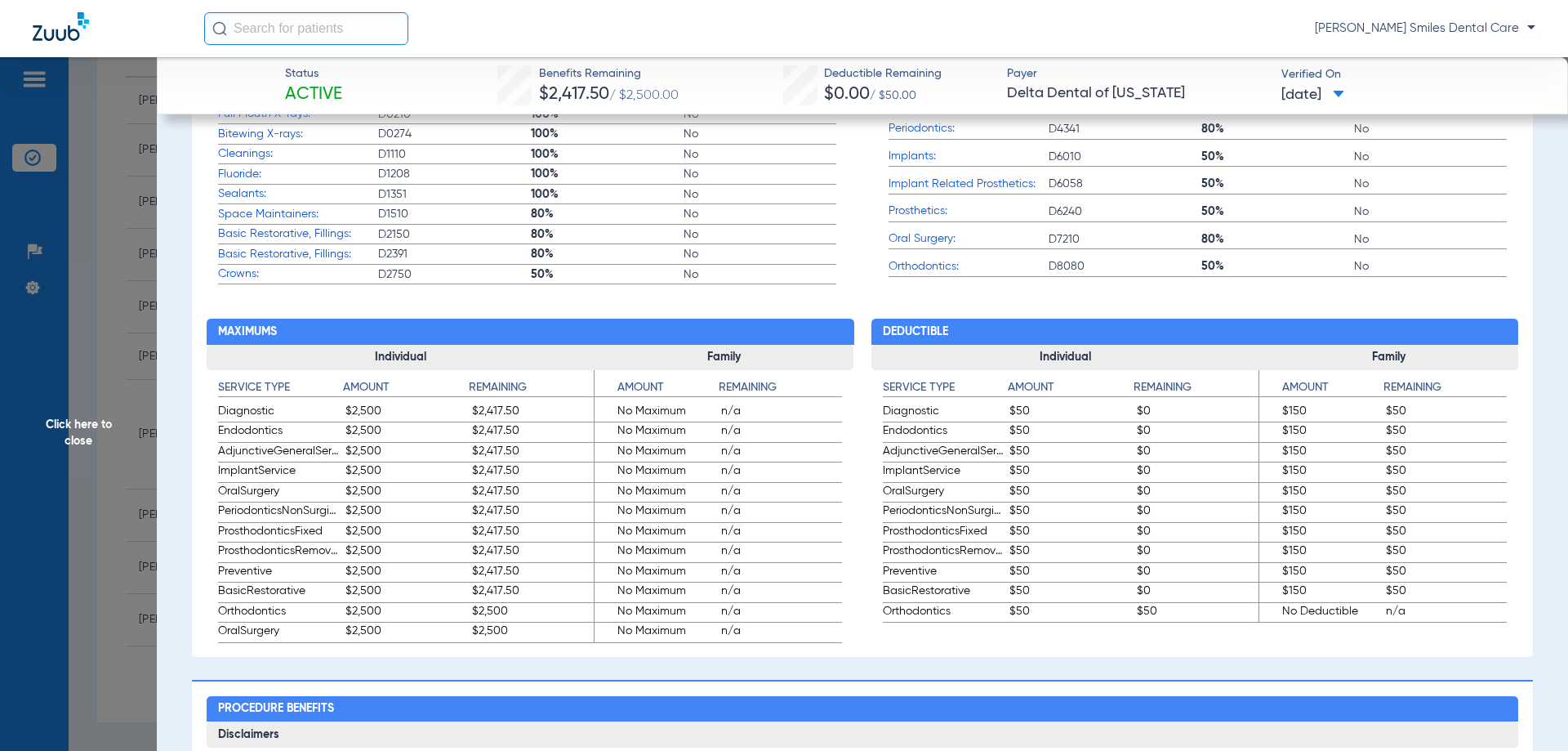
click at [95, 417] on span "Click here to close" at bounding box center [79, 433] width 157 height 751
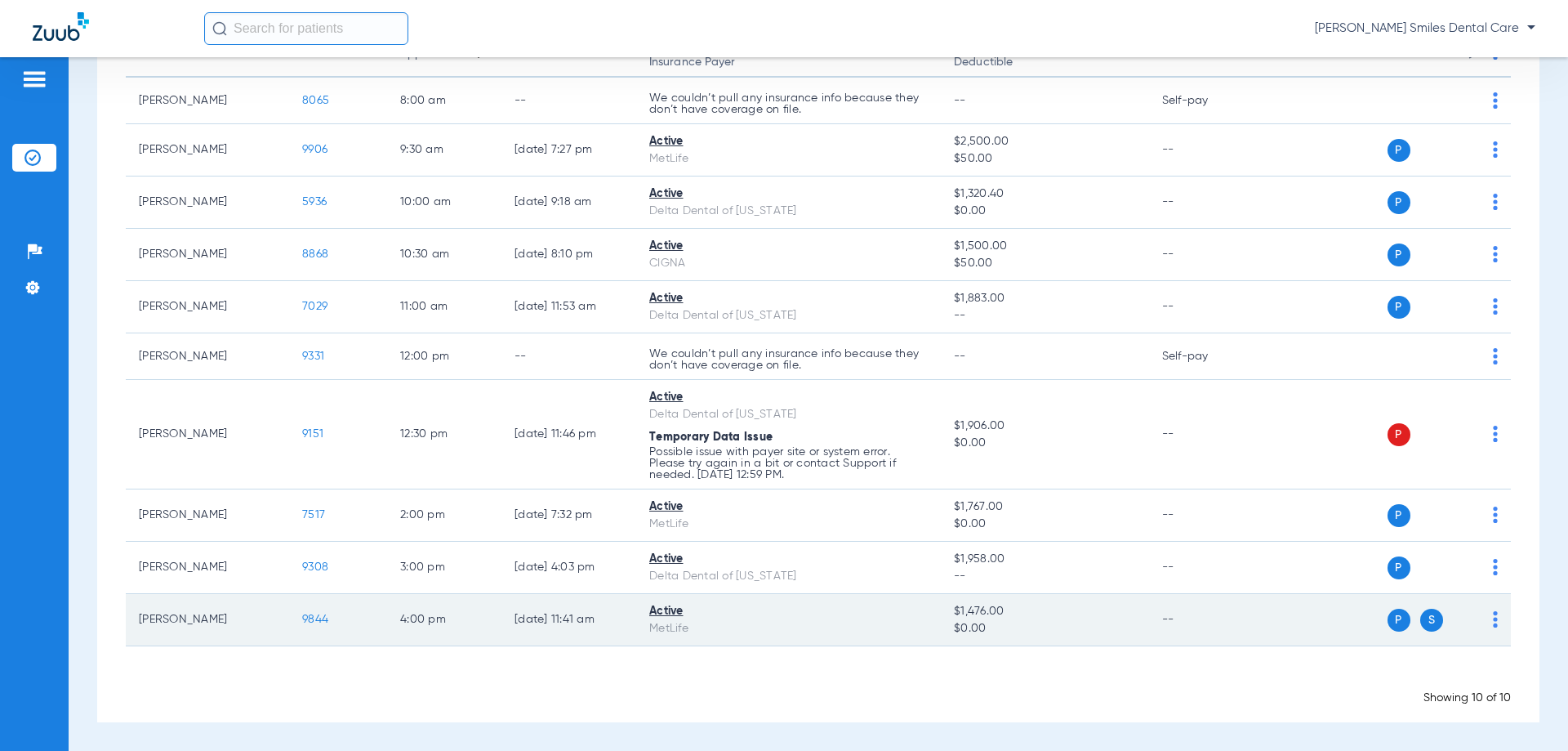
click at [312, 619] on span "9844" at bounding box center [315, 619] width 26 height 12
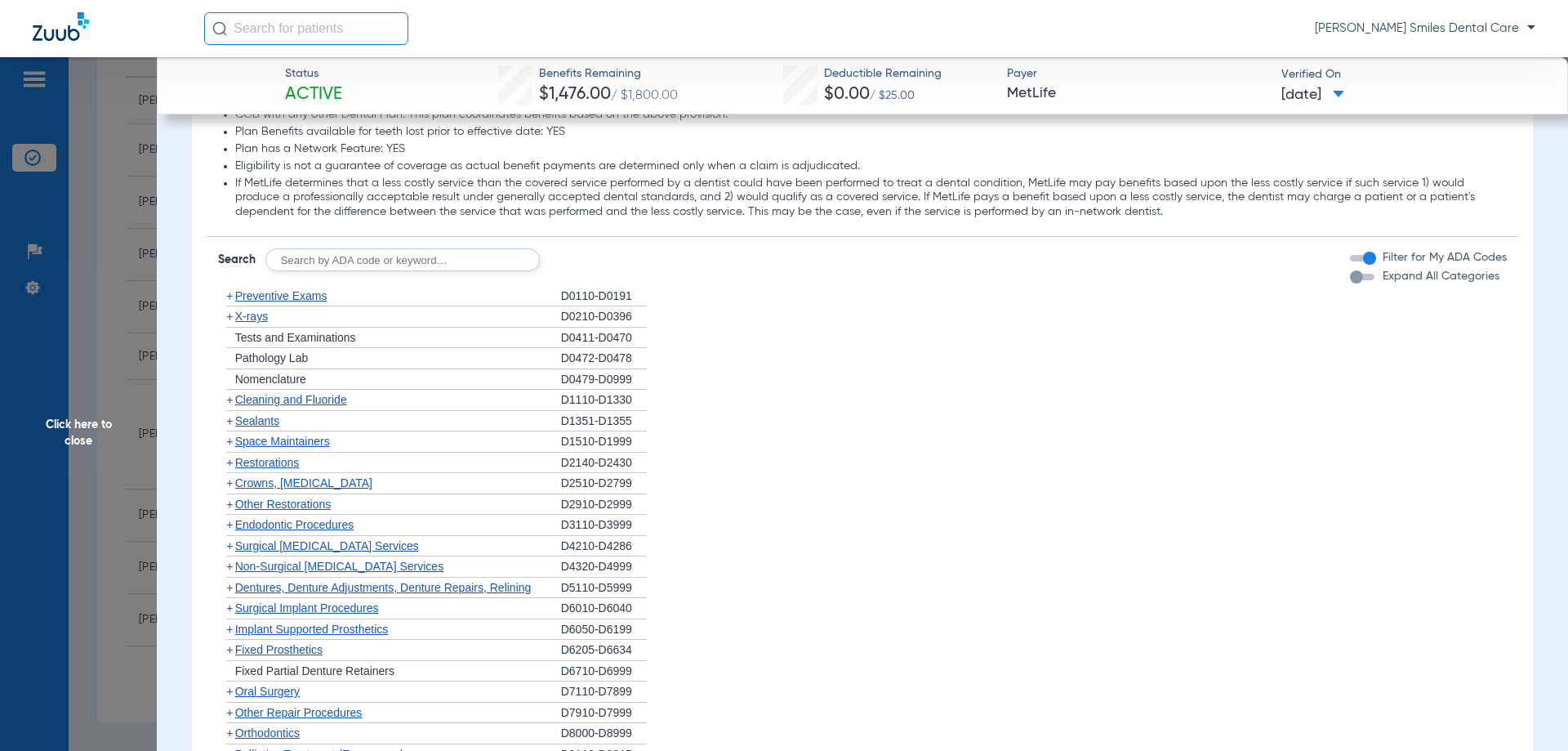
scroll to position [1552, 0]
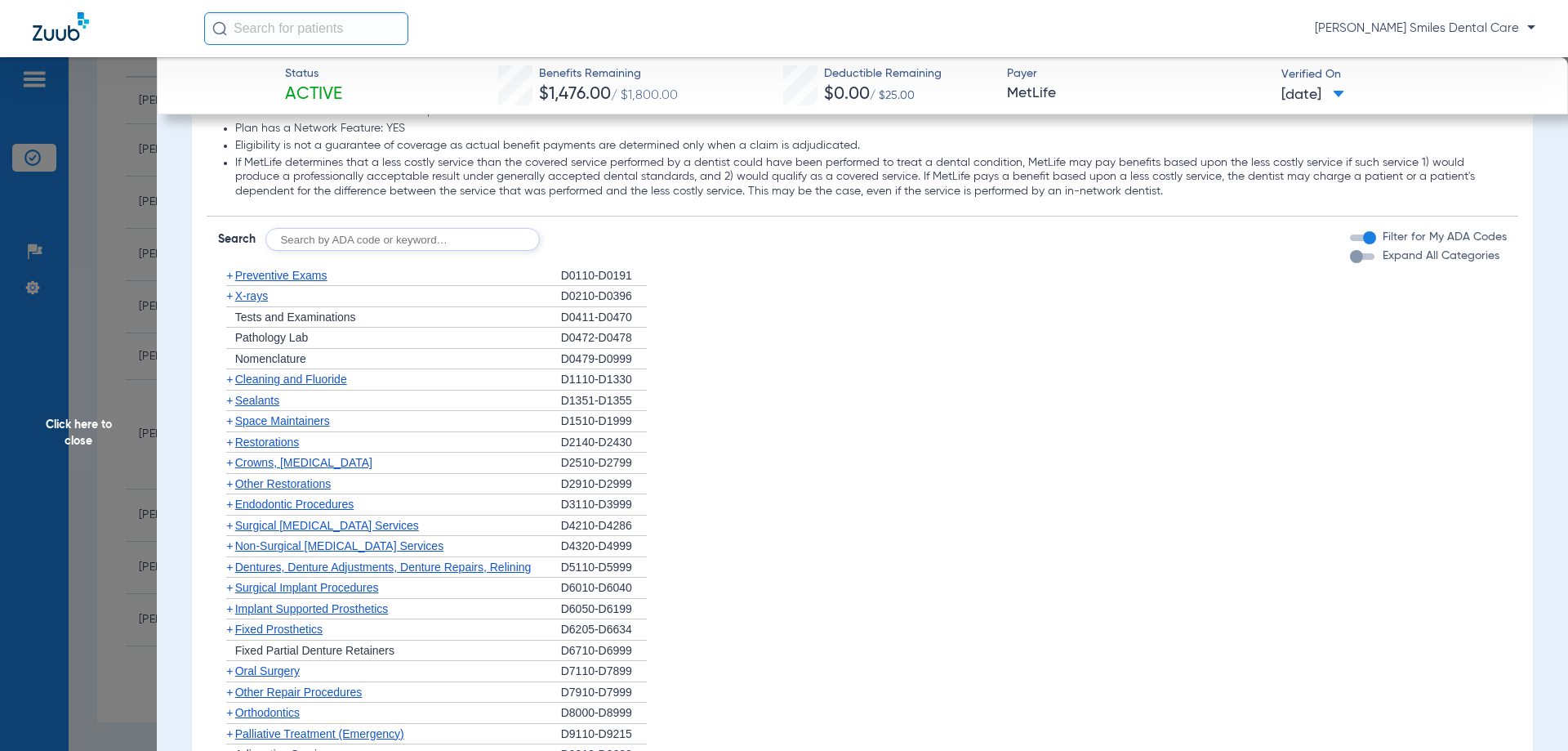
click at [268, 482] on span "Other Restorations" at bounding box center [283, 483] width 96 height 13
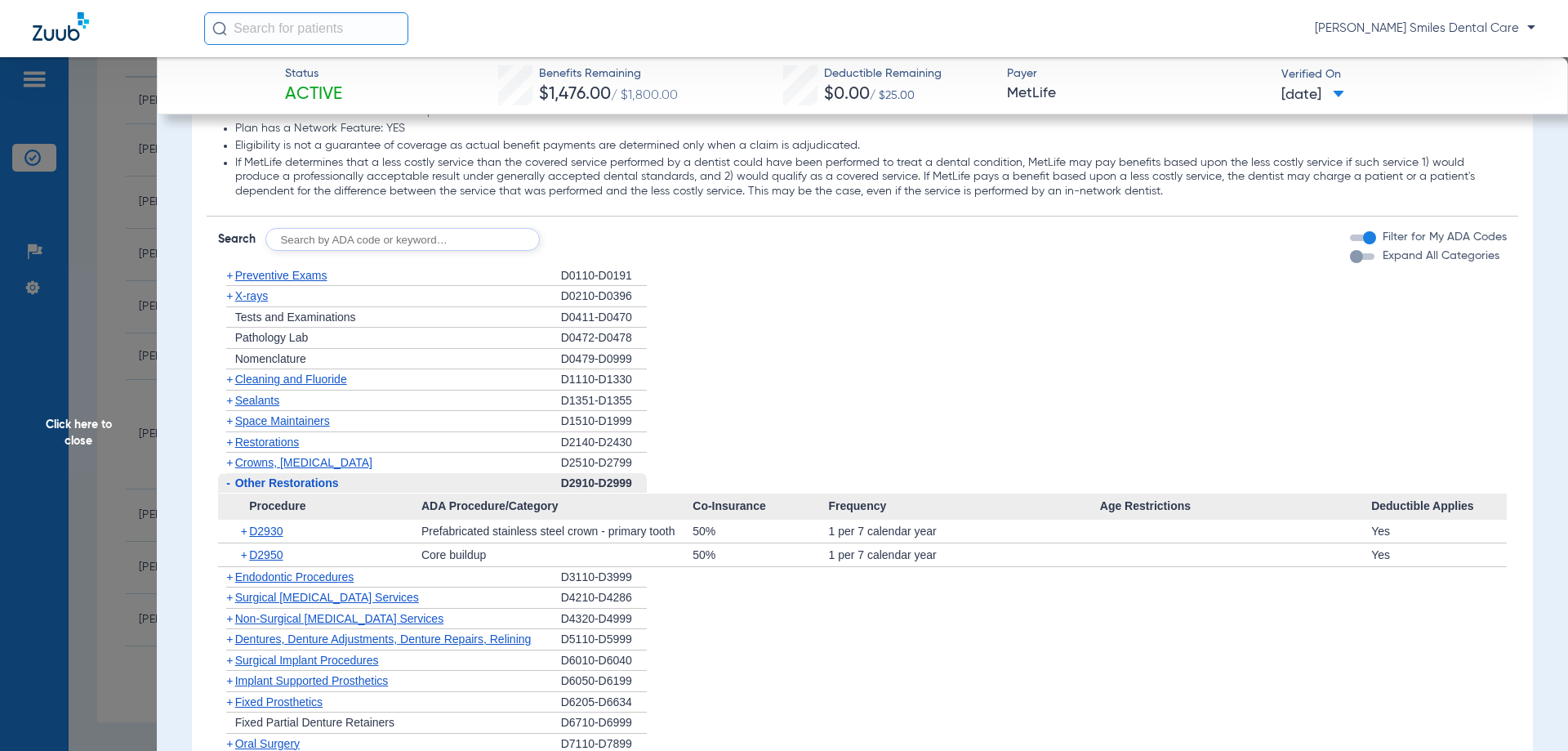
click at [291, 464] on span "Crowns, [MEDICAL_DATA]" at bounding box center [303, 462] width 137 height 13
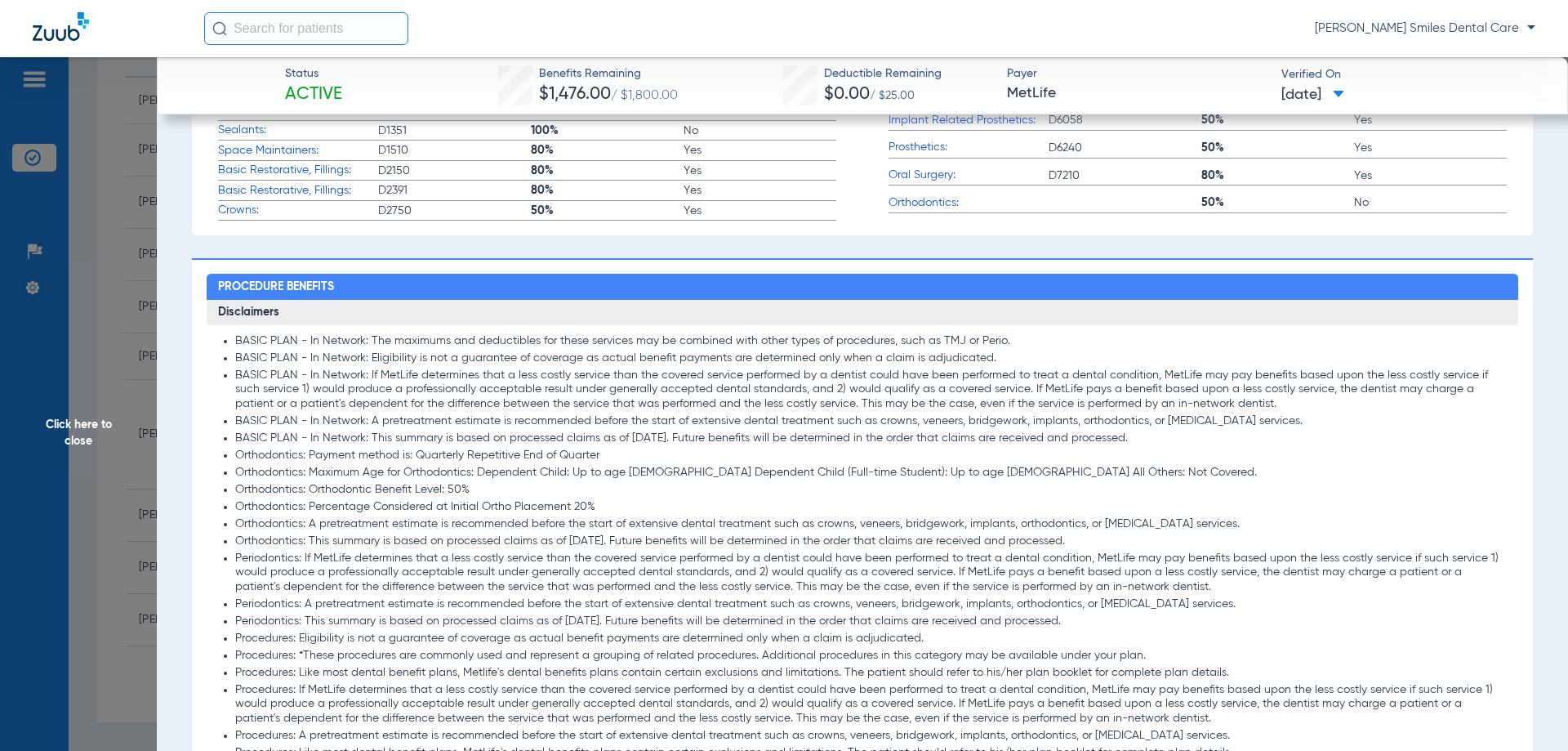
scroll to position [408, 0]
